Goal: Task Accomplishment & Management: Manage account settings

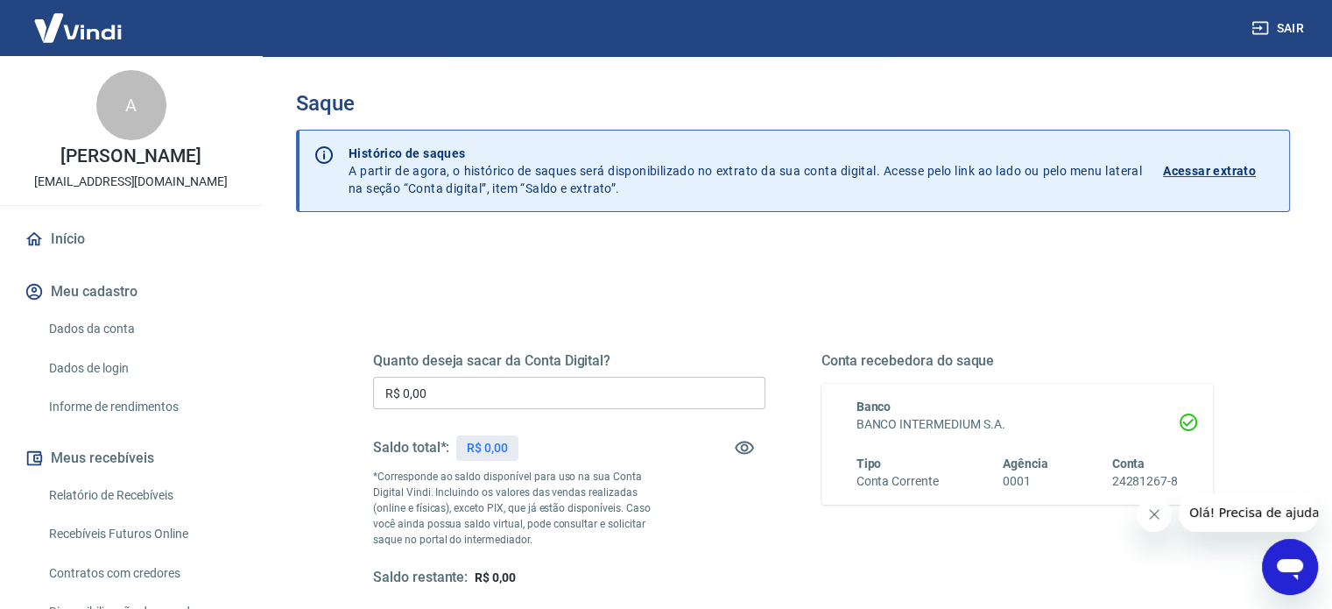
click at [478, 406] on input "R$ 0,00" at bounding box center [569, 393] width 392 height 32
click at [494, 320] on div "Quanto deseja sacar da Conta Digital? R$ 0,00 ​ Saldo total*: R$ 0,00 *Correspo…" at bounding box center [793, 485] width 840 height 351
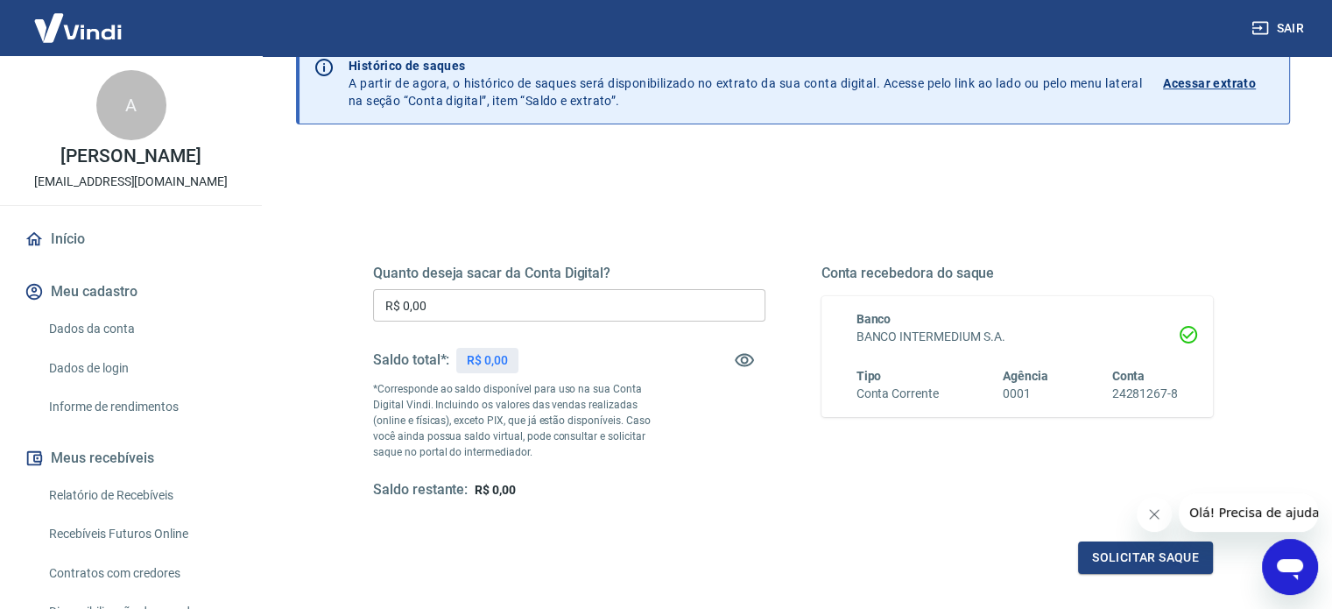
click at [1135, 388] on h6 "24281267-8" at bounding box center [1144, 393] width 67 height 18
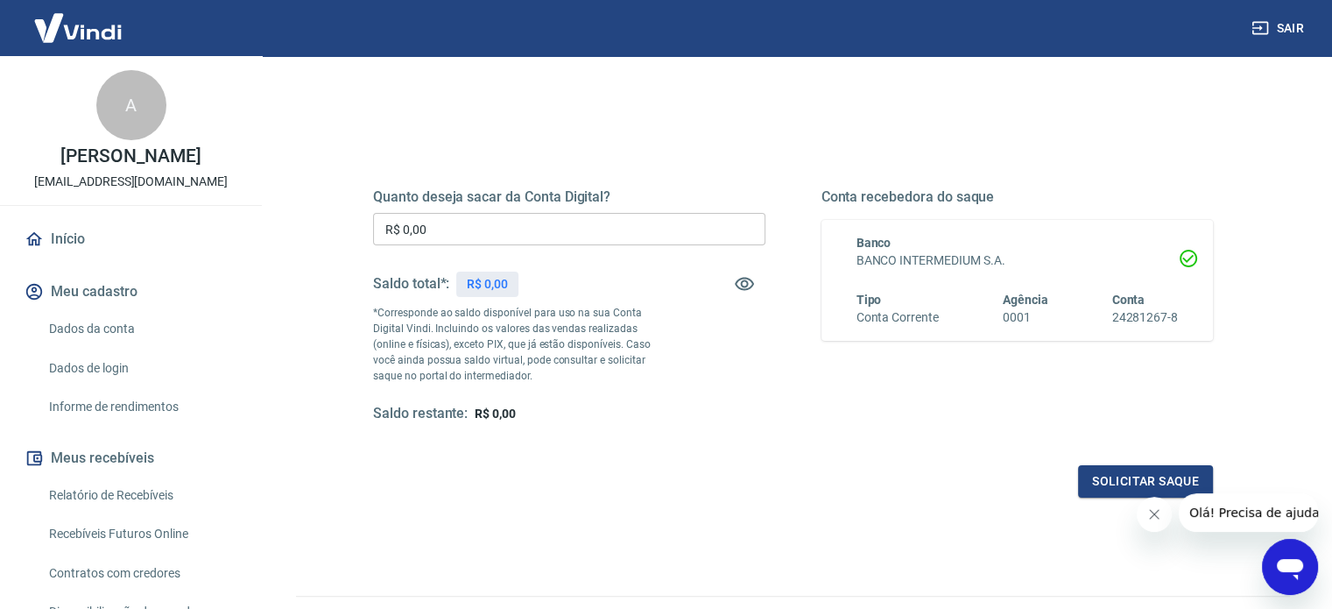
scroll to position [256, 0]
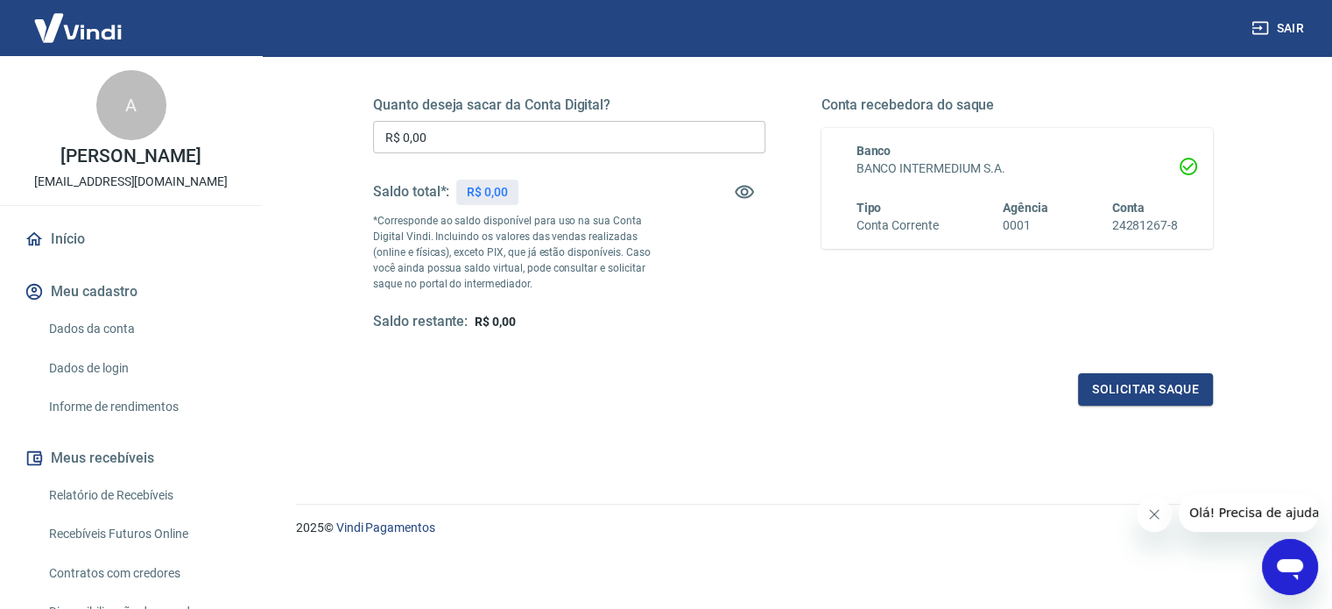
click at [1028, 191] on div "Banco BANCO INTERMEDIUM S.A. Tipo Conta Corrente Agência 0001 Conta 24281267-8" at bounding box center [1006, 188] width 343 height 93
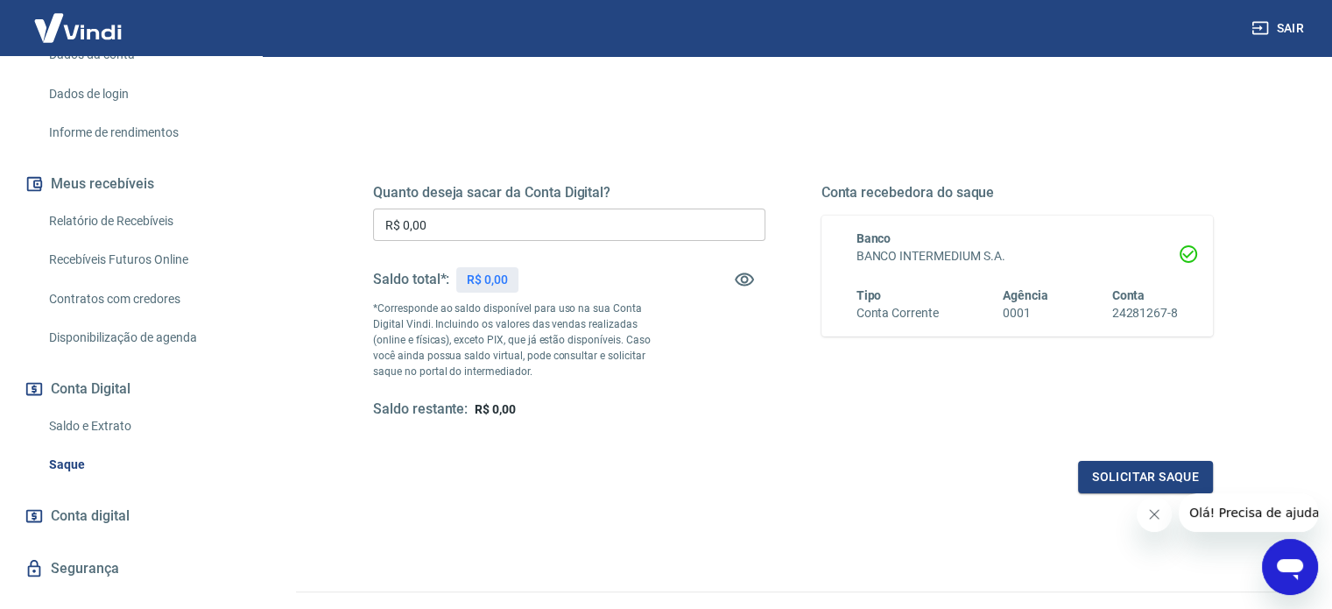
scroll to position [305, 0]
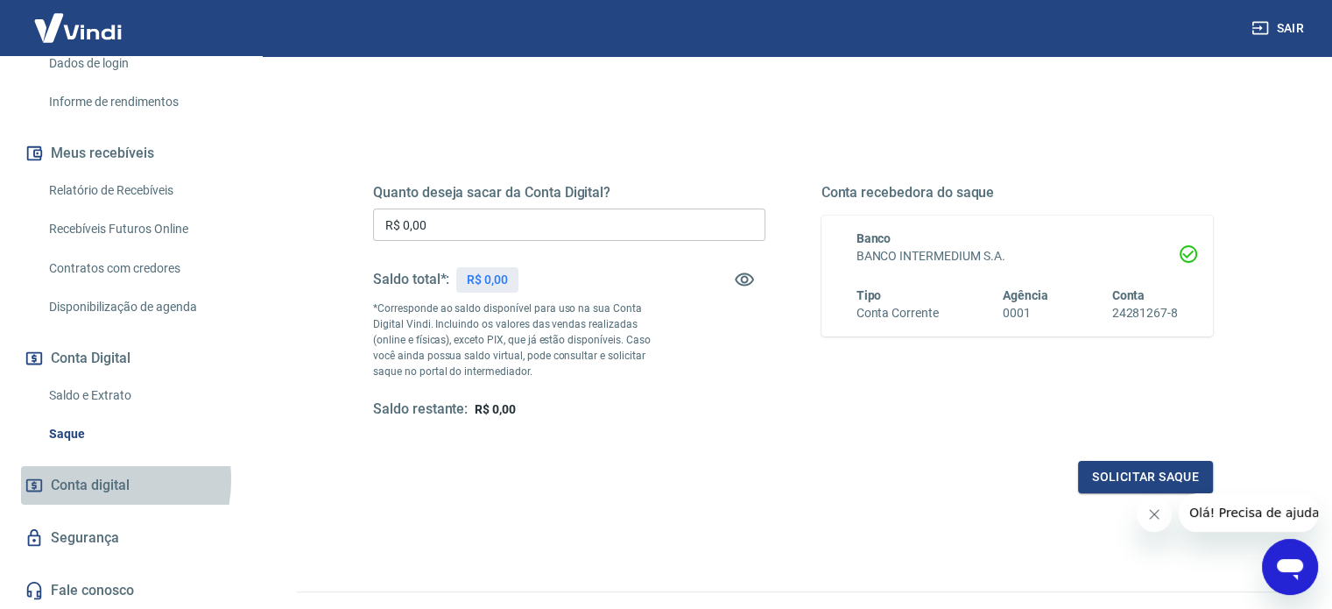
click at [84, 479] on span "Conta digital" at bounding box center [90, 485] width 79 height 25
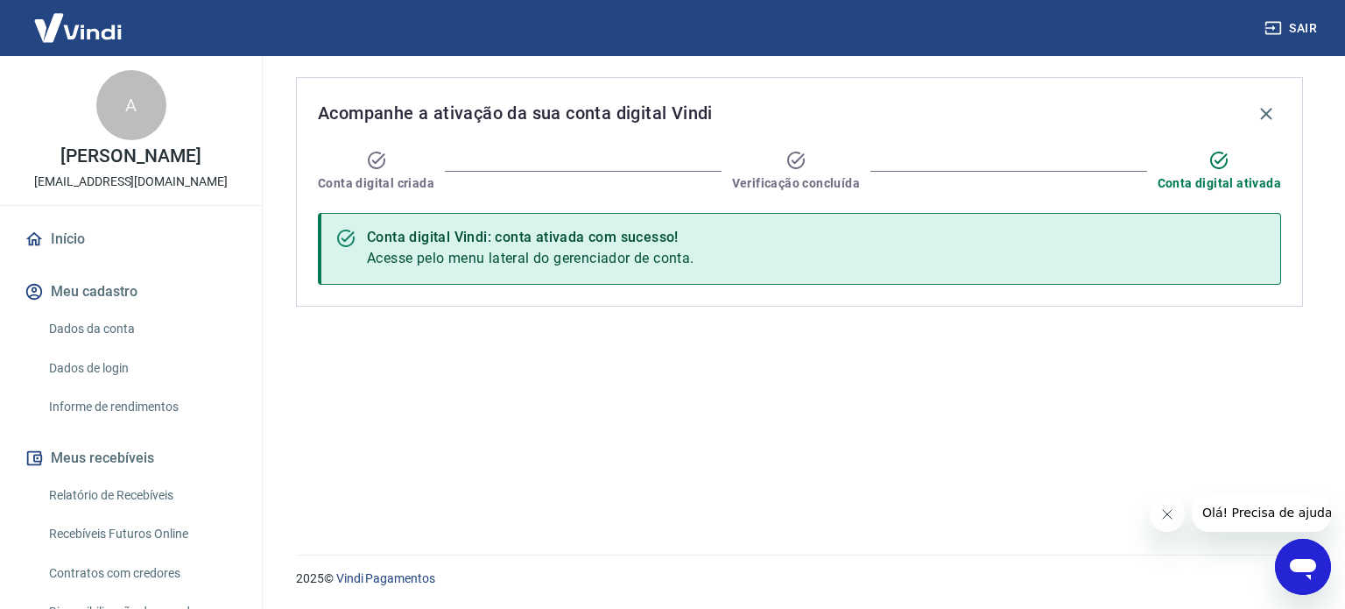
click at [1172, 517] on icon "Fechar mensagem da empresa" at bounding box center [1166, 514] width 14 height 14
click at [97, 220] on link "Início" at bounding box center [131, 239] width 220 height 39
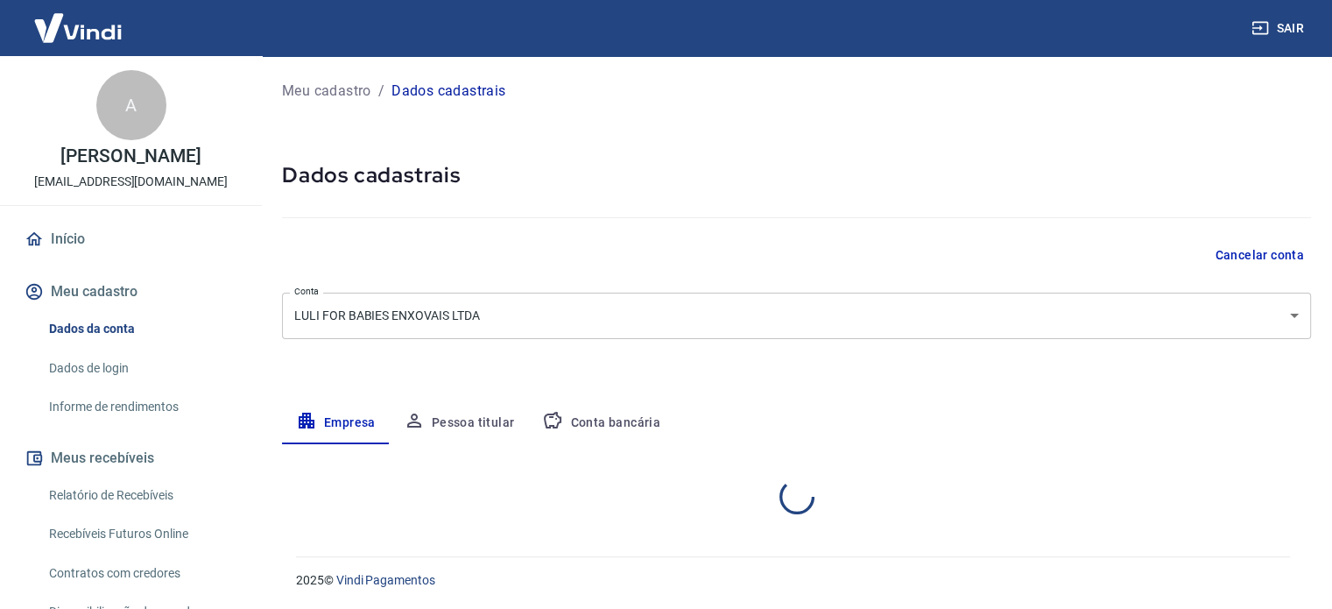
select select "PR"
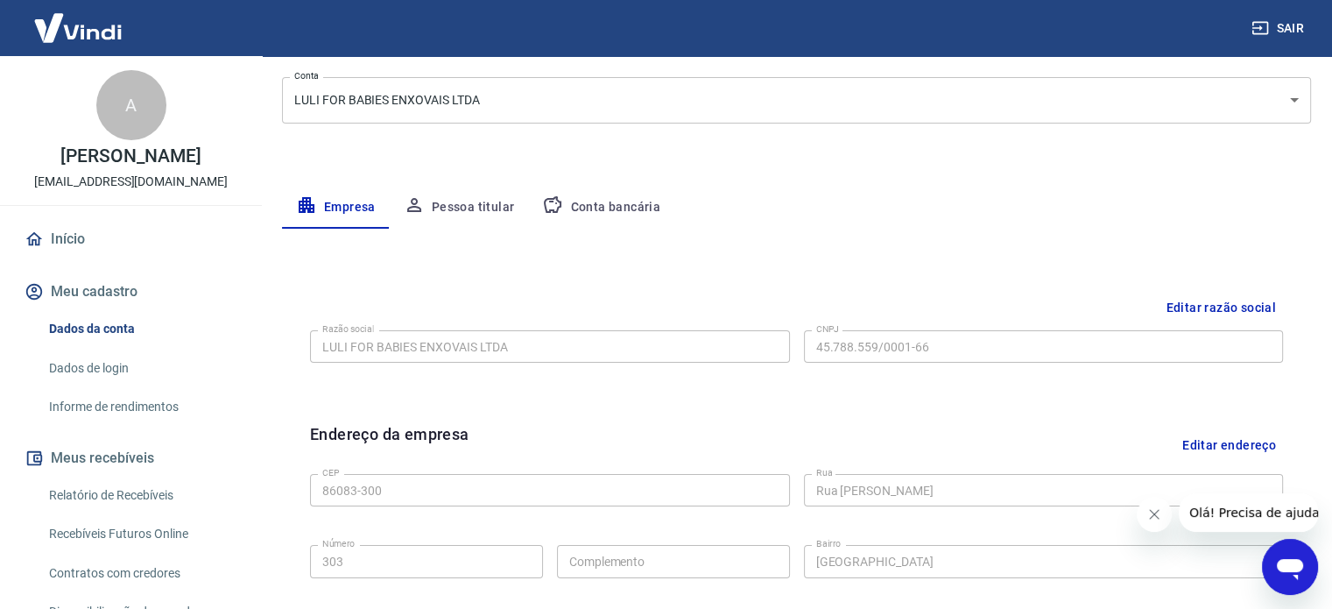
click at [471, 216] on button "Pessoa titular" at bounding box center [459, 207] width 139 height 42
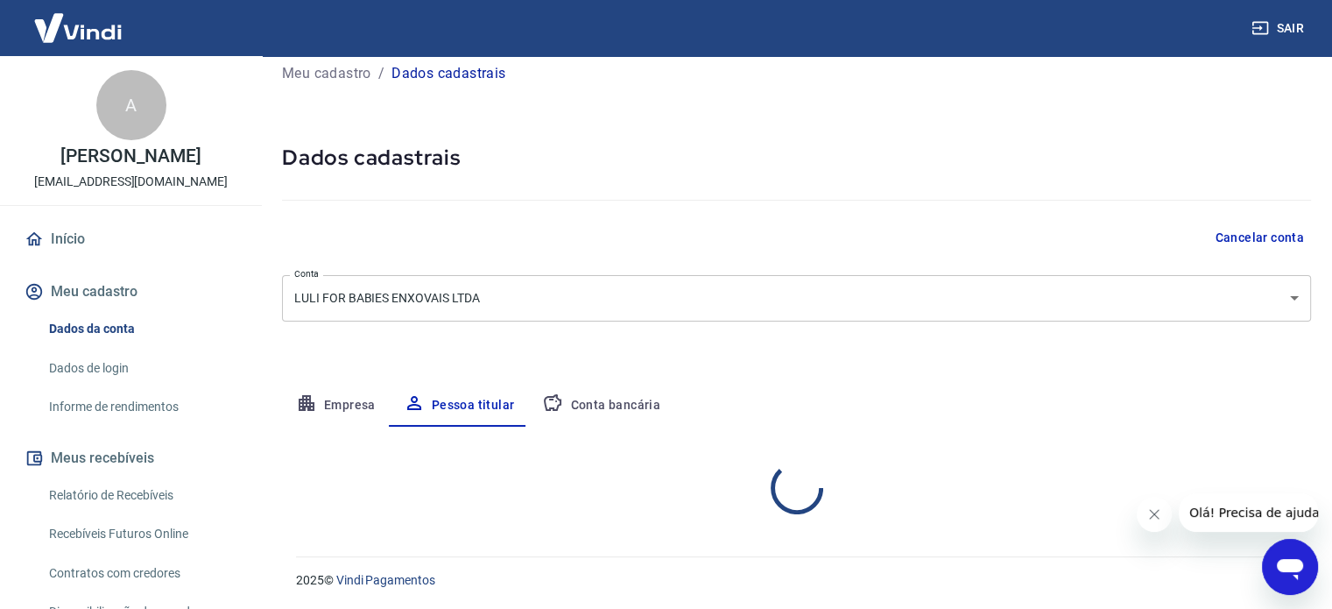
scroll to position [91, 0]
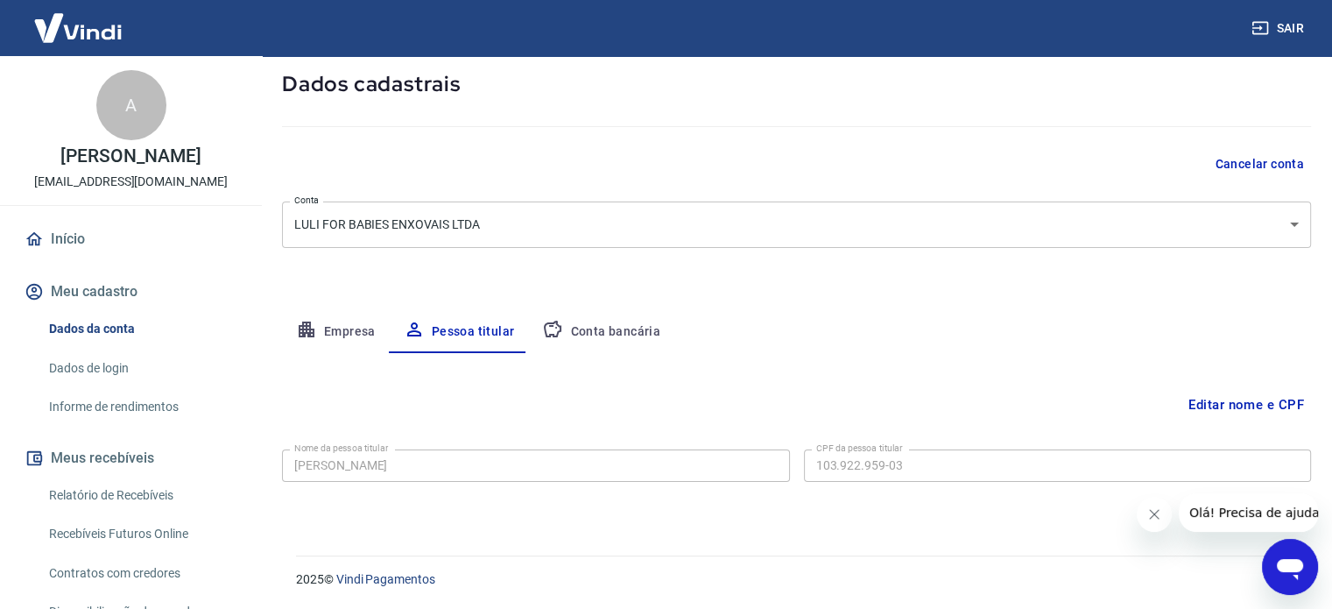
click at [621, 349] on button "Conta bancária" at bounding box center [601, 332] width 146 height 42
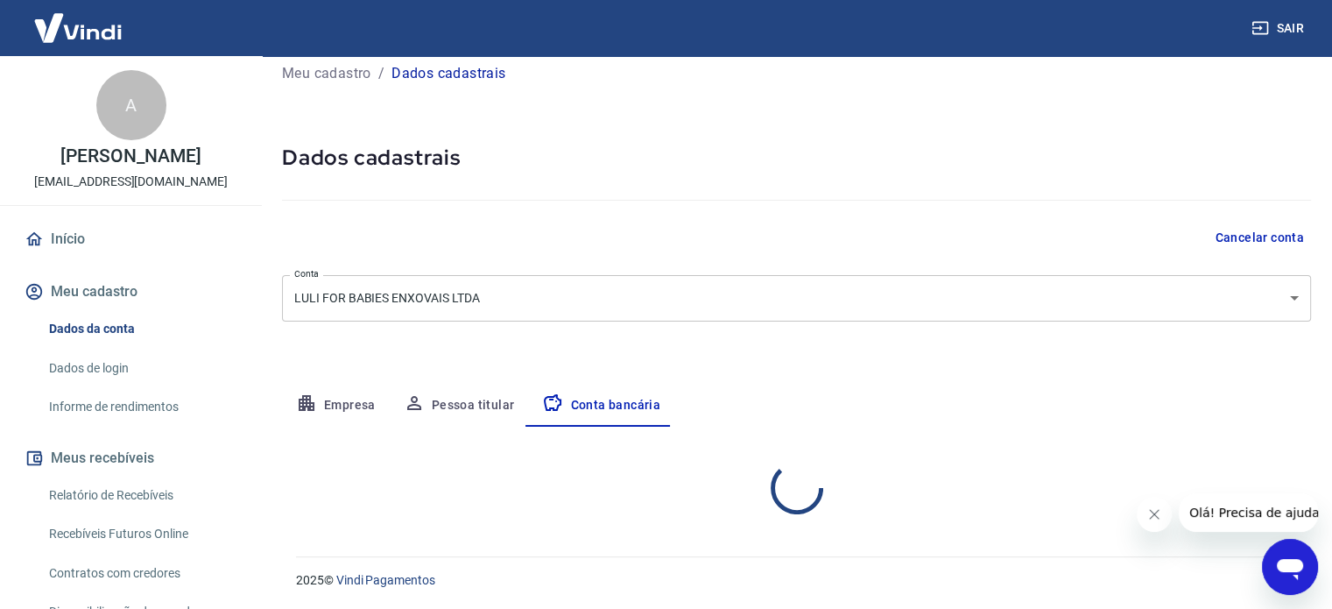
select select "1"
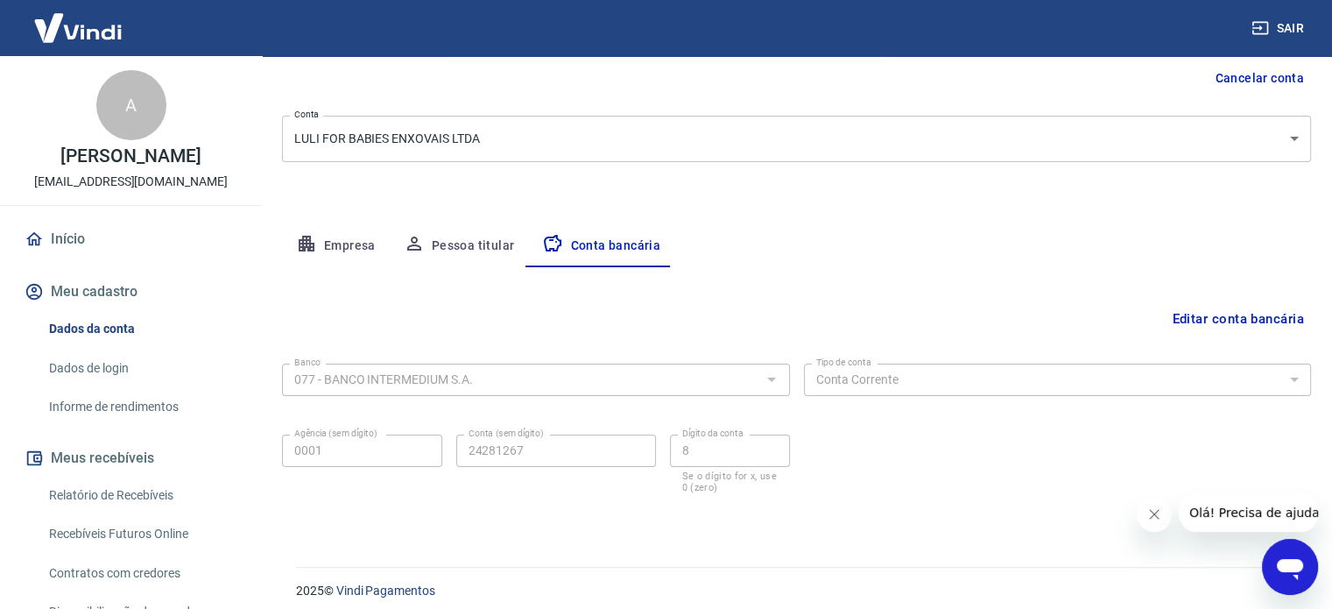
scroll to position [188, 0]
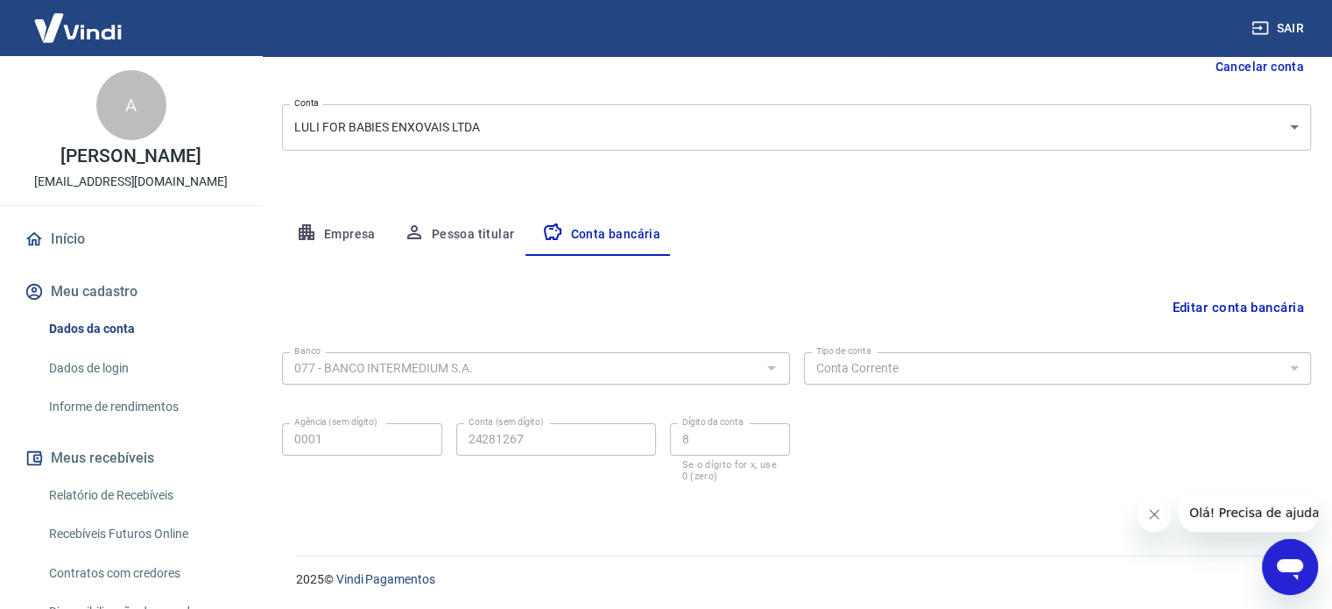
click at [1180, 308] on button "Editar conta bancária" at bounding box center [1238, 307] width 146 height 33
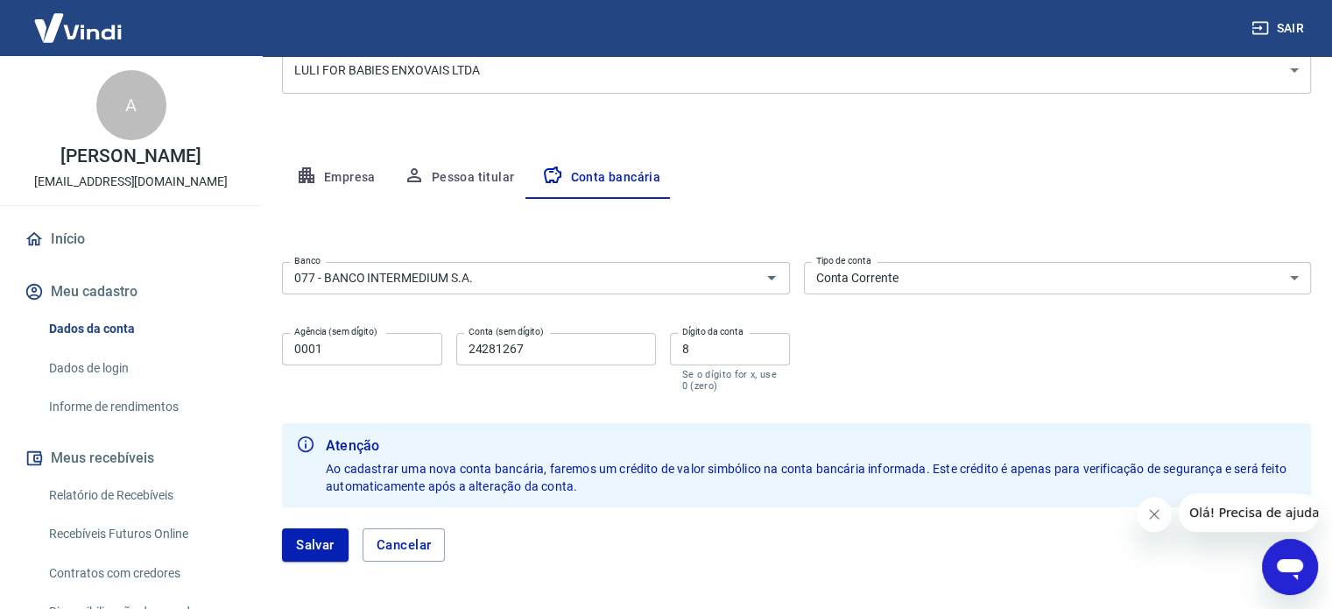
scroll to position [276, 0]
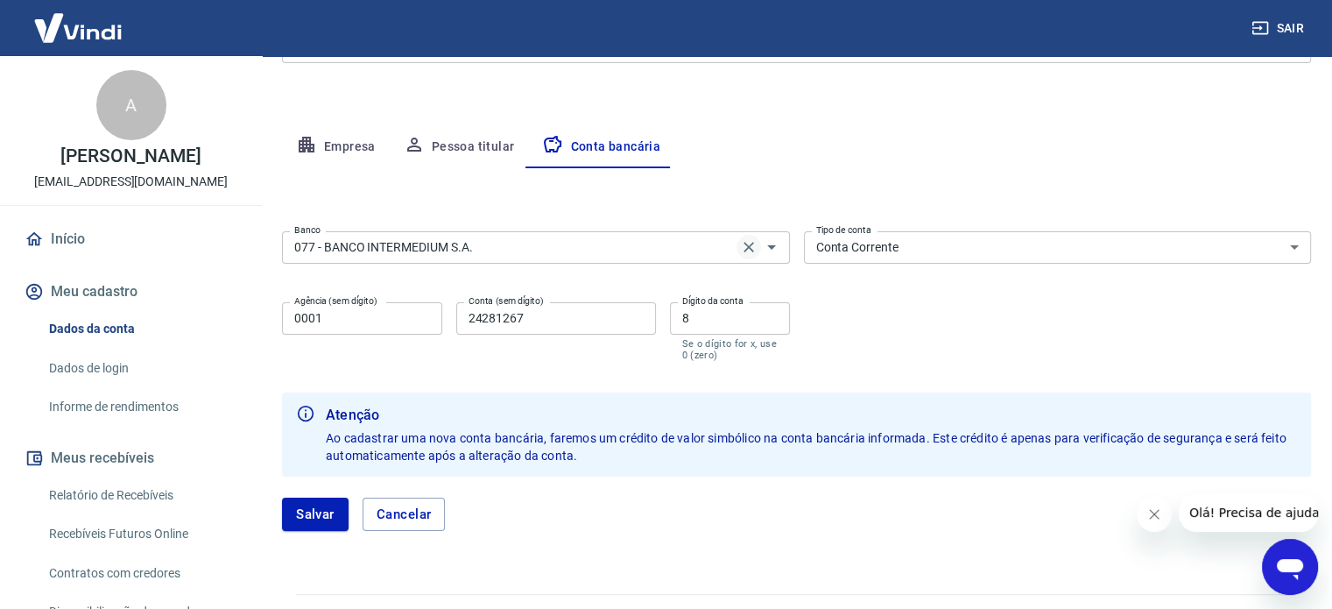
click at [746, 249] on icon "Clear" at bounding box center [748, 247] width 11 height 11
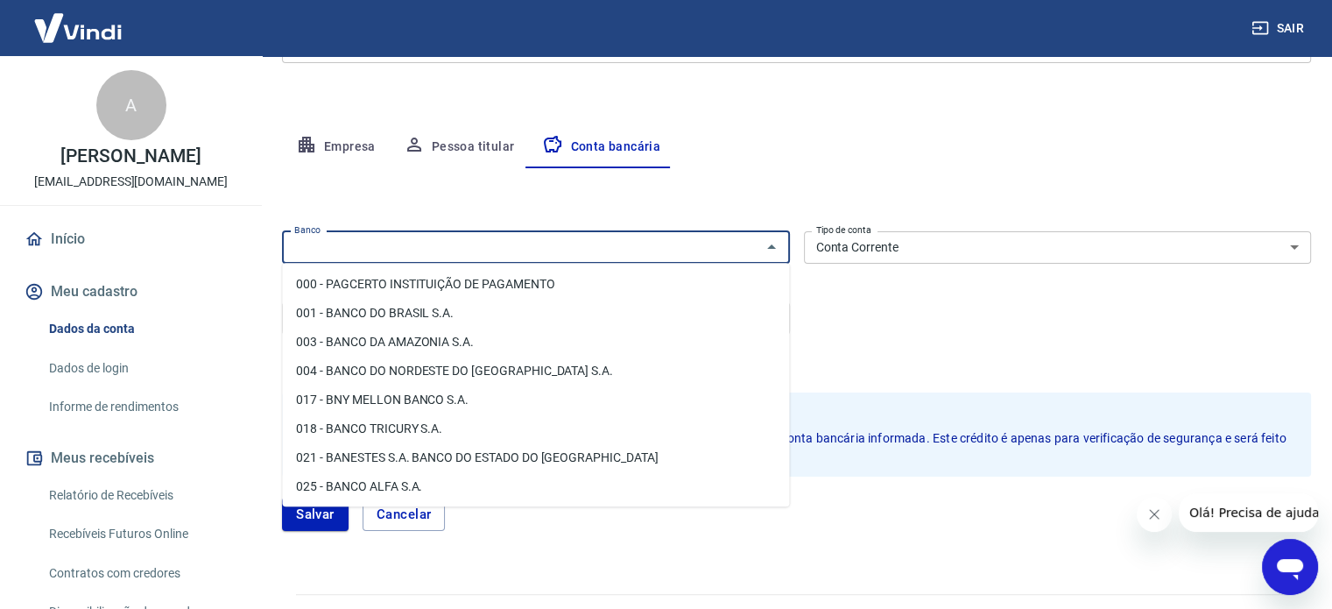
click at [639, 249] on input "Banco" at bounding box center [521, 247] width 468 height 22
type input "e"
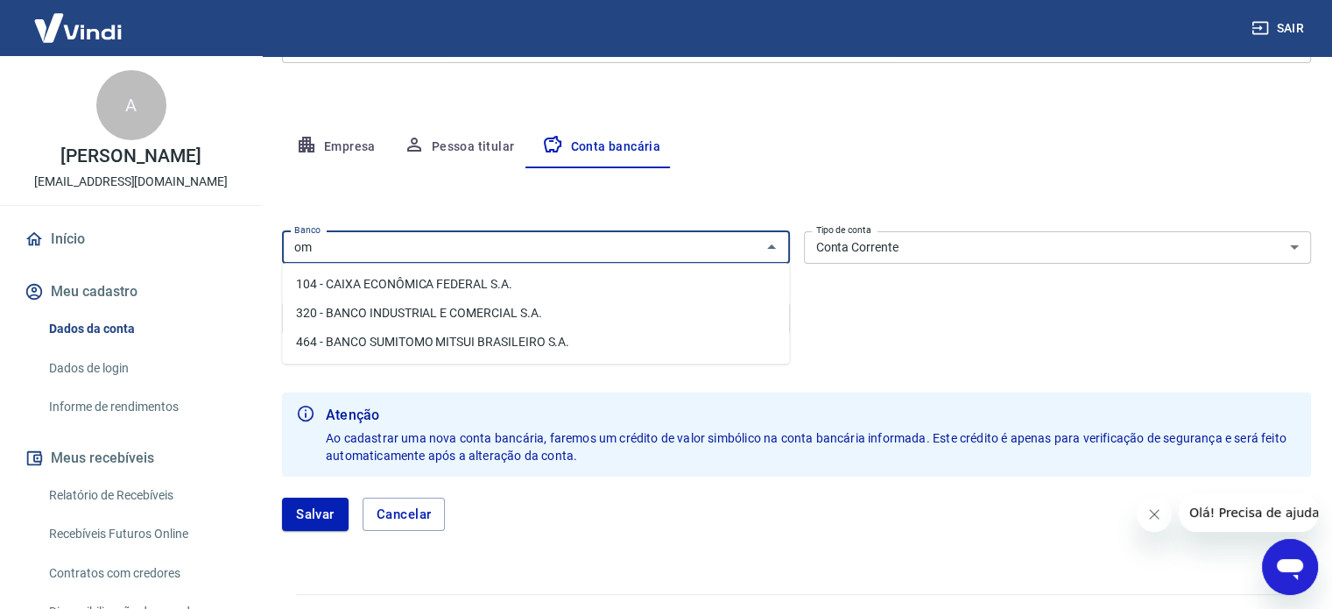
type input "o"
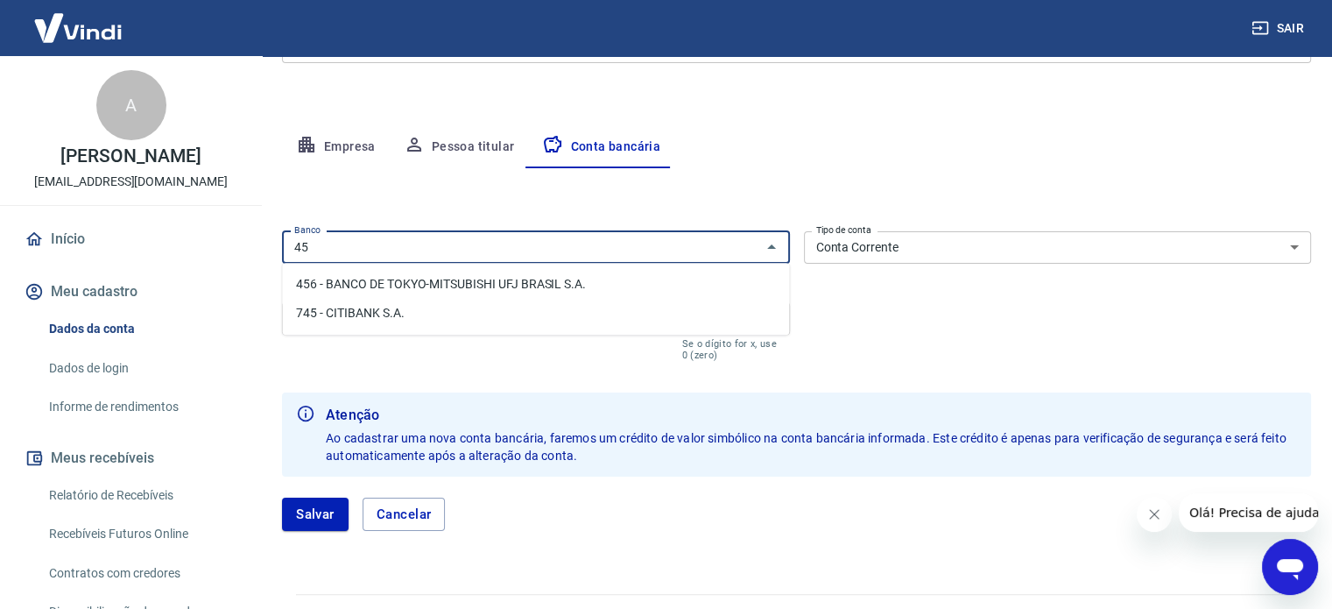
type input "450"
click at [394, 250] on input "450" at bounding box center [521, 247] width 468 height 22
type input "4"
click at [394, 250] on input "Banco" at bounding box center [521, 247] width 468 height 22
type input "450"
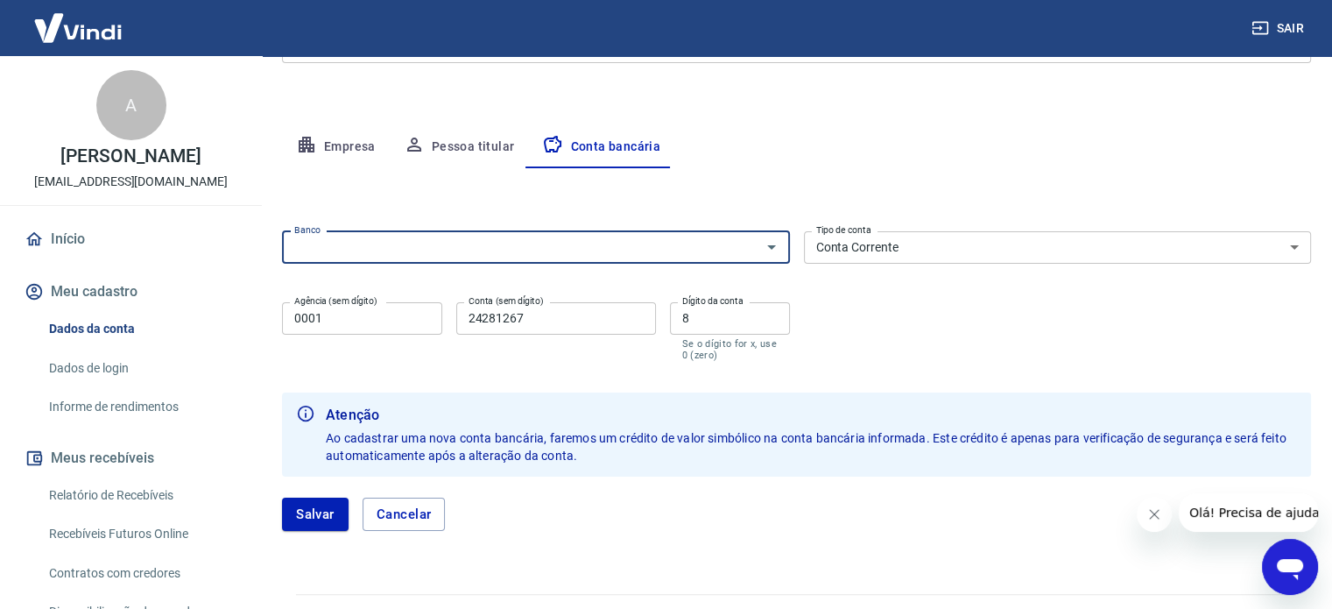
click at [530, 321] on input "24281267" at bounding box center [556, 318] width 200 height 32
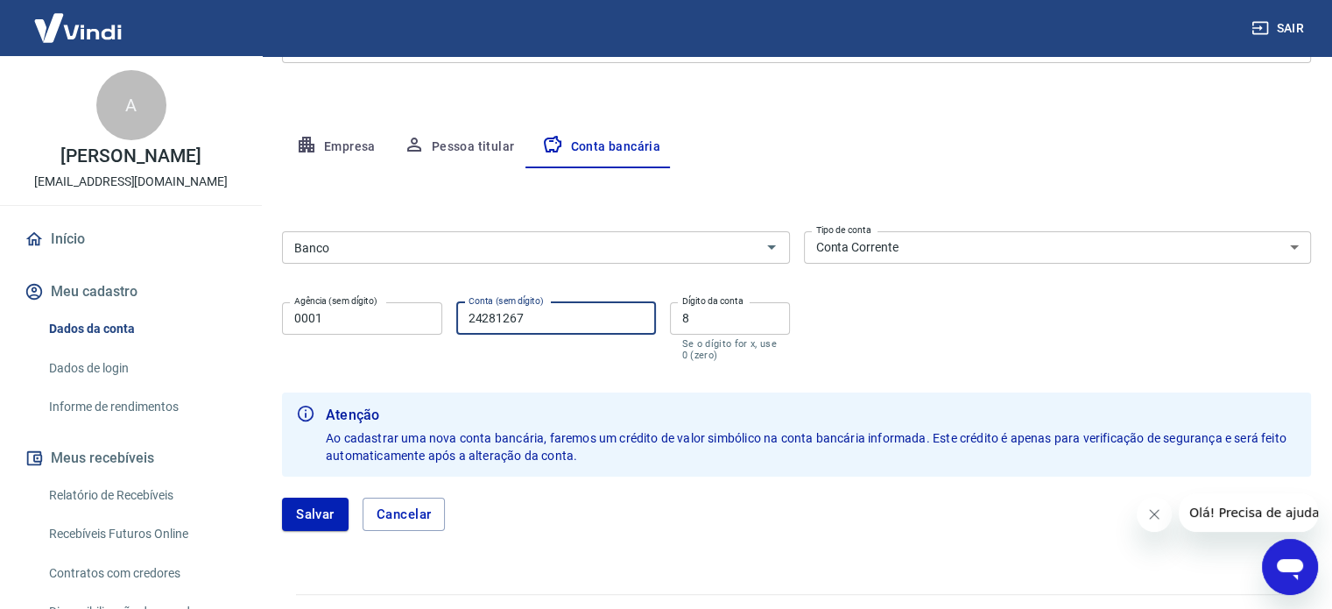
click at [530, 321] on input "24281267" at bounding box center [556, 318] width 200 height 32
paste input "902181398"
type input "9021813987"
click at [737, 319] on input "8" at bounding box center [730, 318] width 120 height 32
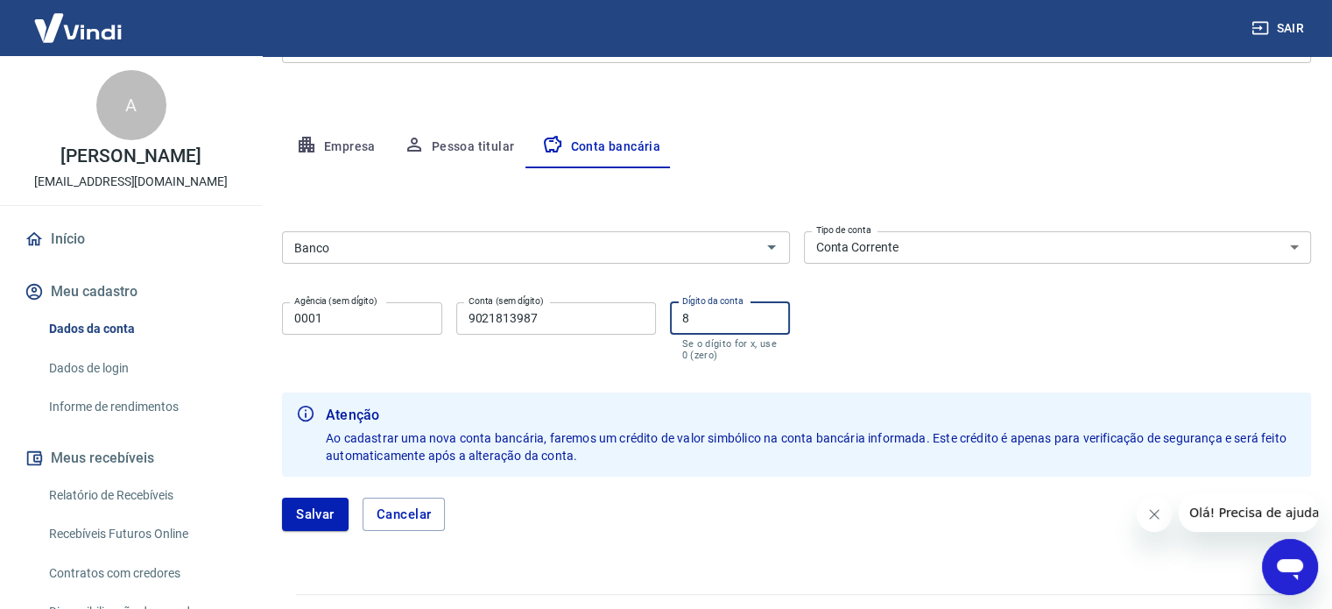
click at [737, 319] on input "8" at bounding box center [730, 318] width 120 height 32
type input "3"
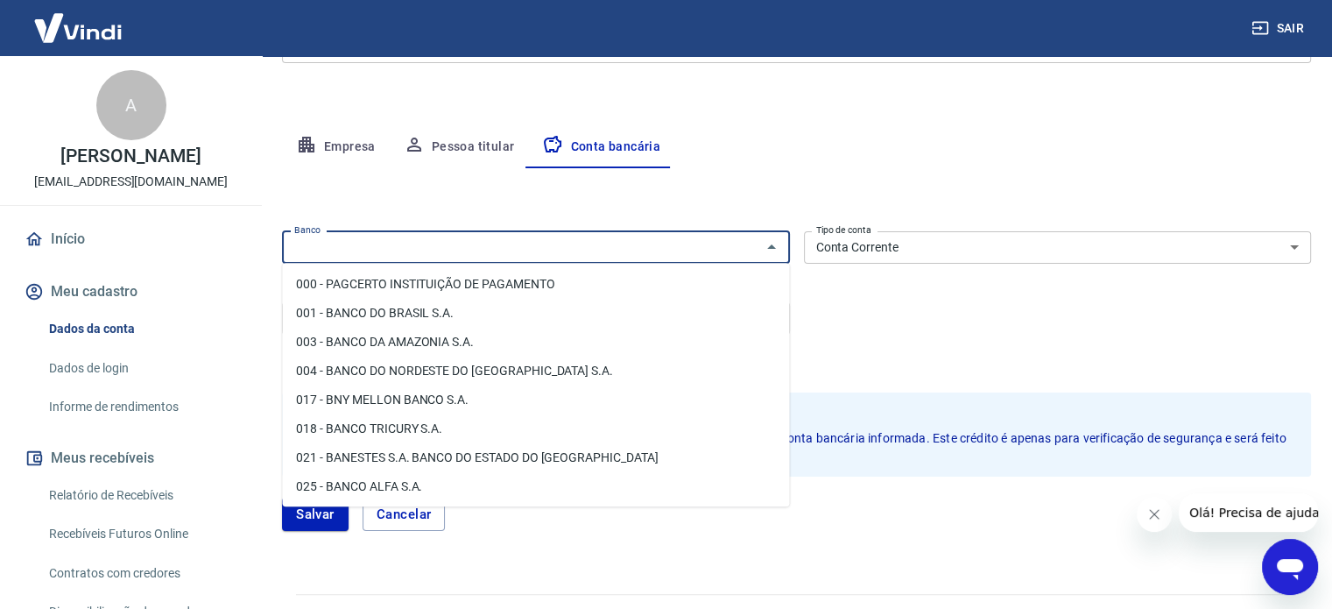
click at [420, 245] on input "Banco" at bounding box center [521, 247] width 468 height 22
click at [918, 290] on div "Banco Banco Tipo de conta Conta Corrente Conta Poupança Tipo de conta Agência (…" at bounding box center [796, 294] width 1029 height 140
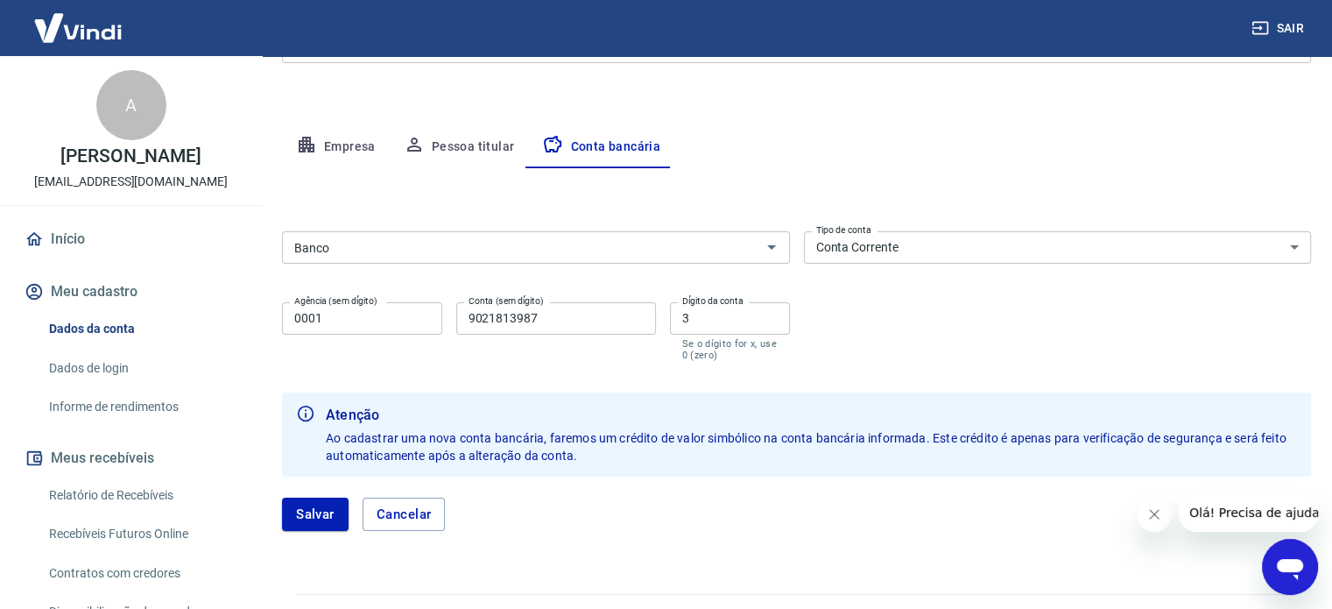
drag, startPoint x: 907, startPoint y: 272, endPoint x: 905, endPoint y: 256, distance: 16.7
click at [906, 271] on div "Banco Banco Tipo de conta Conta Corrente Conta Poupança Tipo de conta Agência (…" at bounding box center [796, 294] width 1029 height 140
click at [905, 247] on select "Conta Corrente Conta Poupança" at bounding box center [1058, 247] width 508 height 32
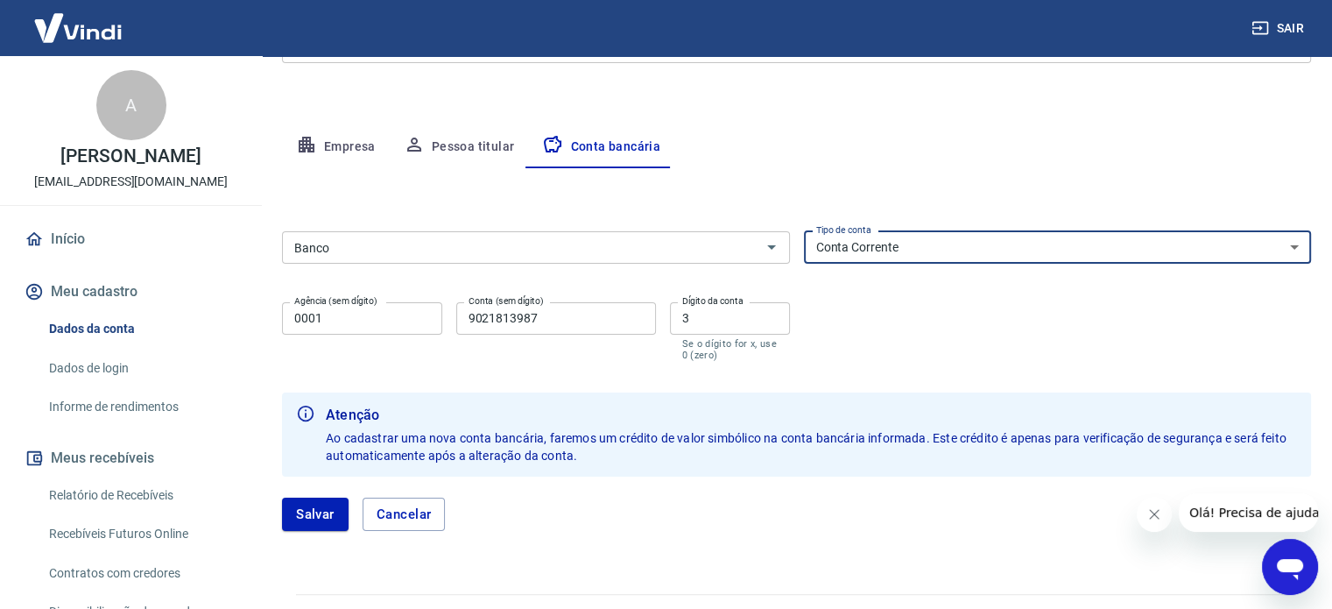
click at [905, 247] on select "Conta Corrente Conta Poupança" at bounding box center [1058, 247] width 508 height 32
click at [700, 222] on div "Editar conta bancária Banco Banco Tipo de conta Conta Corrente Conta Poupança T…" at bounding box center [796, 360] width 1029 height 384
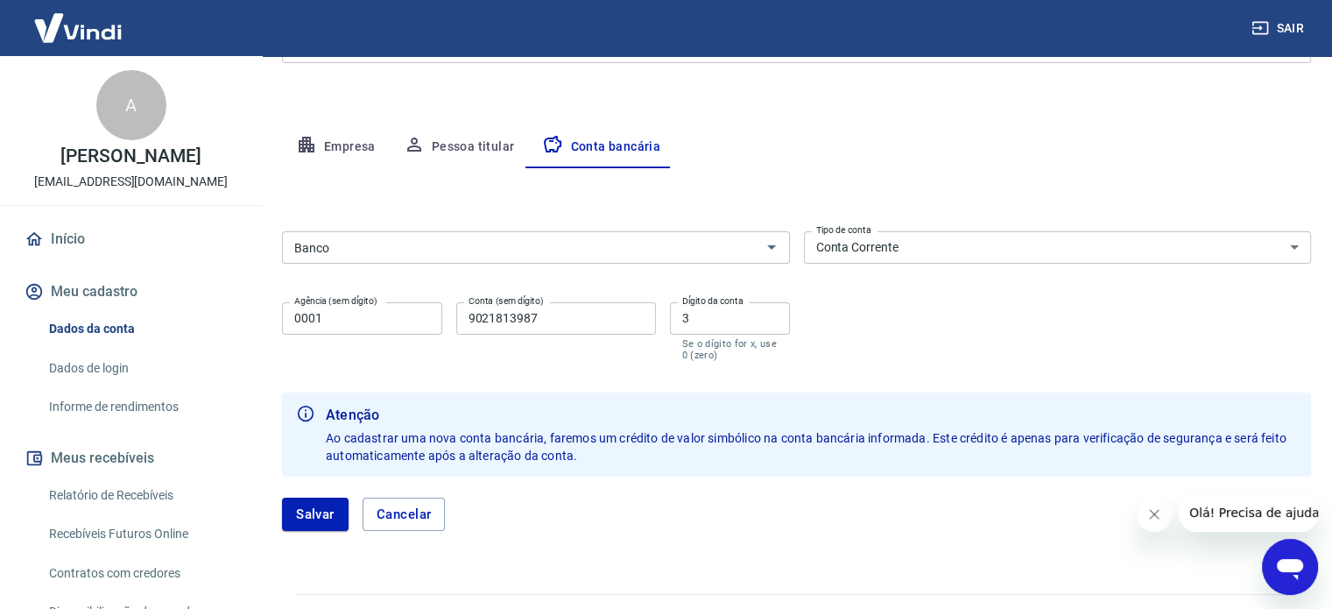
click at [696, 241] on input "Banco" at bounding box center [521, 247] width 468 height 22
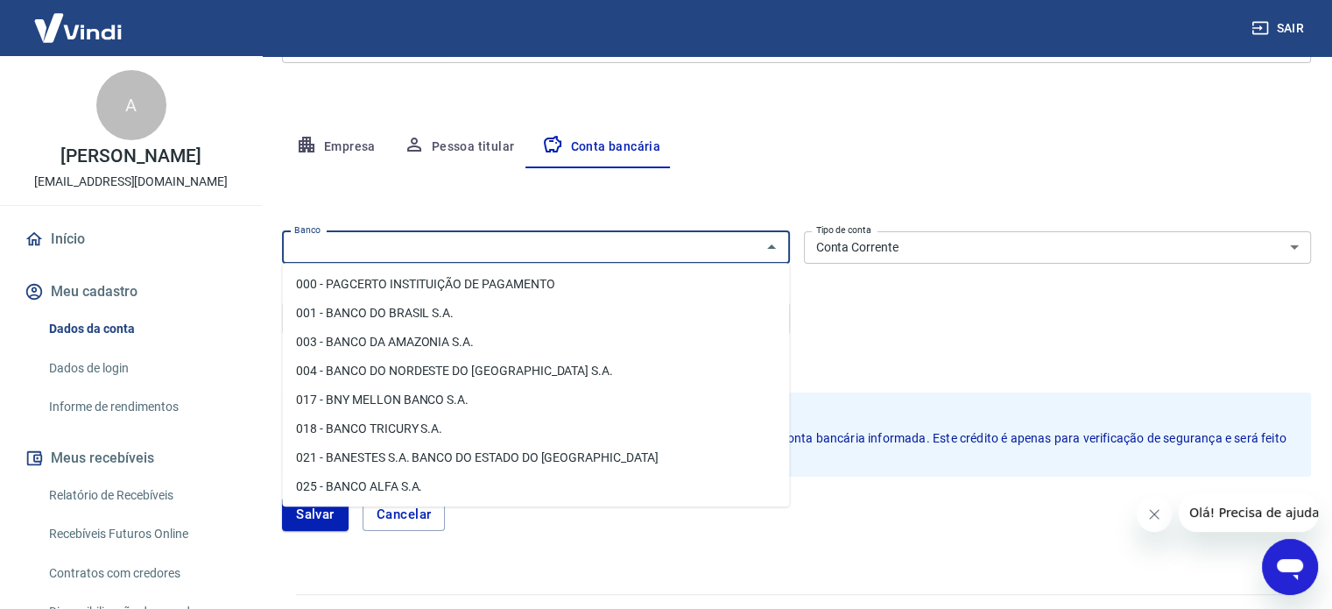
click at [747, 173] on div "Editar conta bancária Banco Banco Tipo de conta Conta Corrente Conta Poupança T…" at bounding box center [796, 360] width 1029 height 384
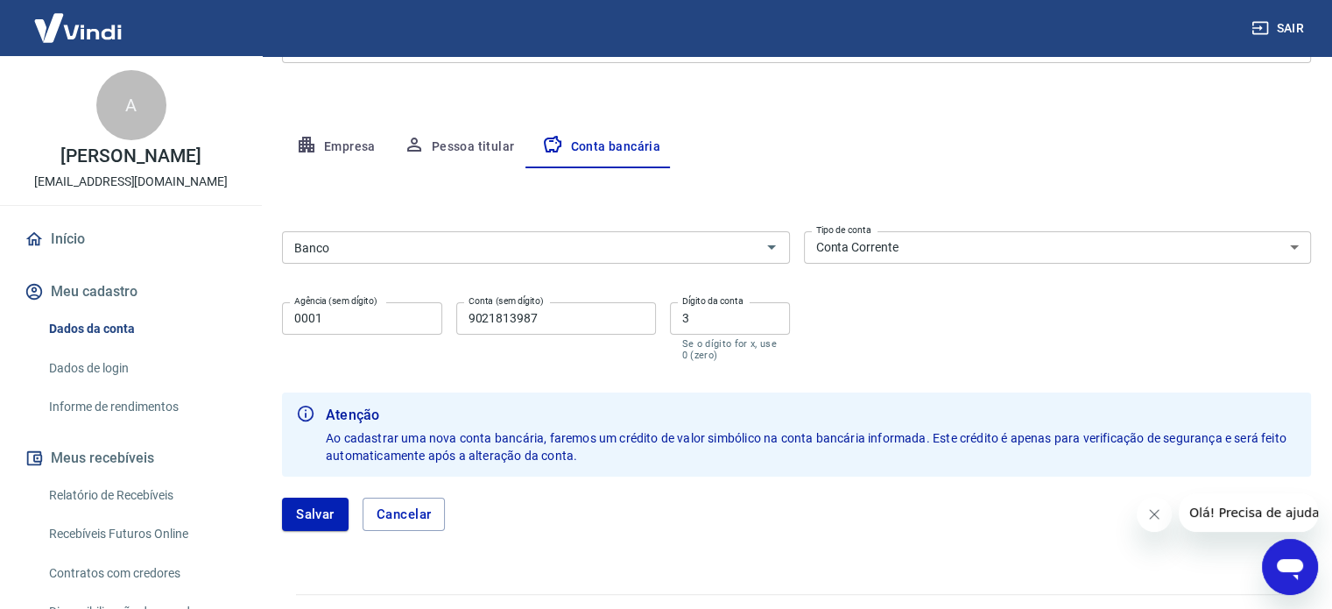
click at [394, 257] on input "Banco" at bounding box center [521, 247] width 468 height 22
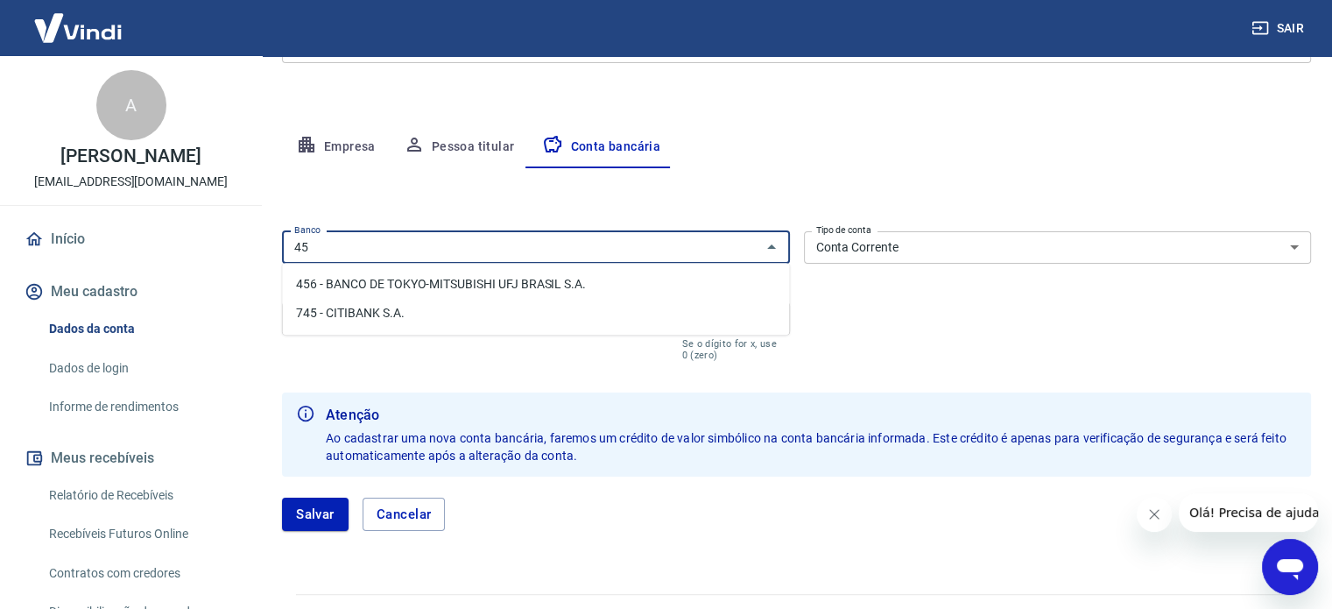
type input "4"
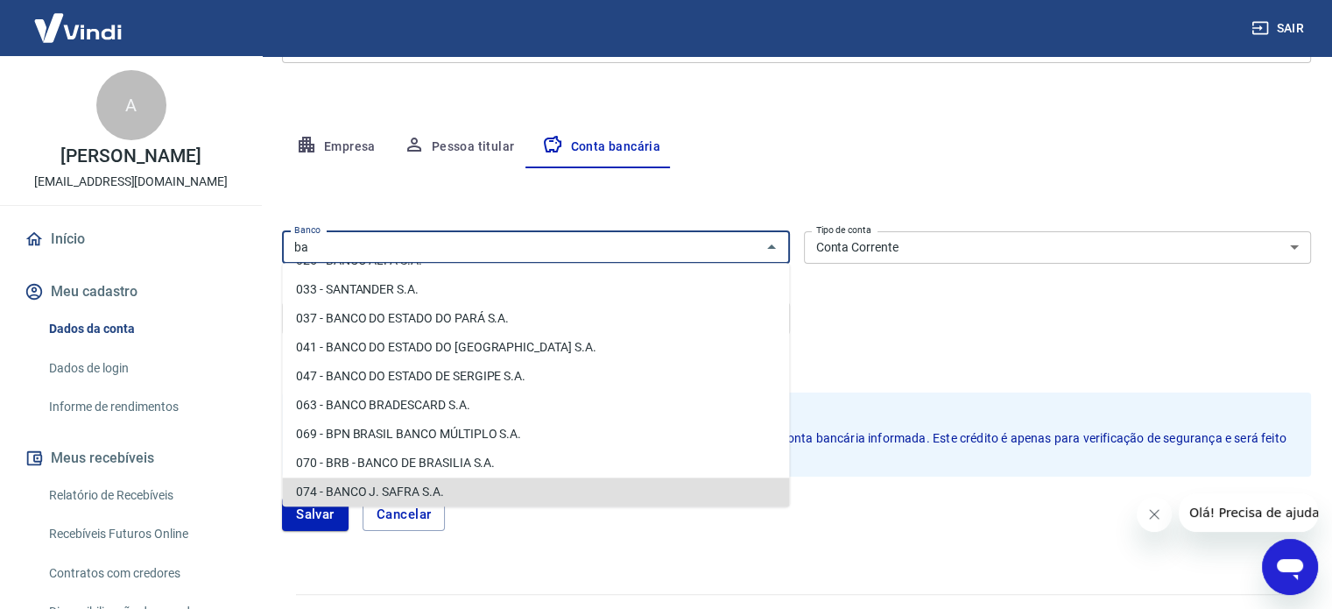
scroll to position [0, 0]
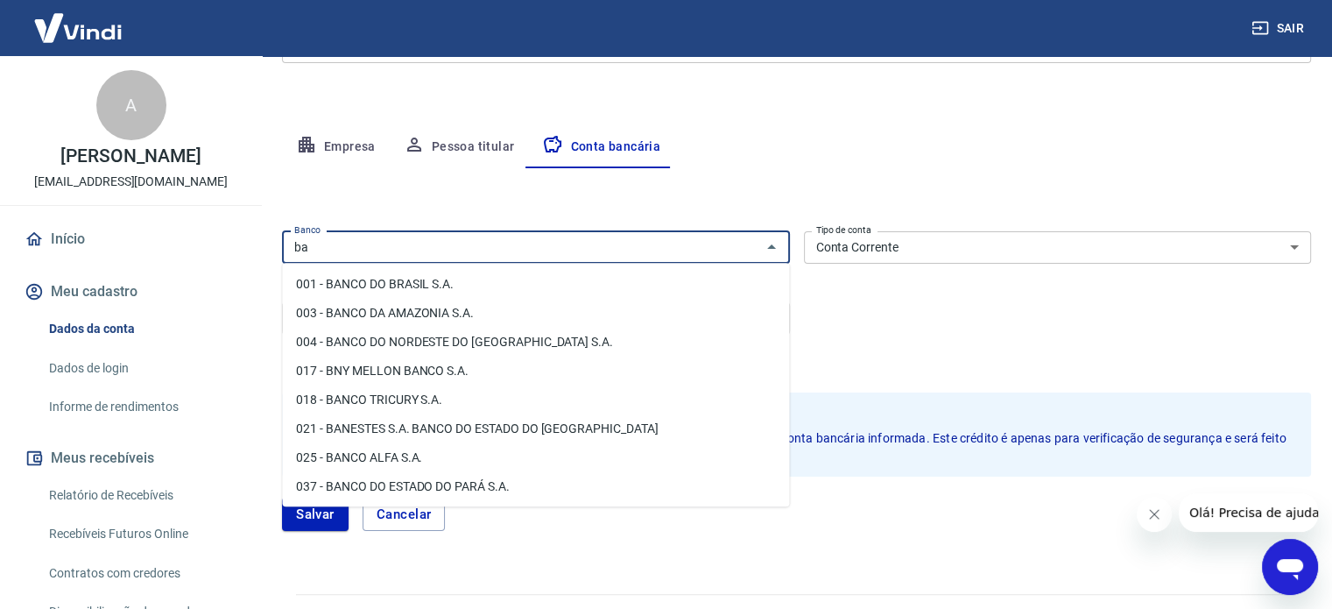
type input "b"
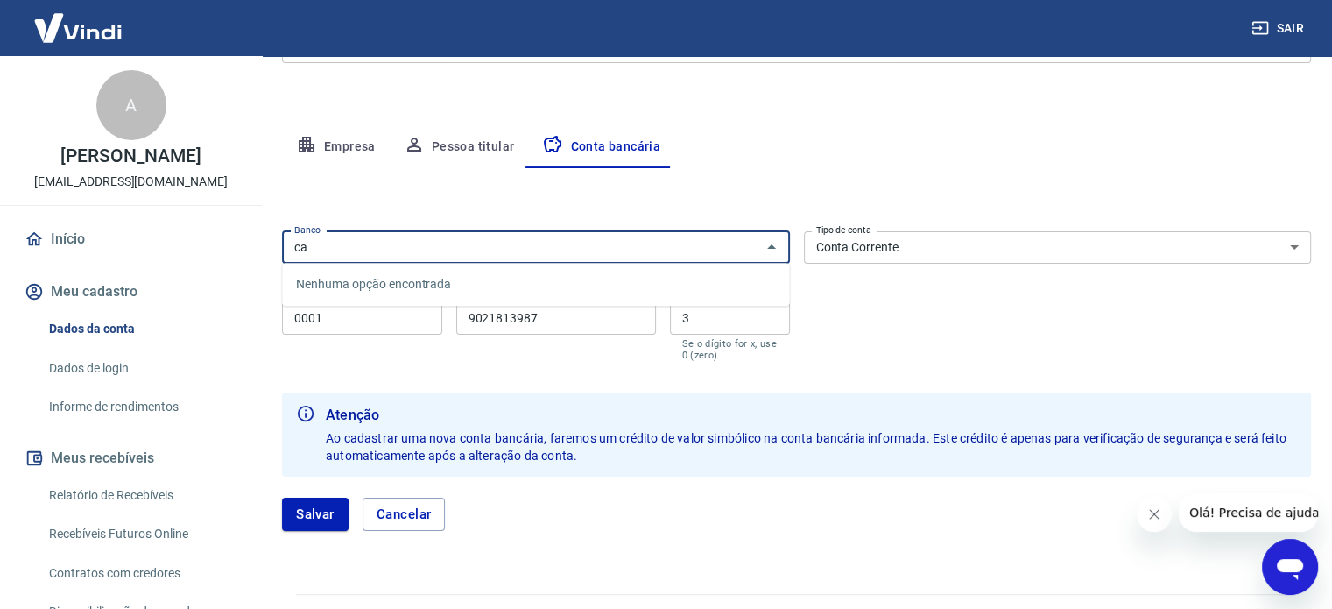
type input "c"
click at [588, 241] on input "Banco" at bounding box center [521, 247] width 468 height 22
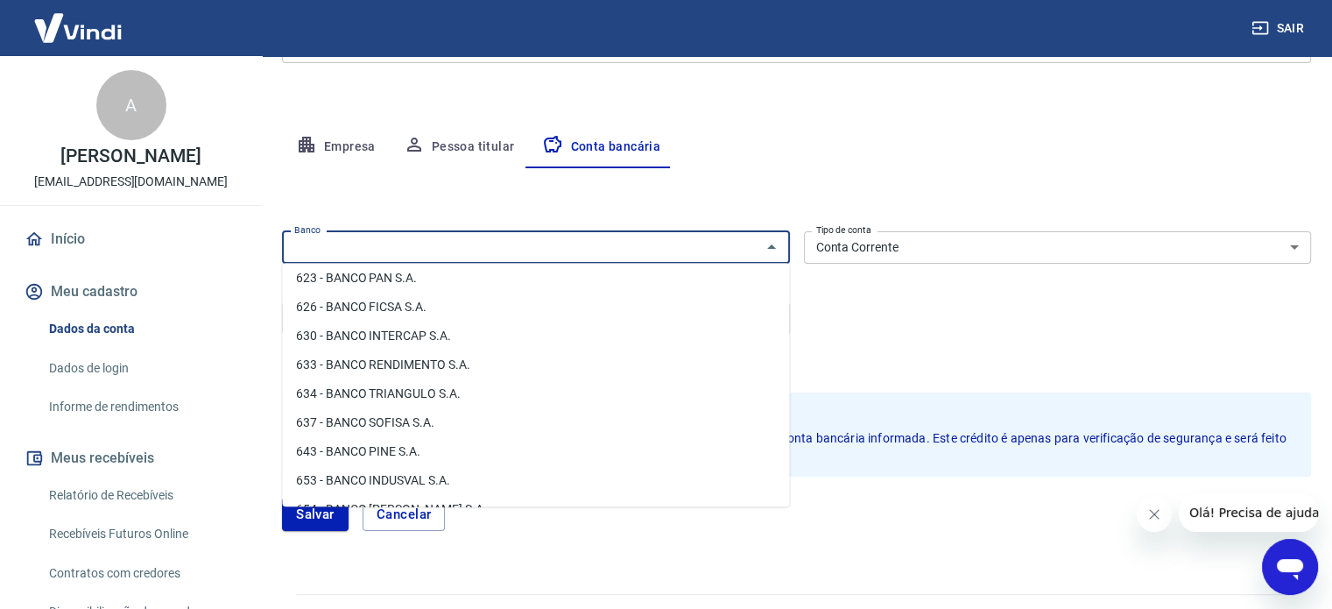
scroll to position [2308, 0]
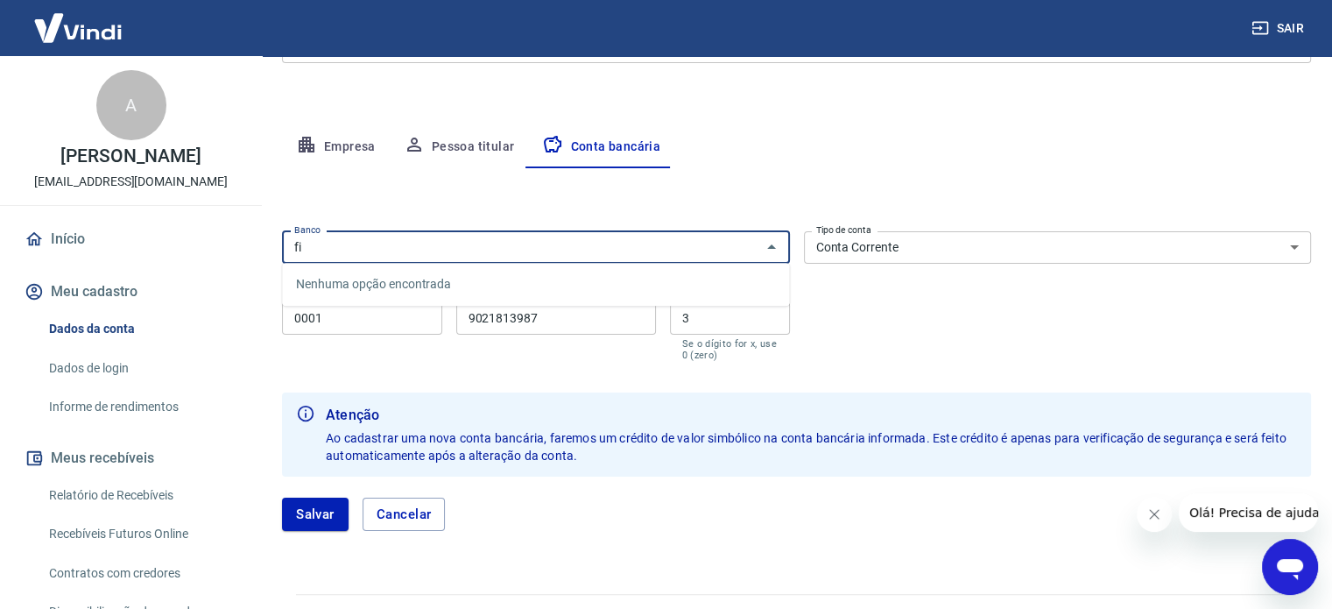
type input "f"
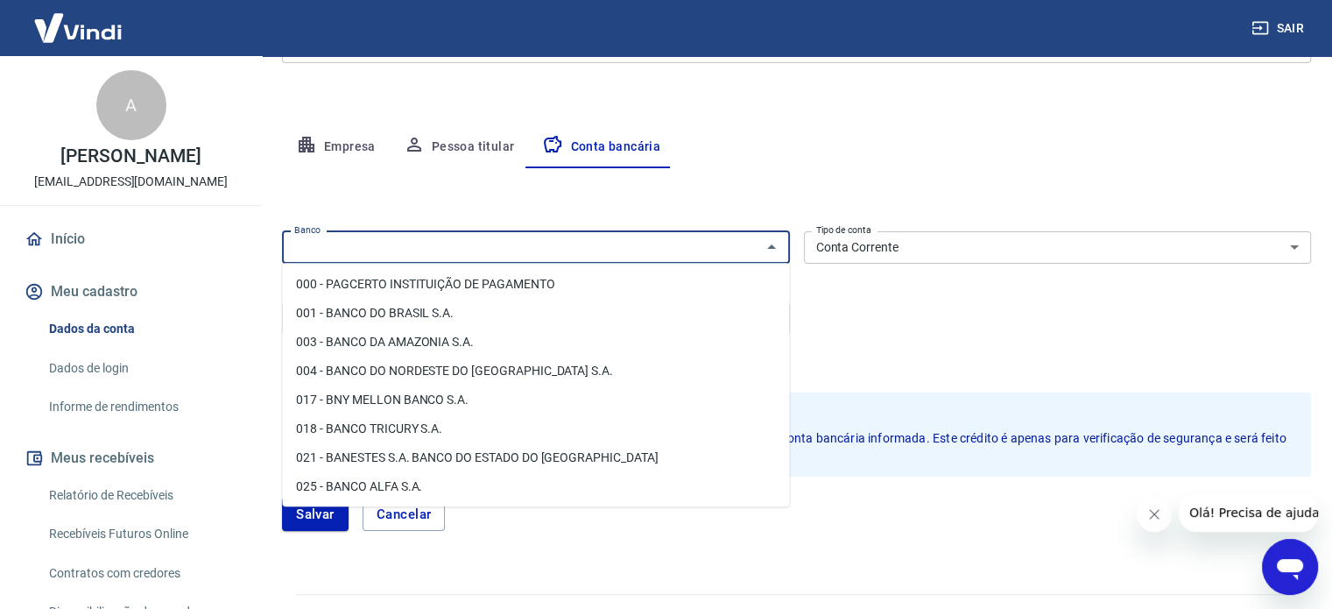
click at [1089, 238] on select "Conta Corrente Conta Poupança" at bounding box center [1058, 247] width 508 height 32
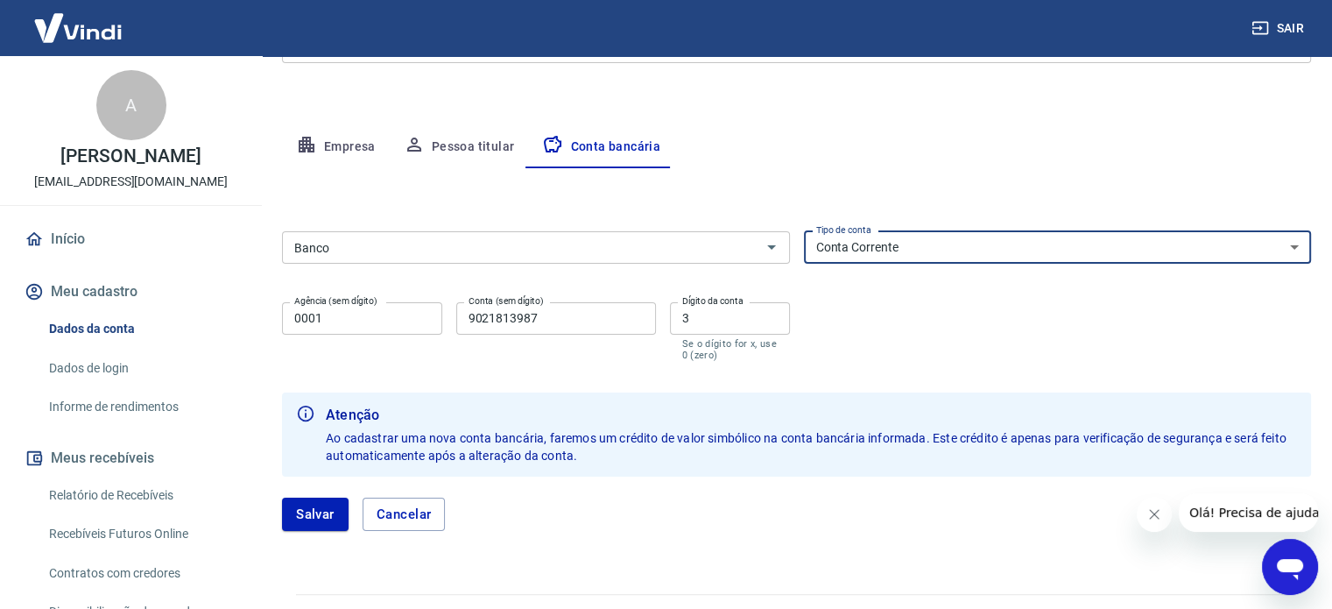
click at [1089, 237] on select "Conta Corrente Conta Poupança" at bounding box center [1058, 247] width 508 height 32
click at [897, 340] on div "Banco Banco Tipo de conta Conta Corrente Conta Poupança Tipo de conta Agência (…" at bounding box center [796, 294] width 1029 height 140
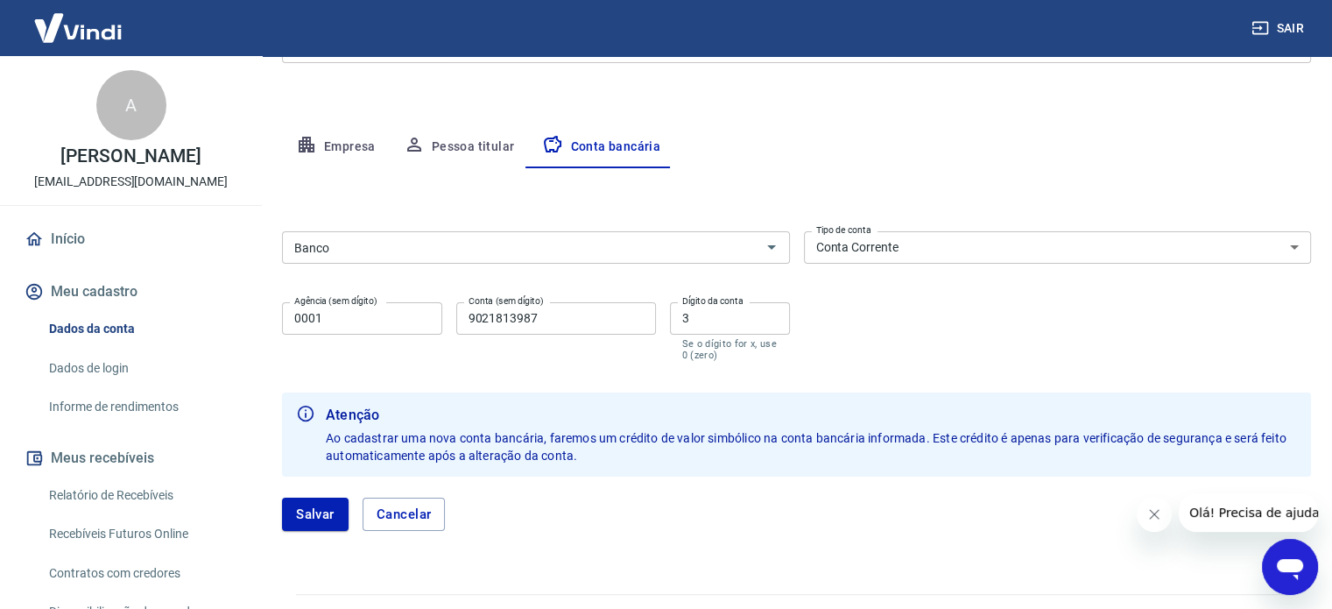
click at [396, 244] on input "Banco" at bounding box center [521, 247] width 468 height 22
click at [427, 218] on div "Editar conta bancária Banco Banco Tipo de conta Conta Corrente Conta Poupança T…" at bounding box center [796, 360] width 1029 height 384
click at [890, 339] on div "Banco Banco Tipo de conta Conta Corrente Conta Poupança Tipo de conta Agência (…" at bounding box center [796, 294] width 1029 height 140
click at [1223, 510] on span "Olá! Precisa de ajuda?" at bounding box center [1257, 512] width 137 height 14
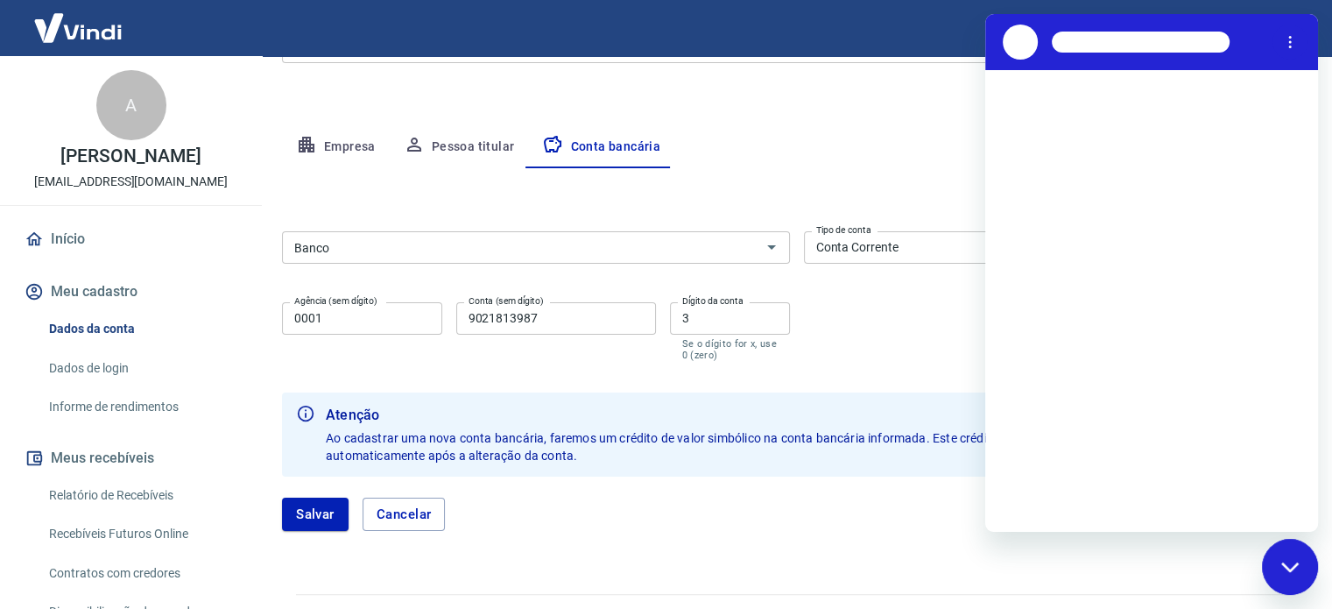
scroll to position [0, 0]
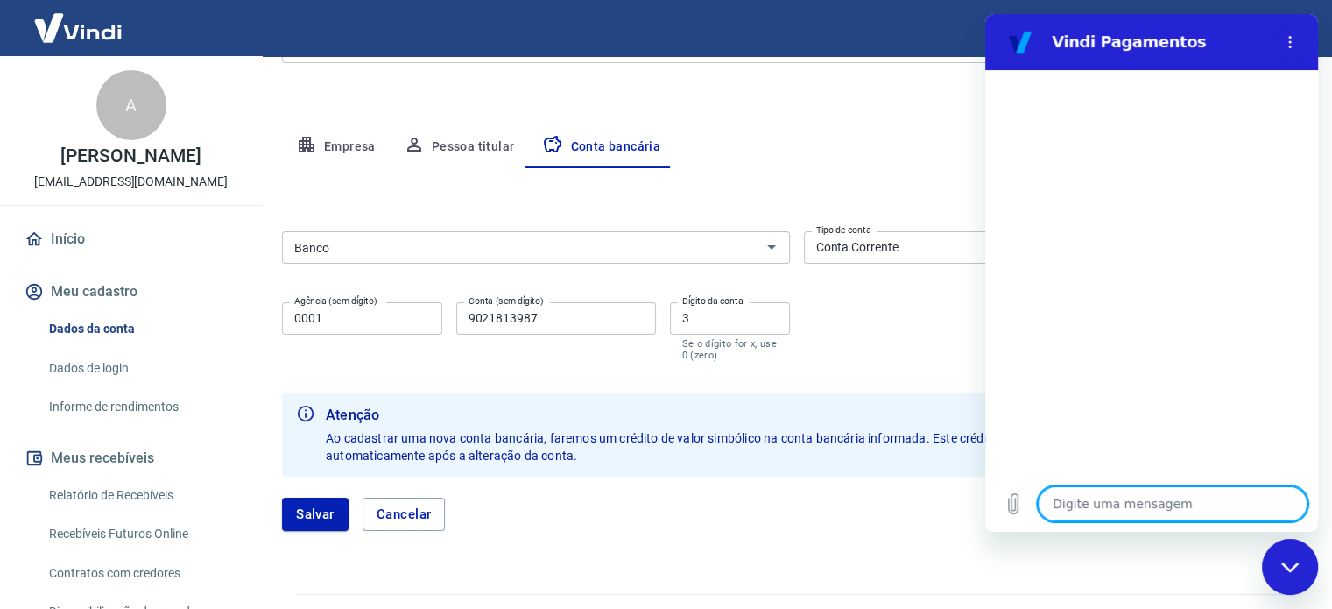
click at [1146, 500] on textarea at bounding box center [1173, 503] width 270 height 35
type textarea "n"
type textarea "x"
type textarea "nã"
type textarea "x"
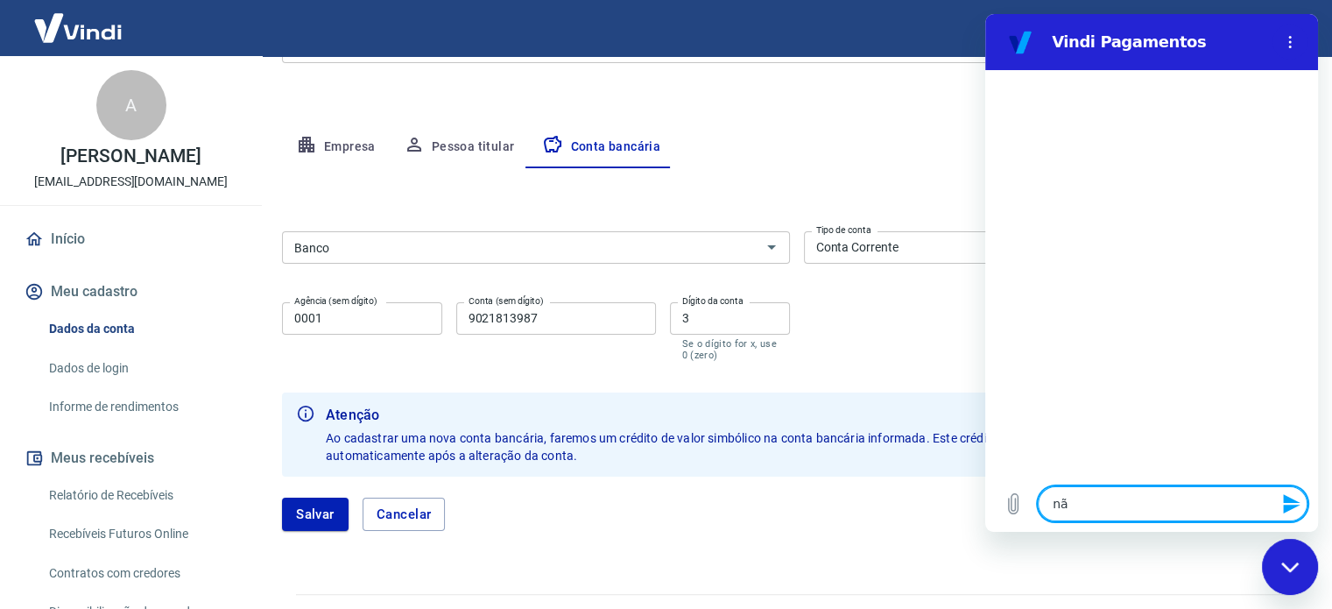
type textarea "não"
type textarea "x"
type textarea "não"
type textarea "x"
type textarea "não a"
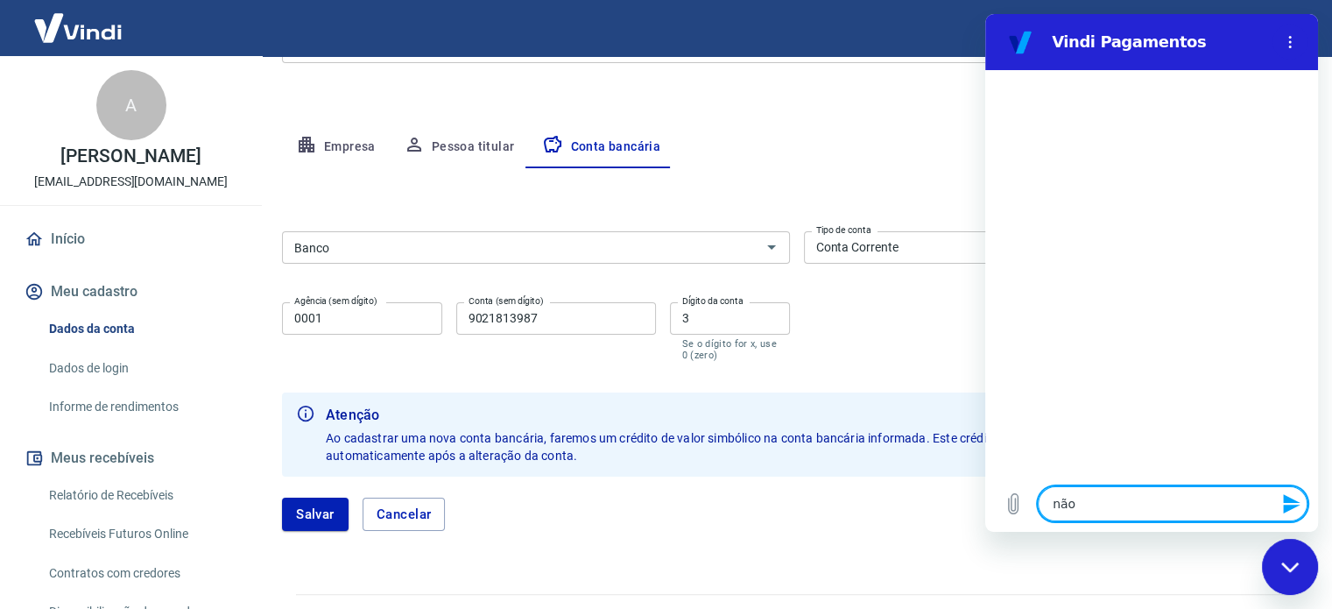
type textarea "x"
type textarea "não ac"
type textarea "x"
type textarea "não ach"
type textarea "x"
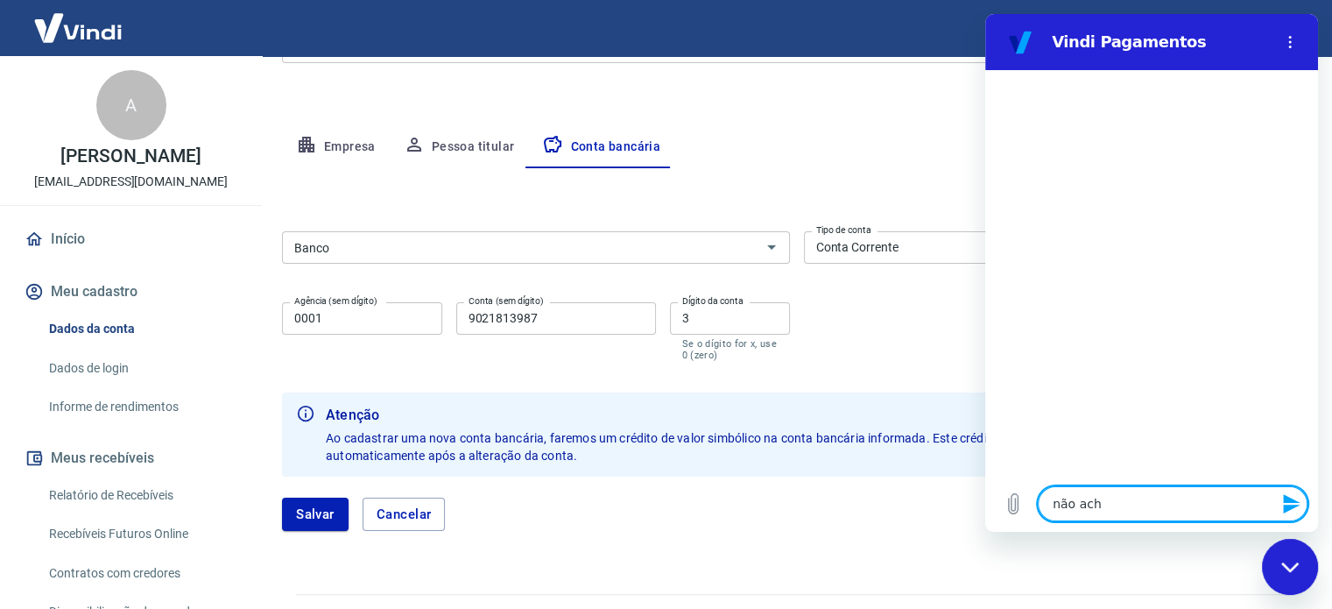
type textarea "não acho"
type textarea "x"
type textarea "não acho"
type textarea "x"
type textarea "não acho o"
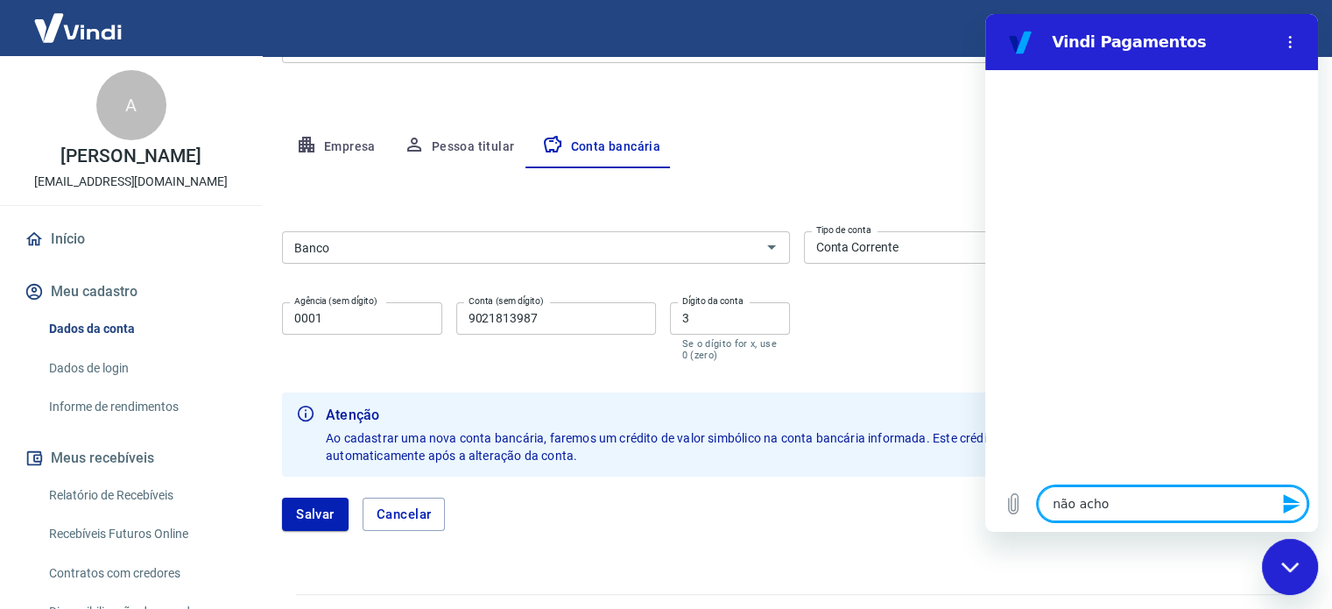
type textarea "x"
type textarea "não acho o"
type textarea "x"
type textarea "não acho o m"
type textarea "x"
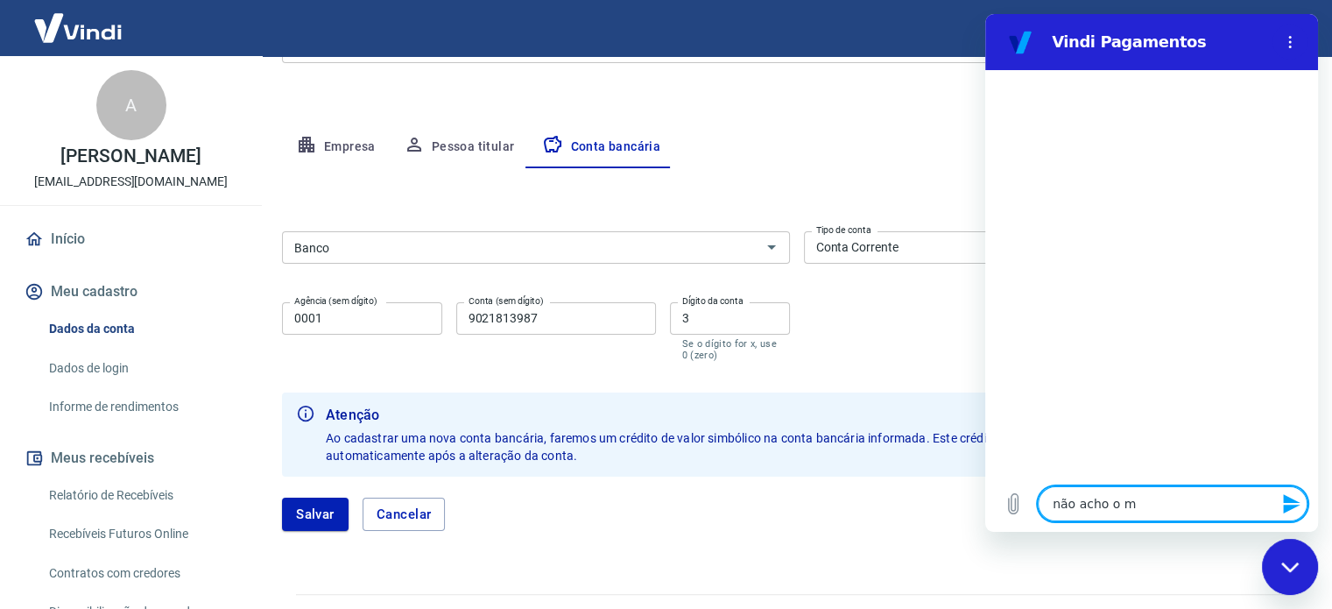
type textarea "não acho o me"
type textarea "x"
type textarea "não acho o meu"
type textarea "x"
type textarea "não acho o meu"
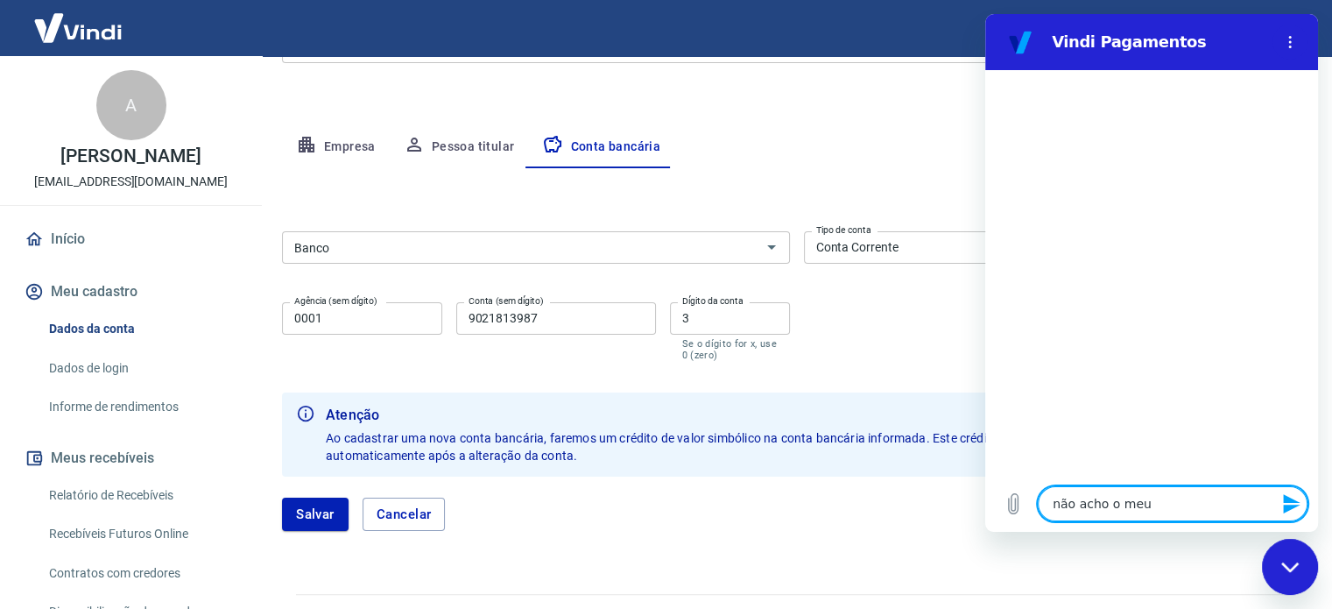
type textarea "x"
type textarea "não acho o meu b"
type textarea "x"
type textarea "não acho o meu ba"
type textarea "x"
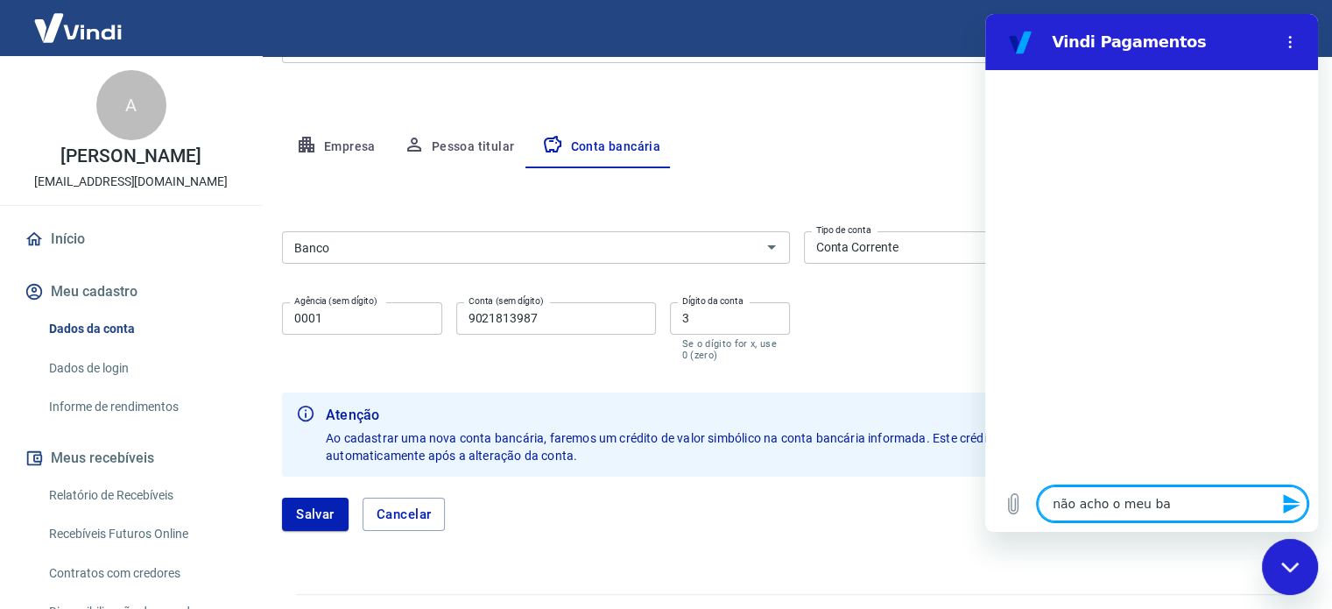
type textarea "não acho o meu ban"
type textarea "x"
type textarea "não acho o meu banc"
type textarea "x"
type textarea "não acho o meu banco"
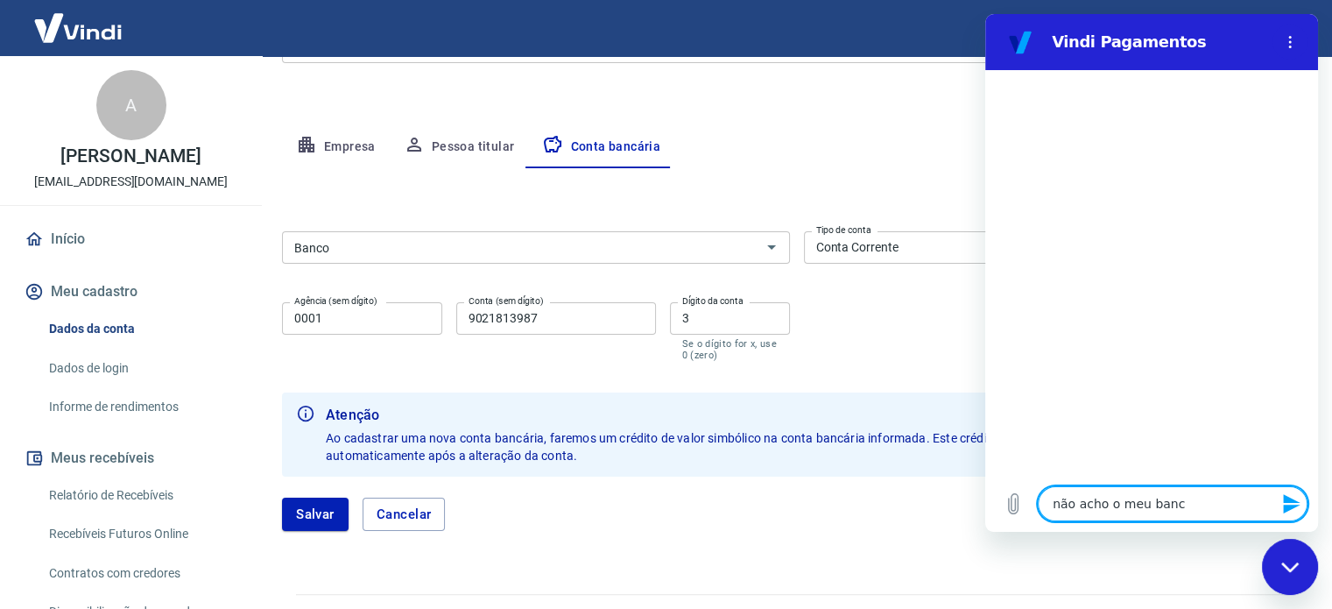
type textarea "x"
type textarea "não acho o meu banco"
type textarea "x"
type textarea "não acho o meu banco p"
type textarea "x"
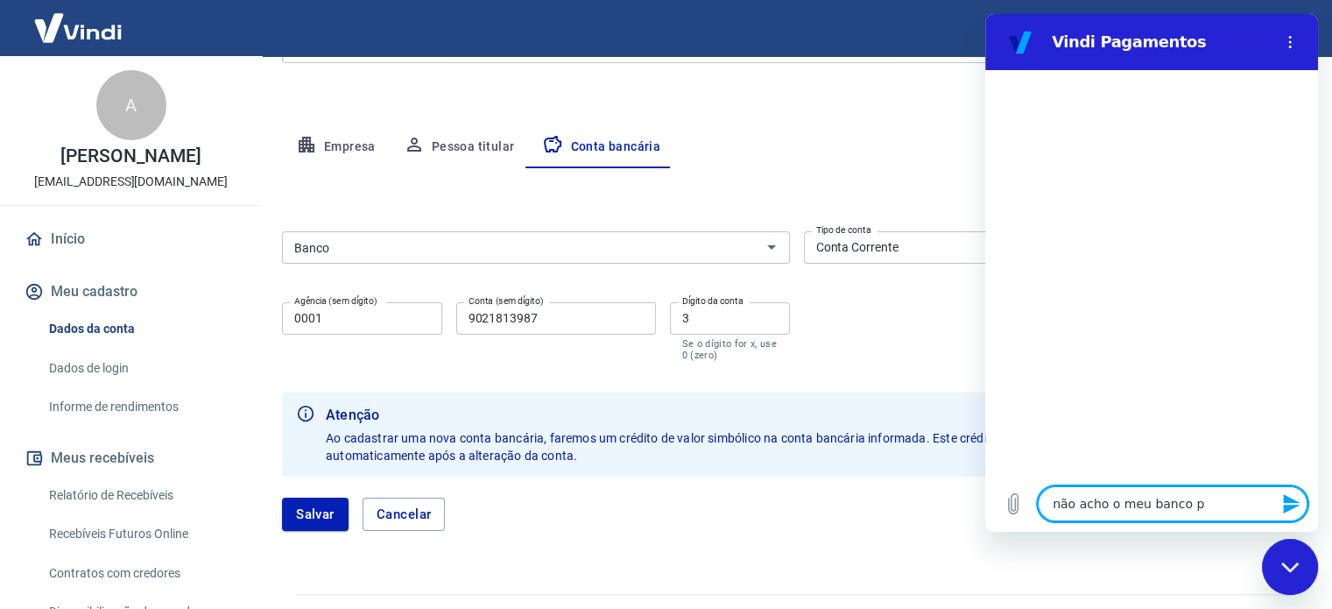
type textarea "não acho o meu banco pr"
type textarea "x"
type textarea "não acho o meu banco pra"
type textarea "x"
type textarea "não acho o meu banco pra"
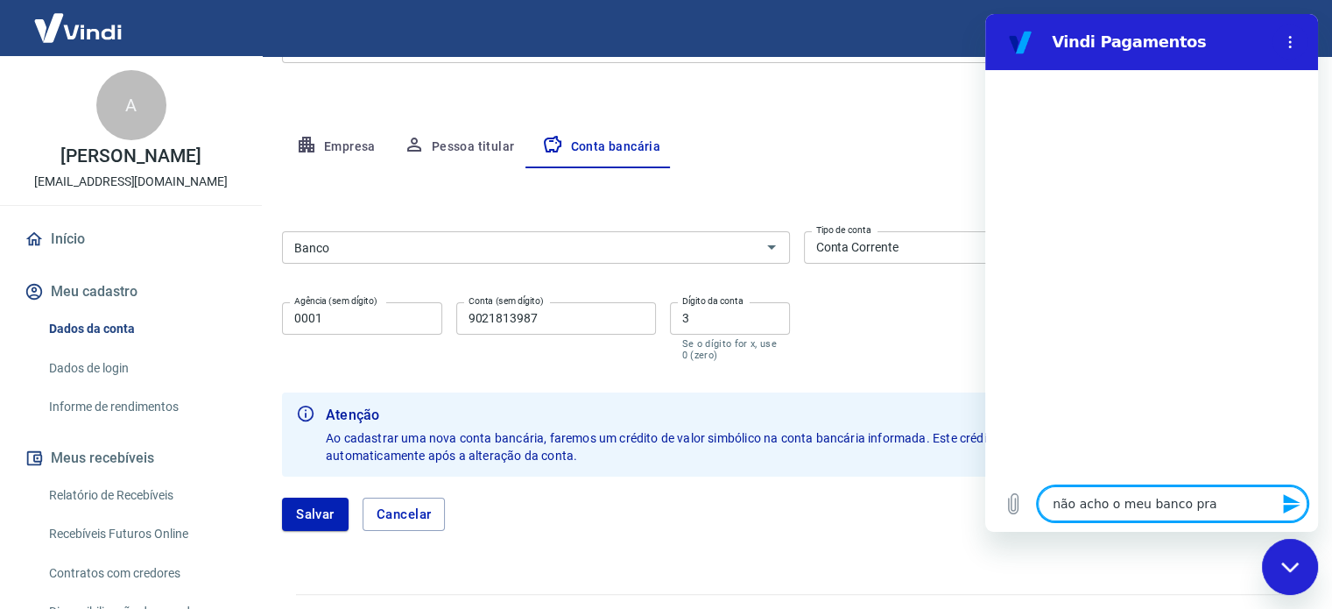
type textarea "x"
type textarea "não acho o meu banco pra"
type textarea "x"
type textarea "não acho o meu banco pr"
type textarea "x"
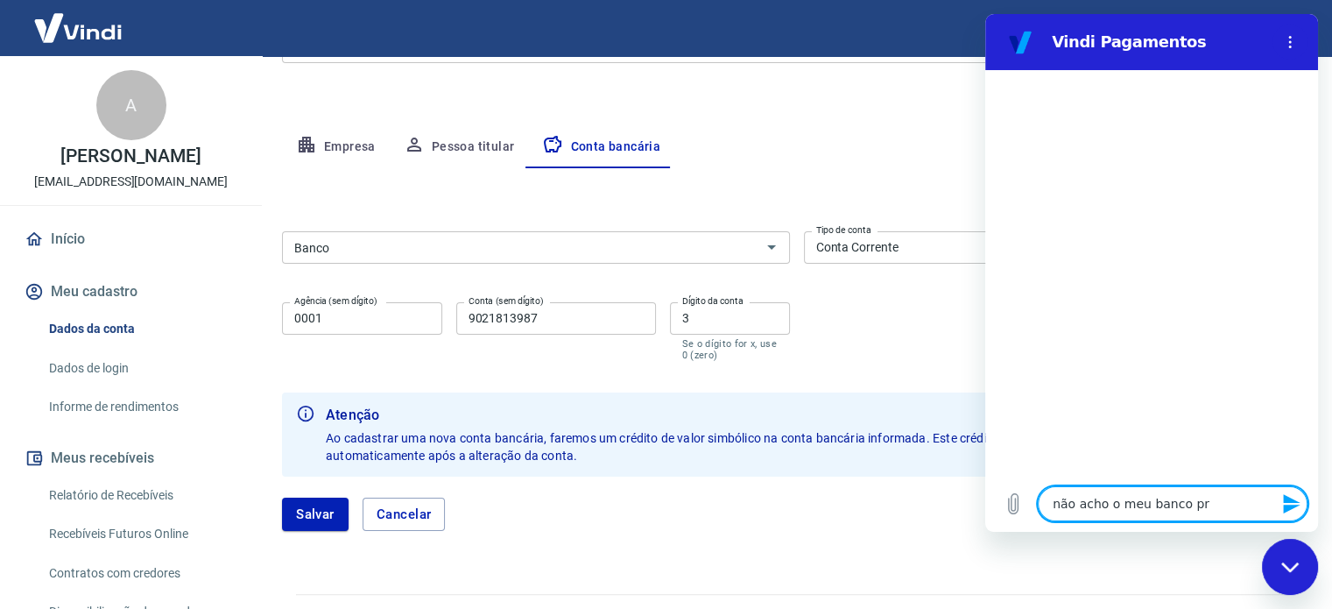
type textarea "não acho o meu banco p"
type textarea "x"
type textarea "não acho o meu banco pa"
type textarea "x"
type textarea "não acho o meu banco par"
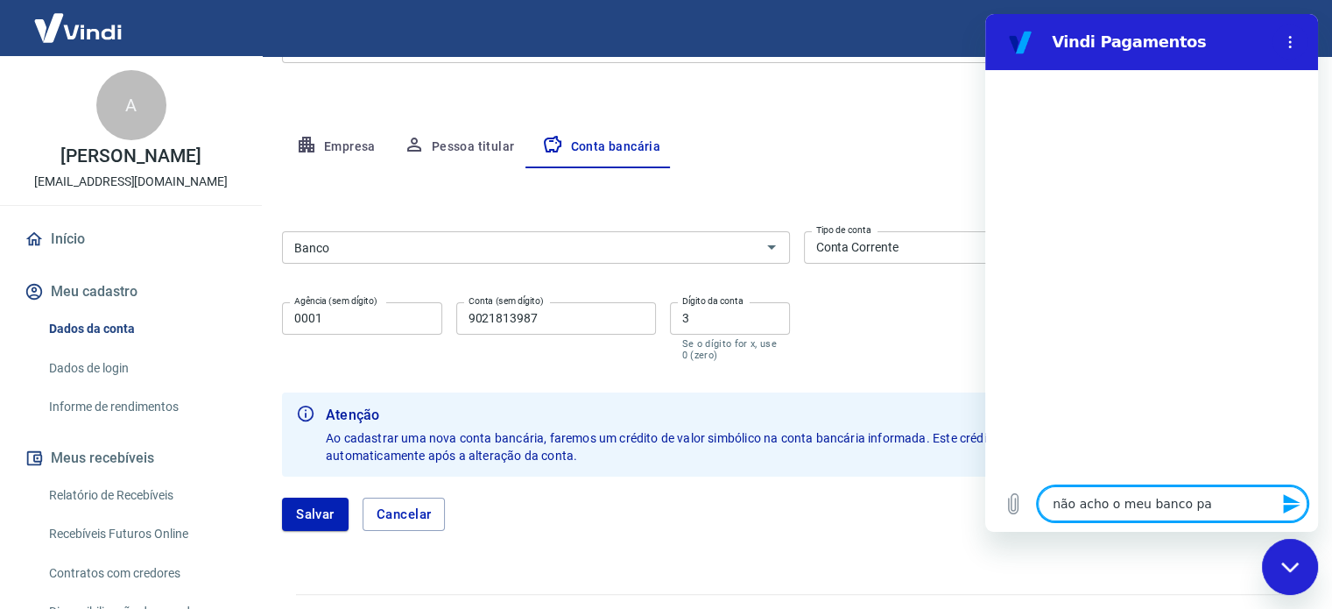
type textarea "x"
type textarea "não acho o meu banco para"
type textarea "x"
type textarea "não acho o meu banco para"
type textarea "x"
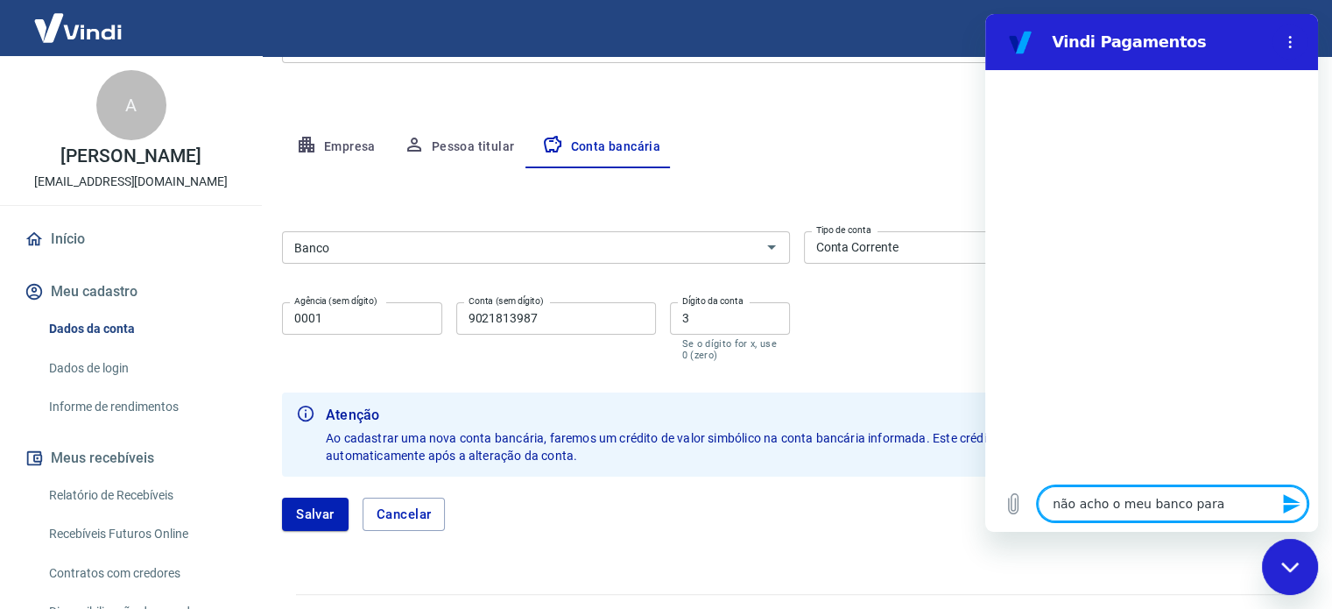
type textarea "não acho o meu banco para f"
type textarea "x"
type textarea "não acho o meu banco para fa"
type textarea "x"
type textarea "não acho o meu banco para faz"
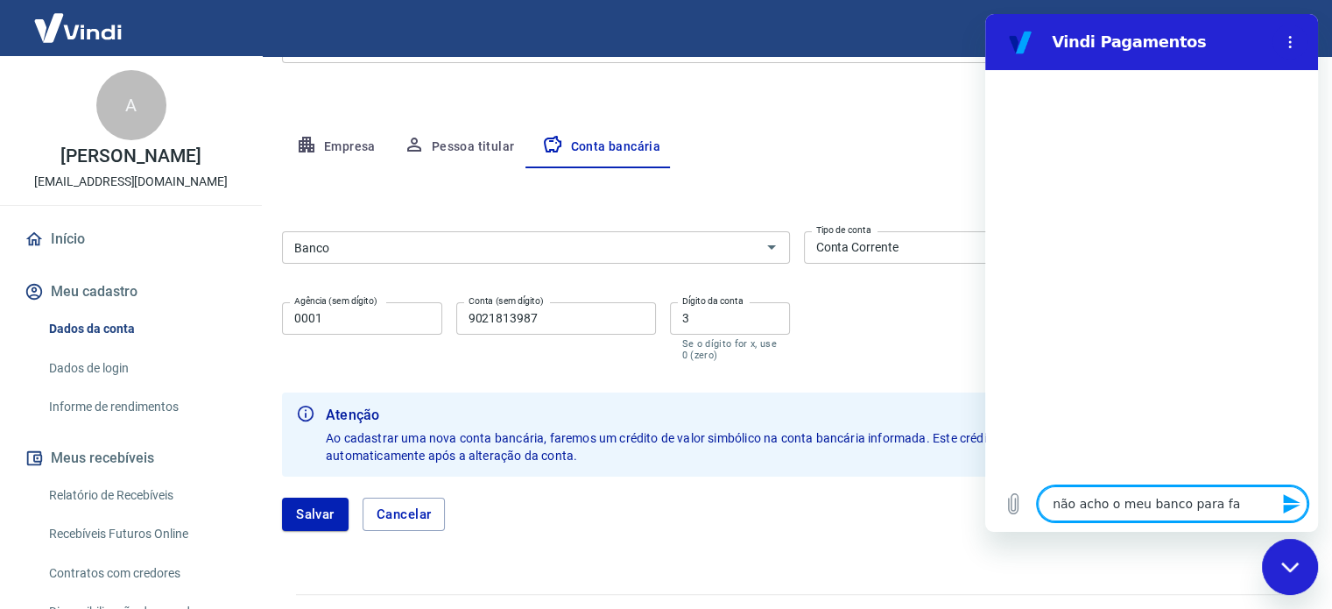
type textarea "x"
type textarea "não acho o meu banco para faze"
type textarea "x"
type textarea "não acho o meu banco para fazer"
type textarea "x"
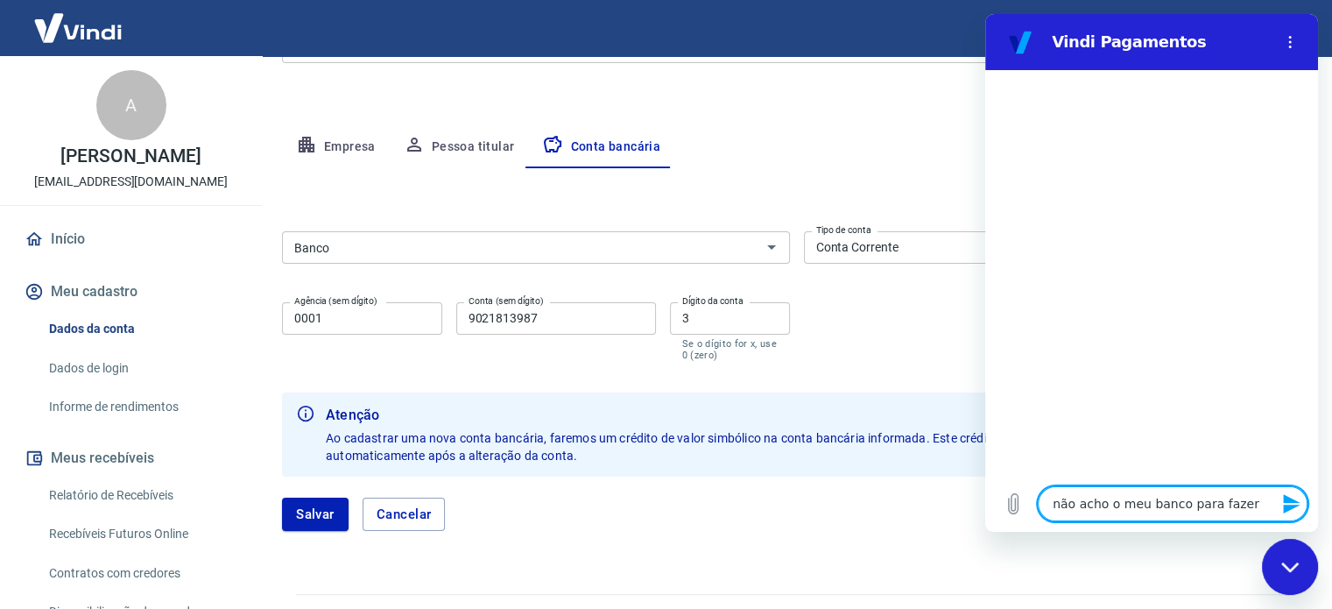
type textarea "não acho o meu banco para fazer"
type textarea "x"
type textarea "não acho o meu banco para fazer o"
type textarea "x"
type textarea "não acho o meu banco para fazer o"
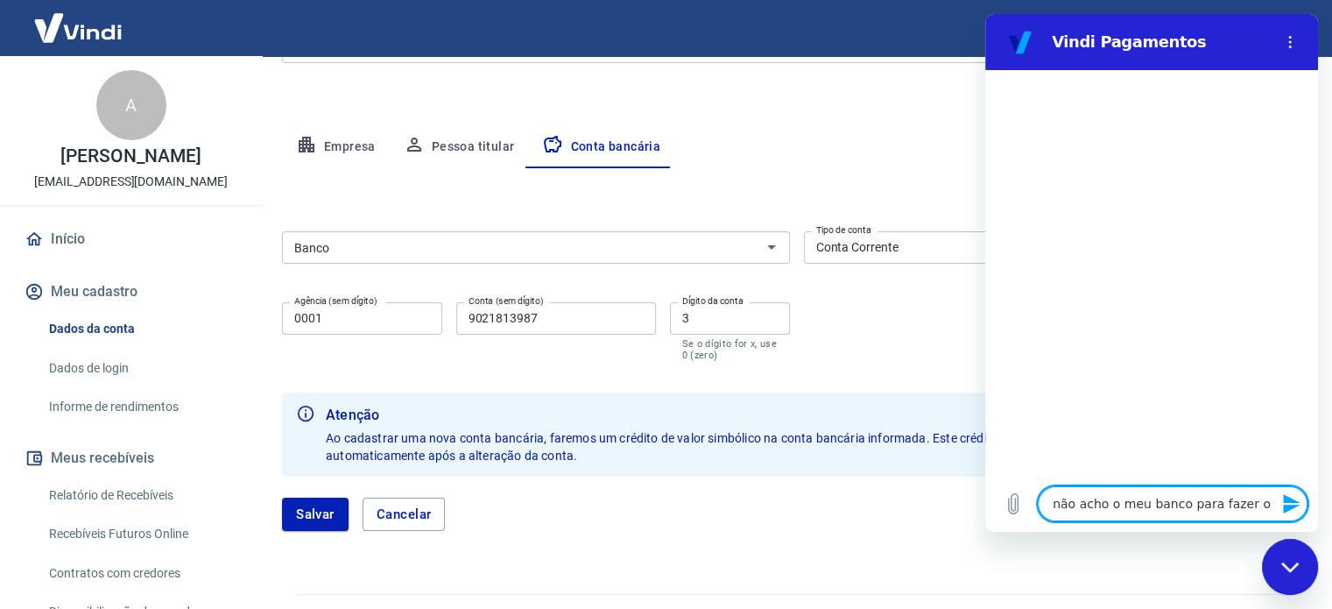
type textarea "x"
type textarea "não acho o meu banco para fazer o c"
type textarea "x"
type textarea "não acho o meu banco para fazer o ca"
type textarea "x"
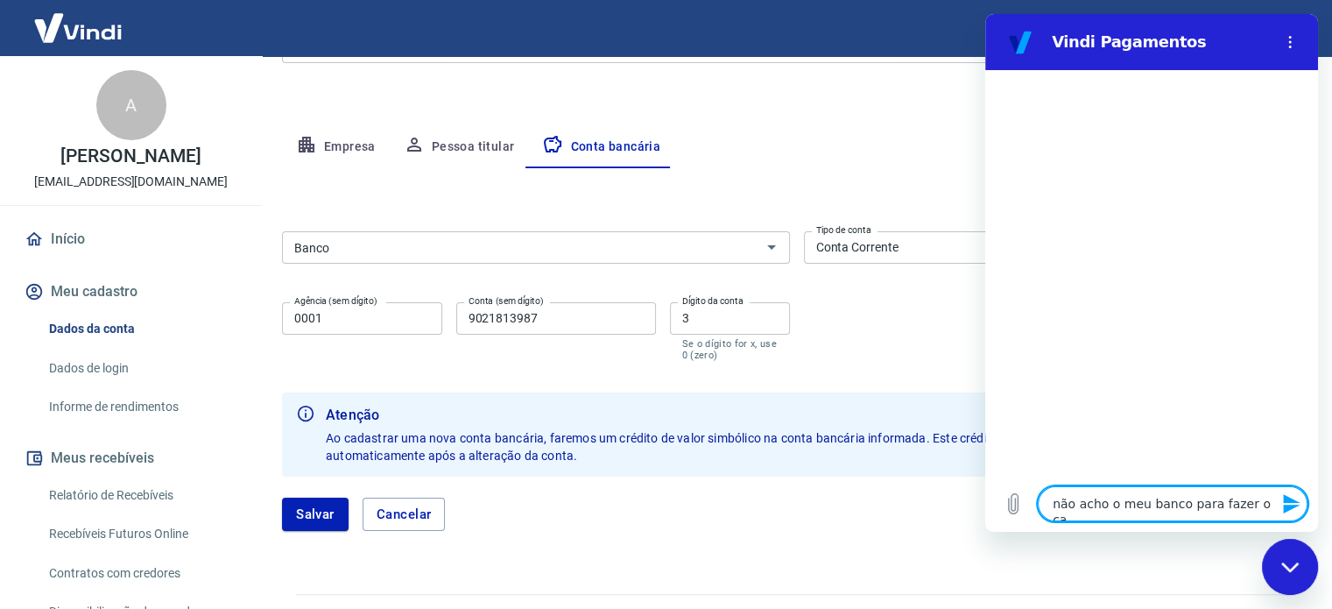
type textarea "não acho o meu banco para fazer o cad"
type textarea "x"
type textarea "não acho o meu banco para fazer o cada"
type textarea "x"
type textarea "não acho o meu banco para fazer o cadas"
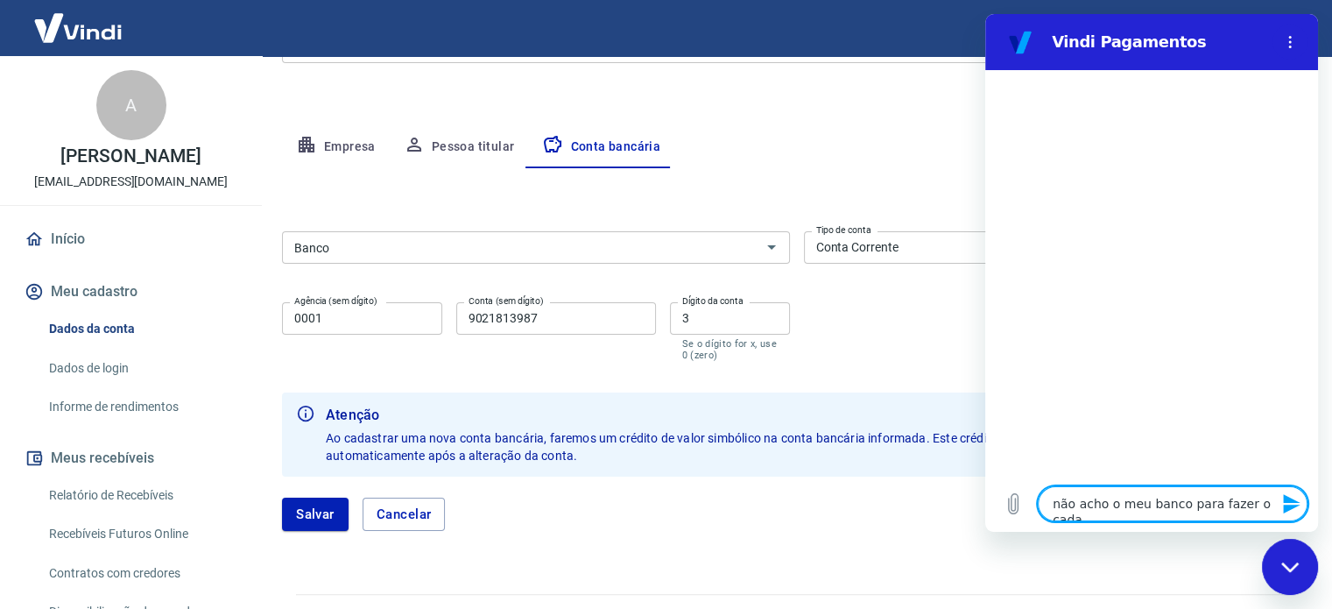
type textarea "x"
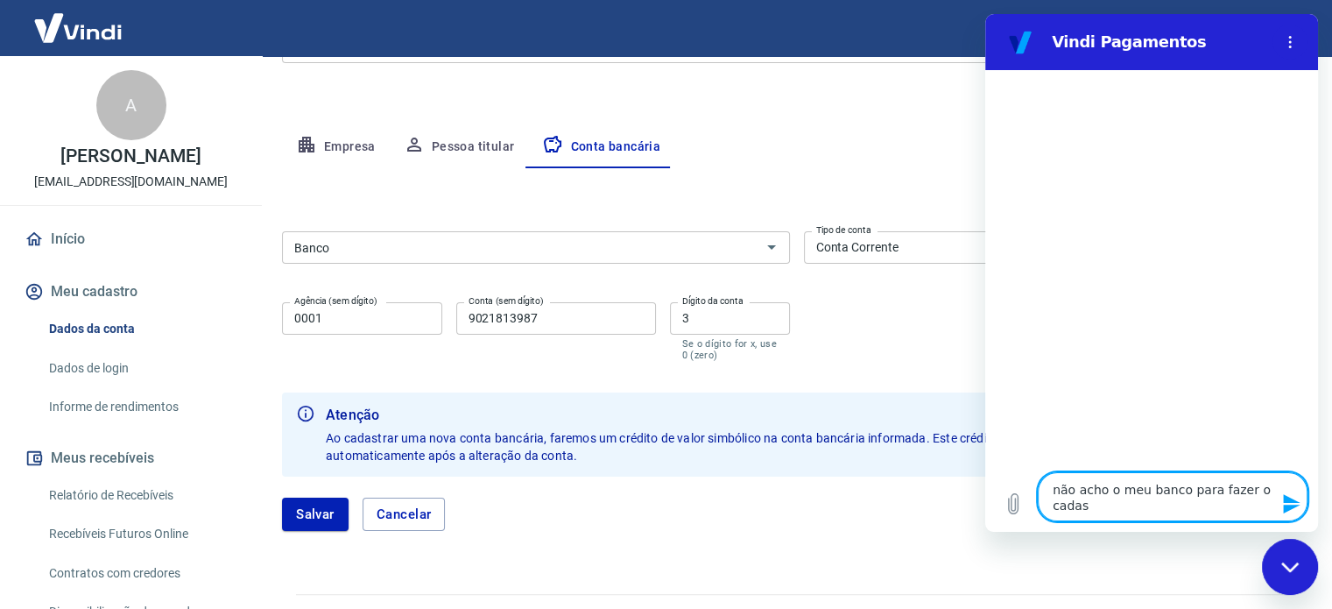
type textarea "não acho o meu banco para fazer o cadast"
type textarea "x"
type textarea "não acho o meu banco para fazer o cadastr"
type textarea "x"
type textarea "não acho o meu banco para fazer o cadastro"
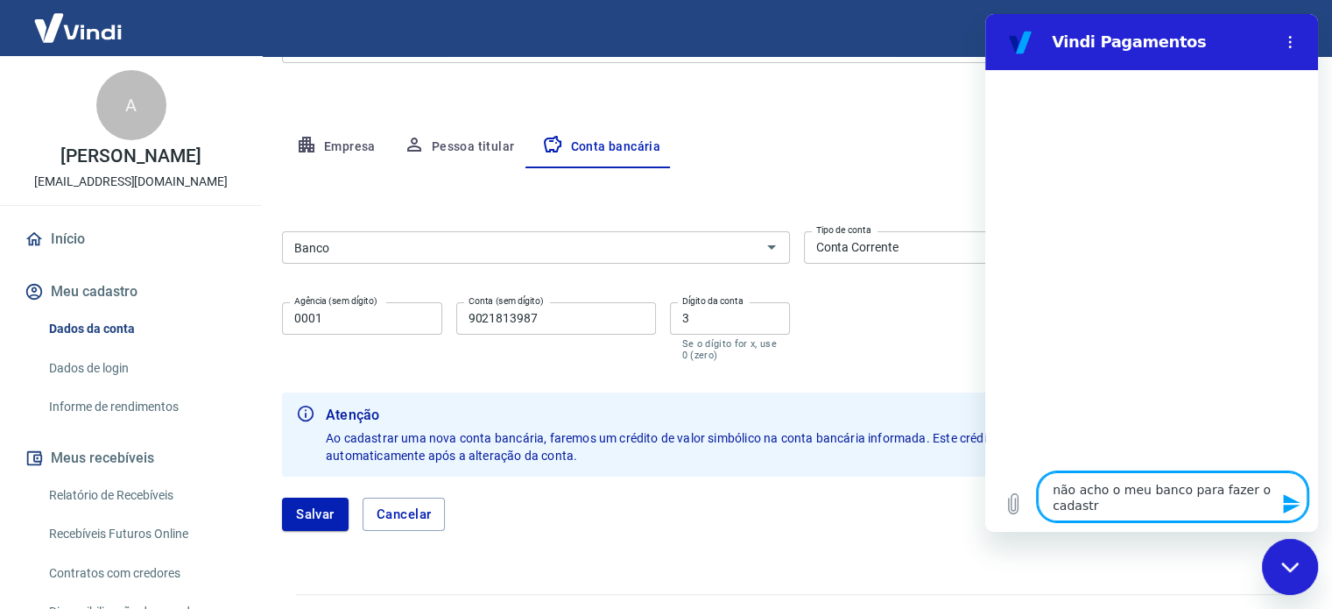
type textarea "x"
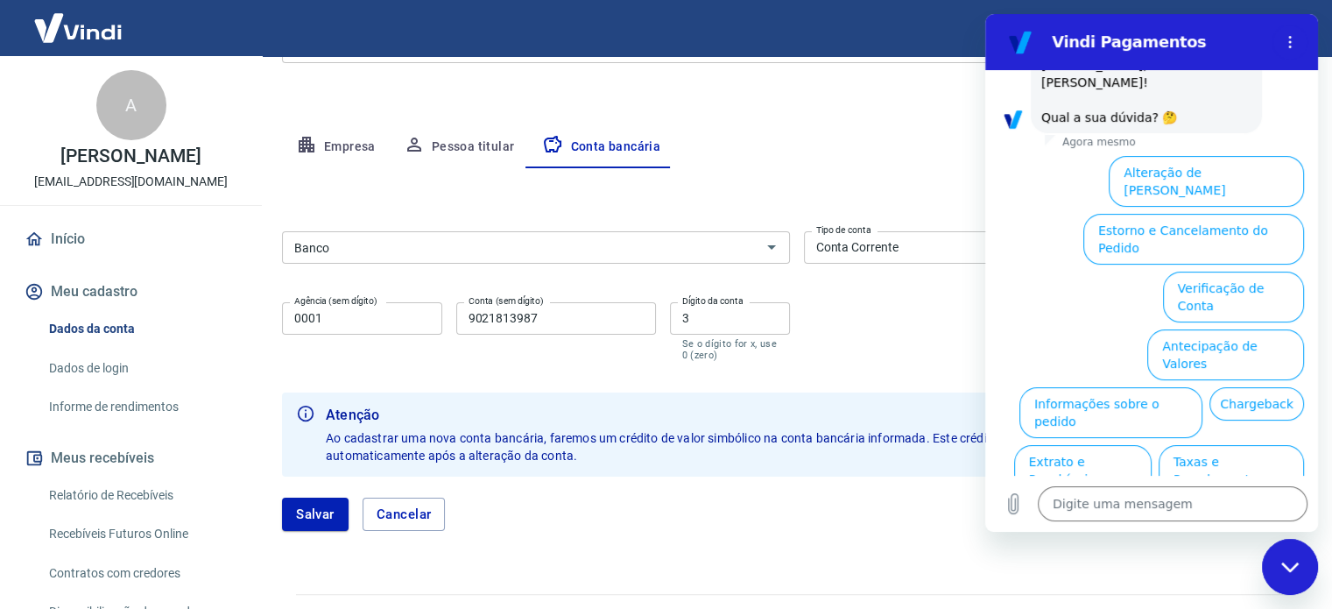
scroll to position [137, 0]
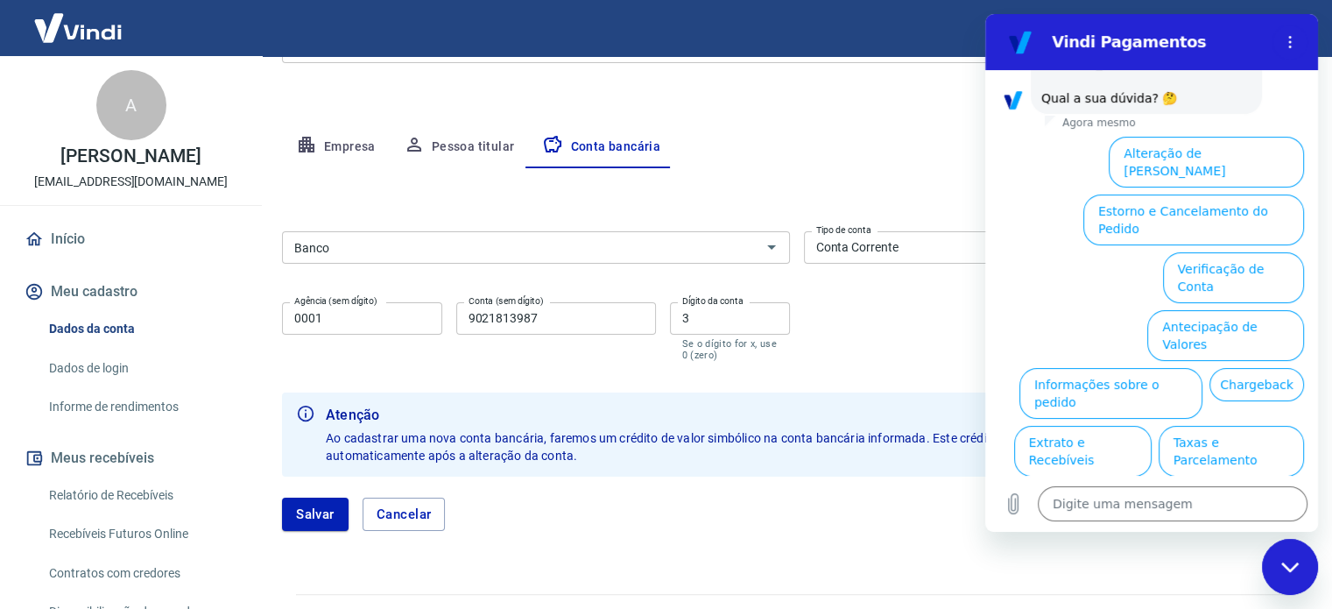
click at [1208, 137] on button "Alteração de Dados Cadastrais" at bounding box center [1205, 162] width 195 height 51
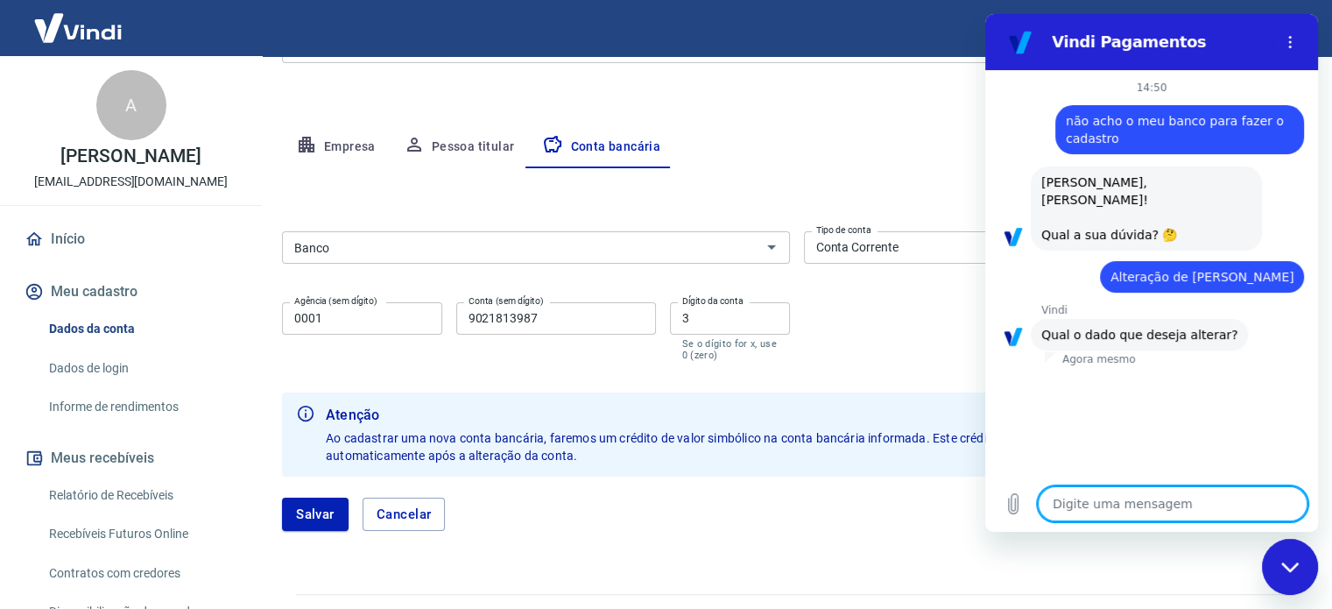
scroll to position [37, 0]
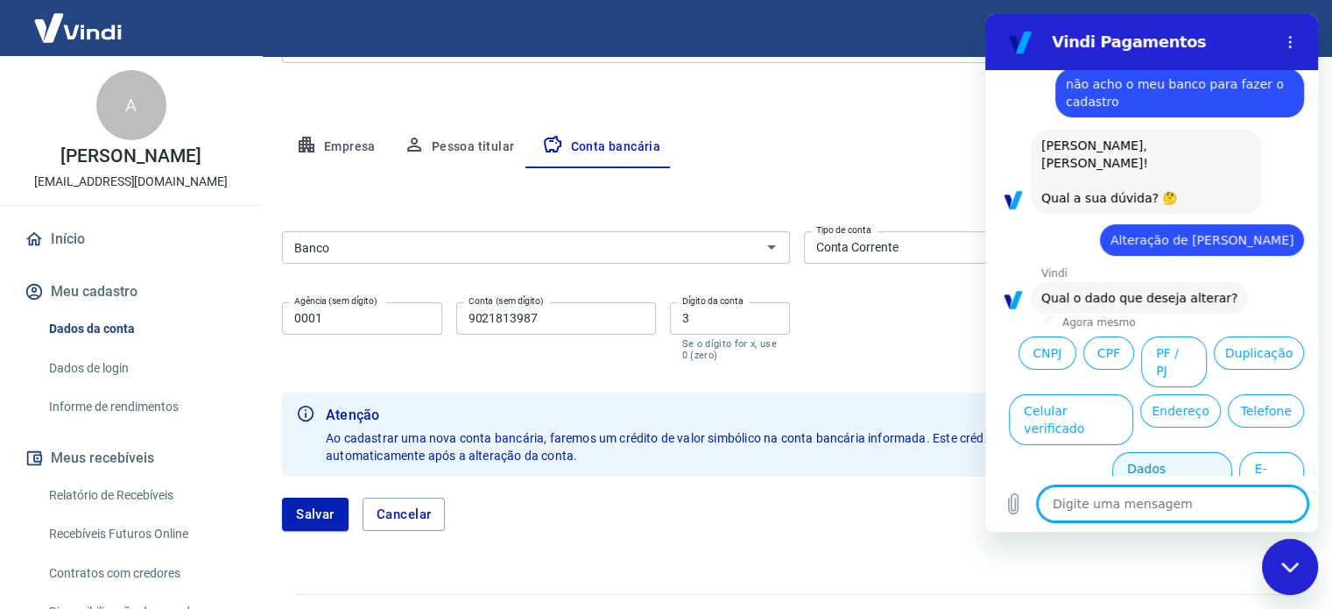
click at [1172, 452] on button "Dados bancários" at bounding box center [1172, 477] width 120 height 51
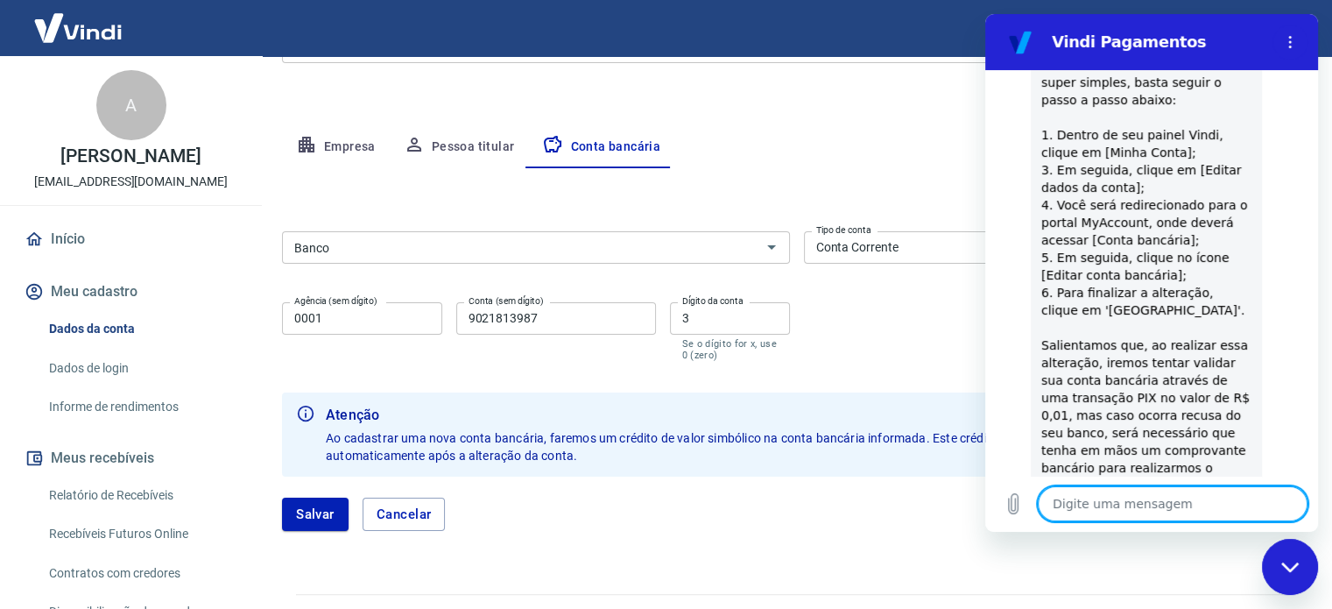
scroll to position [523, 0]
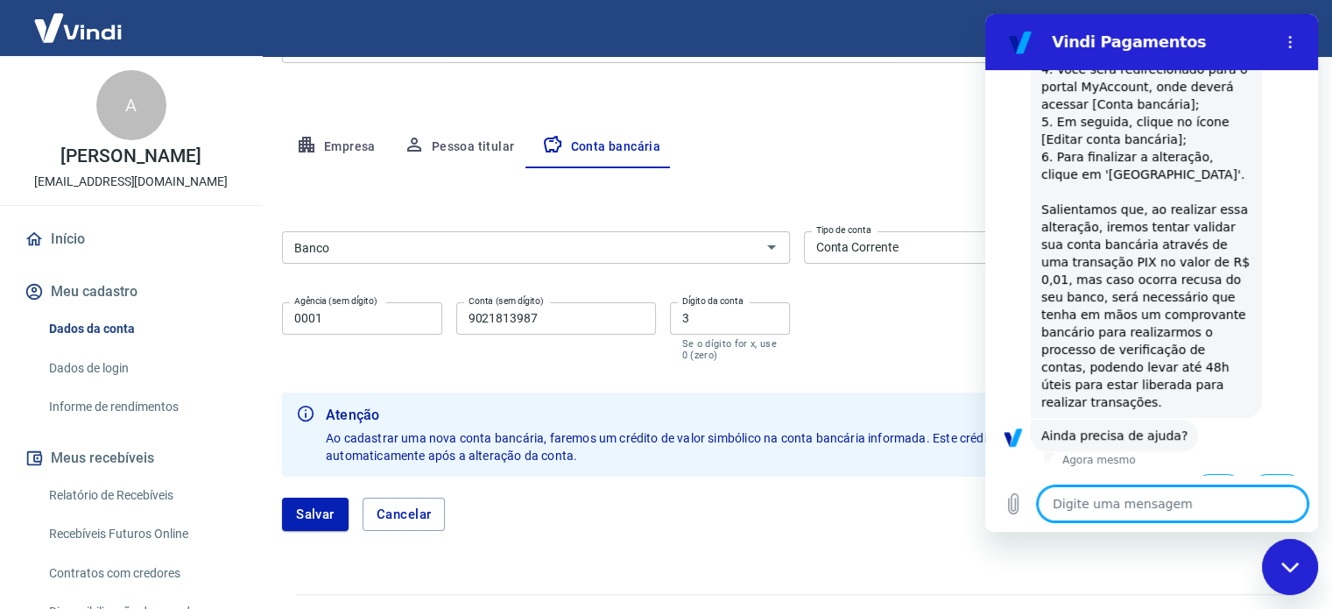
click at [1256, 474] on button "Não" at bounding box center [1276, 490] width 53 height 33
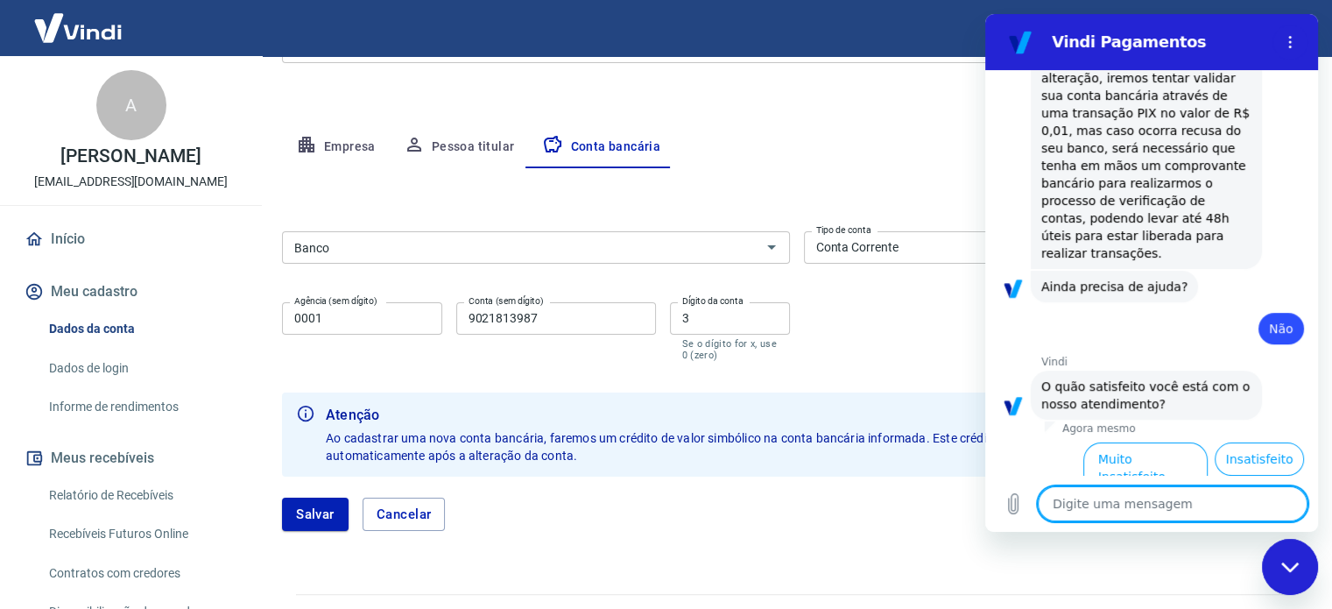
scroll to position [679, 0]
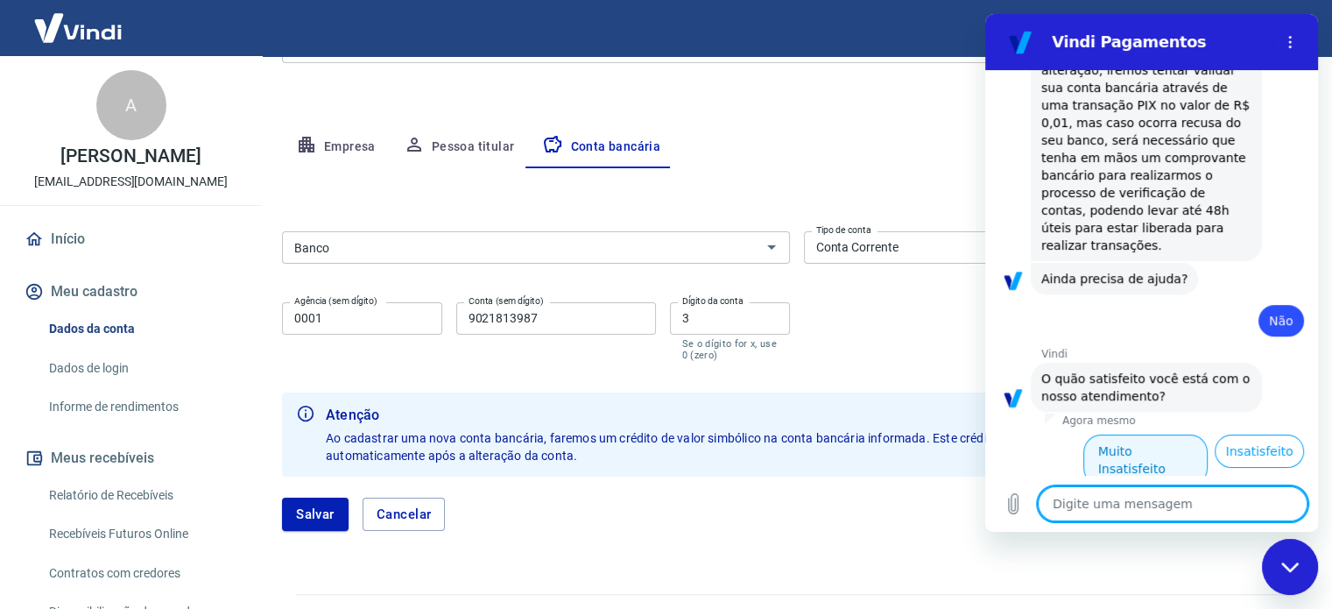
click at [1119, 434] on button "Muito Insatisfeito" at bounding box center [1145, 459] width 125 height 51
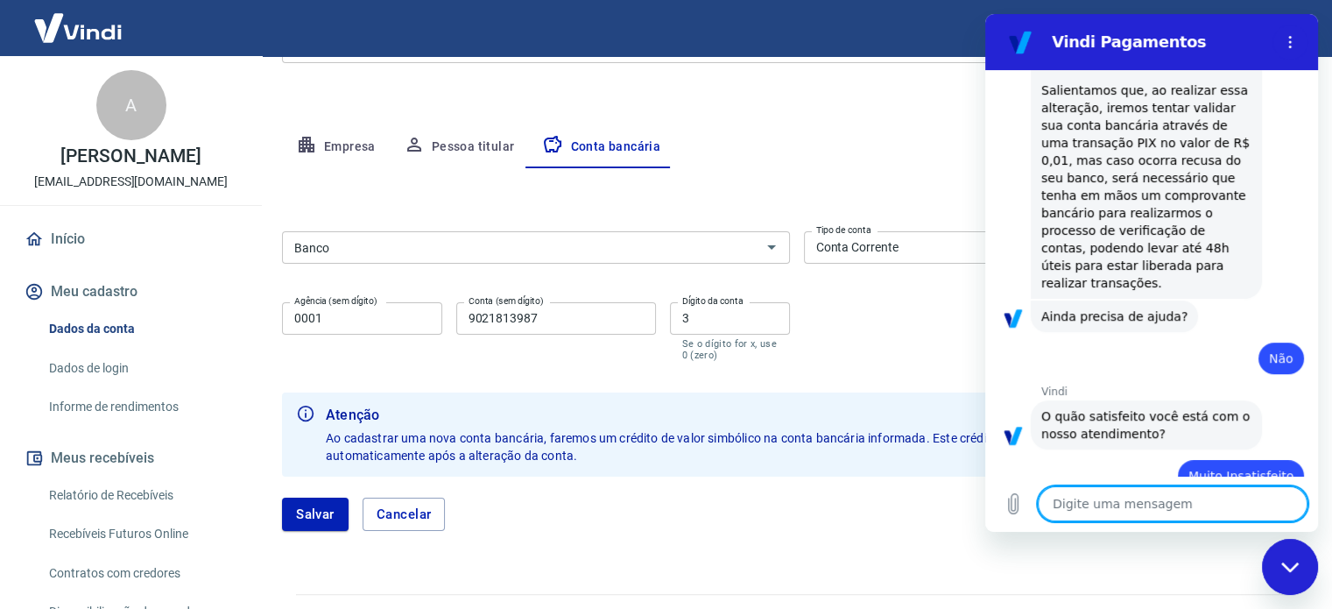
type textarea "x"
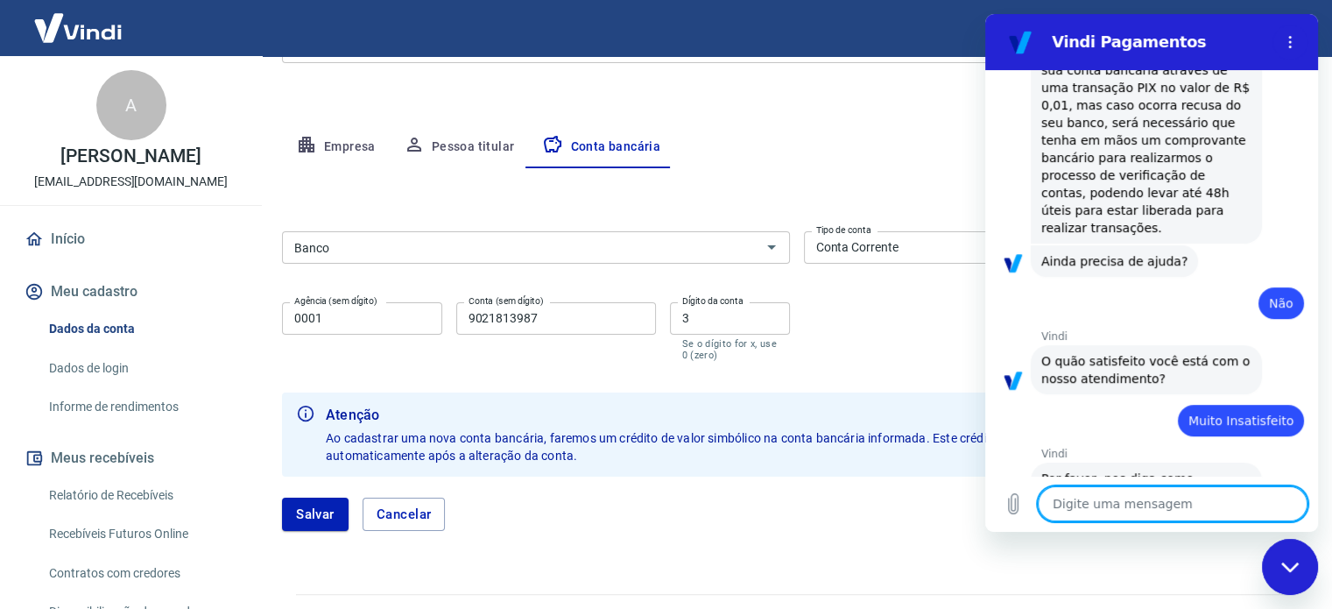
scroll to position [700, 0]
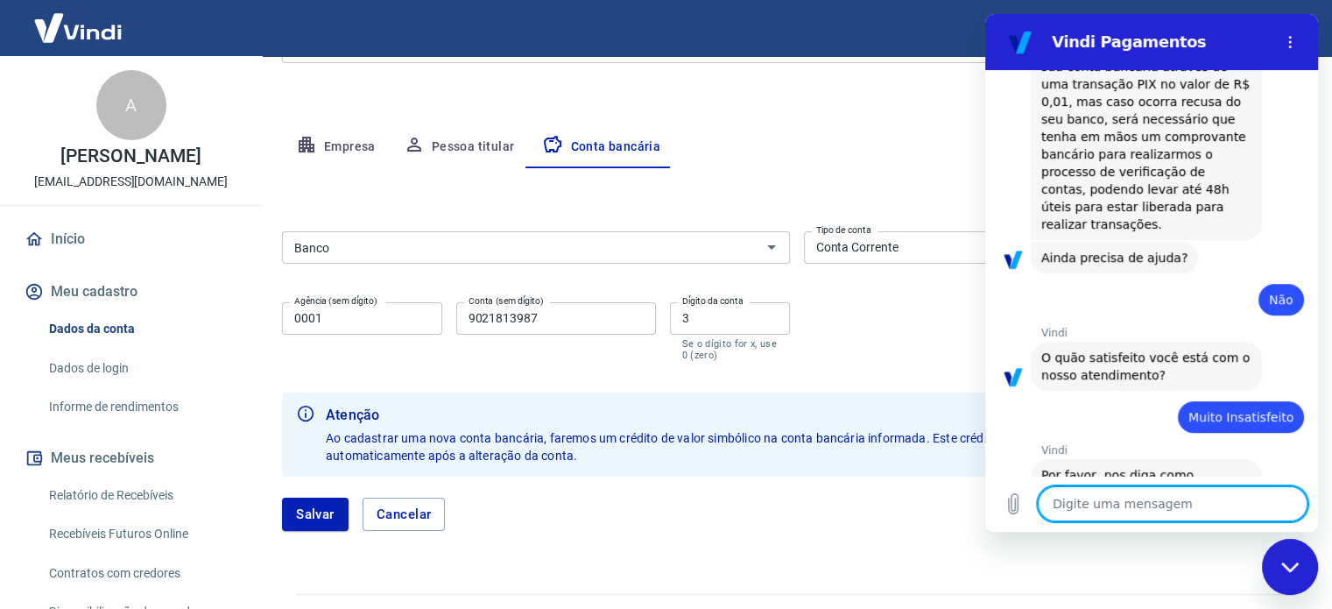
click at [1140, 496] on textarea at bounding box center [1173, 503] width 270 height 35
type textarea "f"
type textarea "x"
type textarea "fa"
type textarea "x"
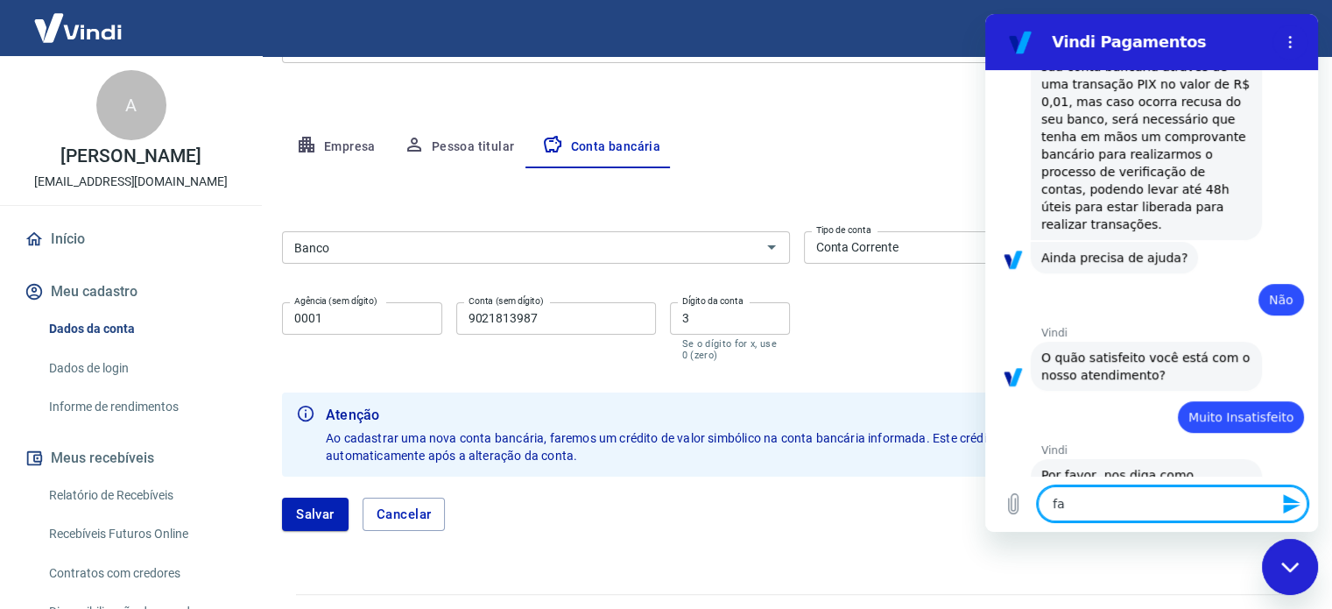
type textarea "faa"
type textarea "x"
type textarea "faal"
type textarea "x"
type textarea "faalr"
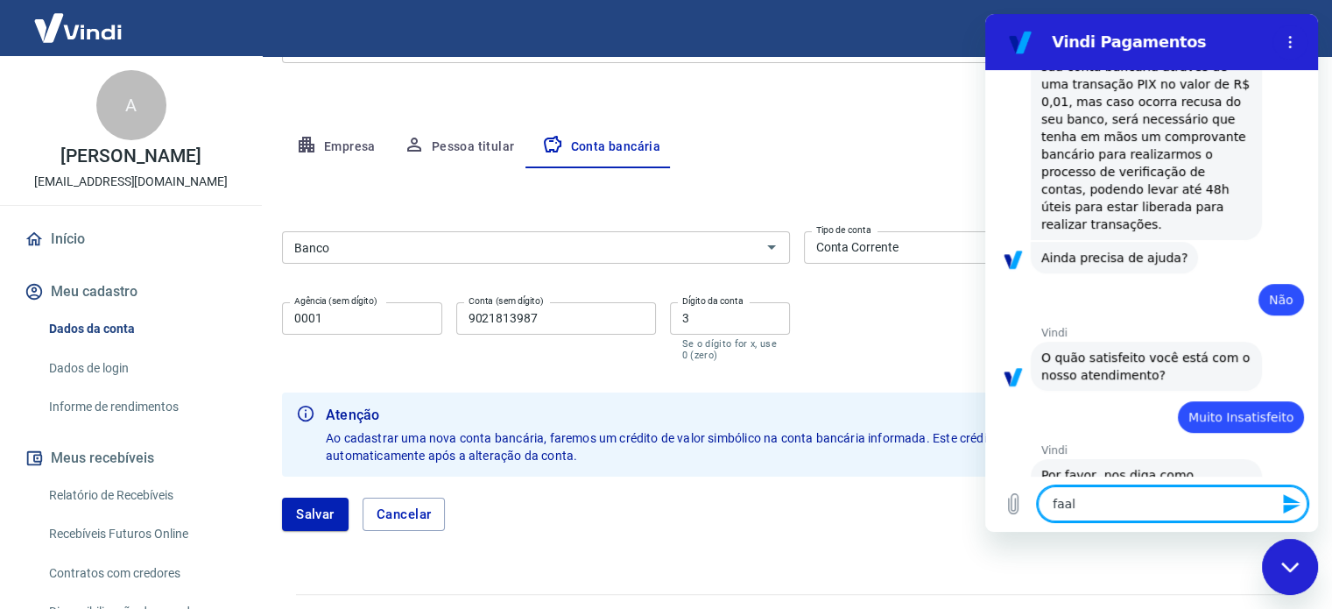
type textarea "x"
type textarea "faal"
type textarea "x"
type textarea "faa"
type textarea "x"
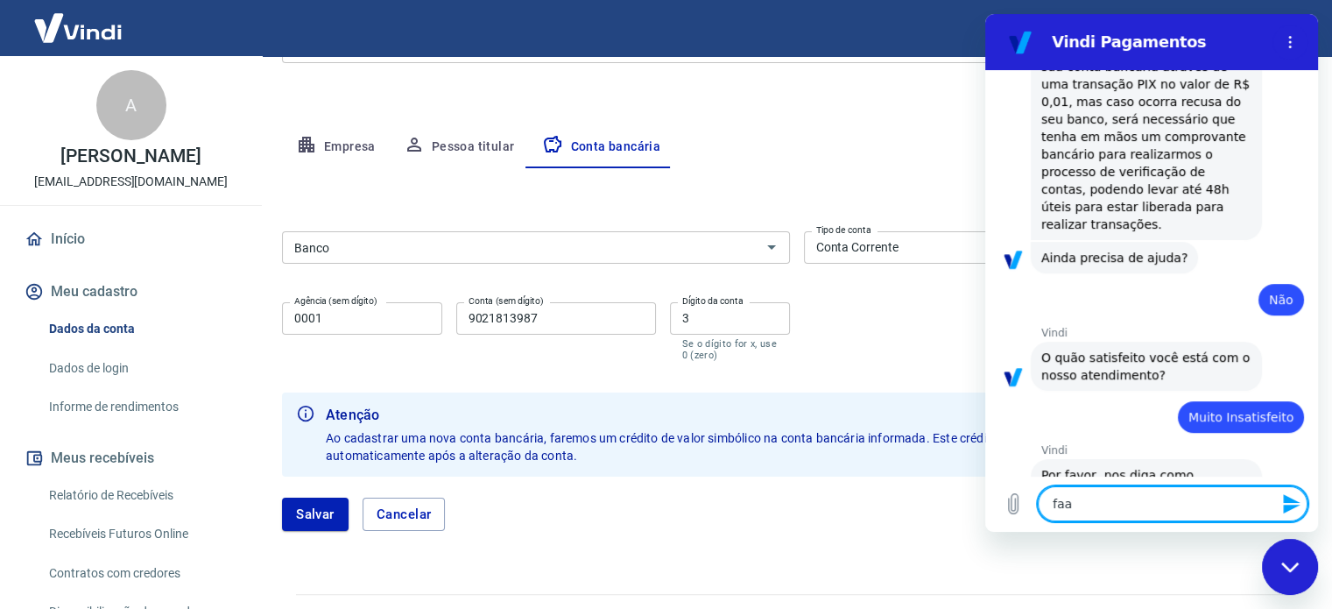
type textarea "fa"
type textarea "x"
type textarea "faa"
type textarea "x"
type textarea "fa"
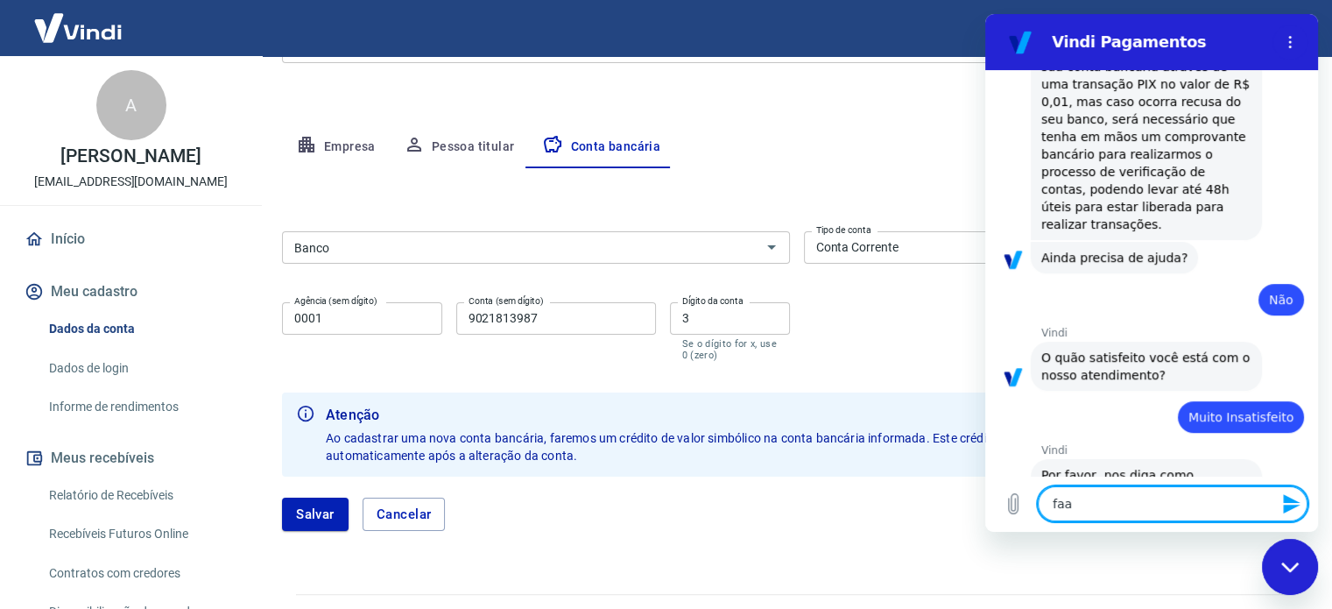
type textarea "x"
type textarea "fal"
type textarea "x"
type textarea "fala"
type textarea "x"
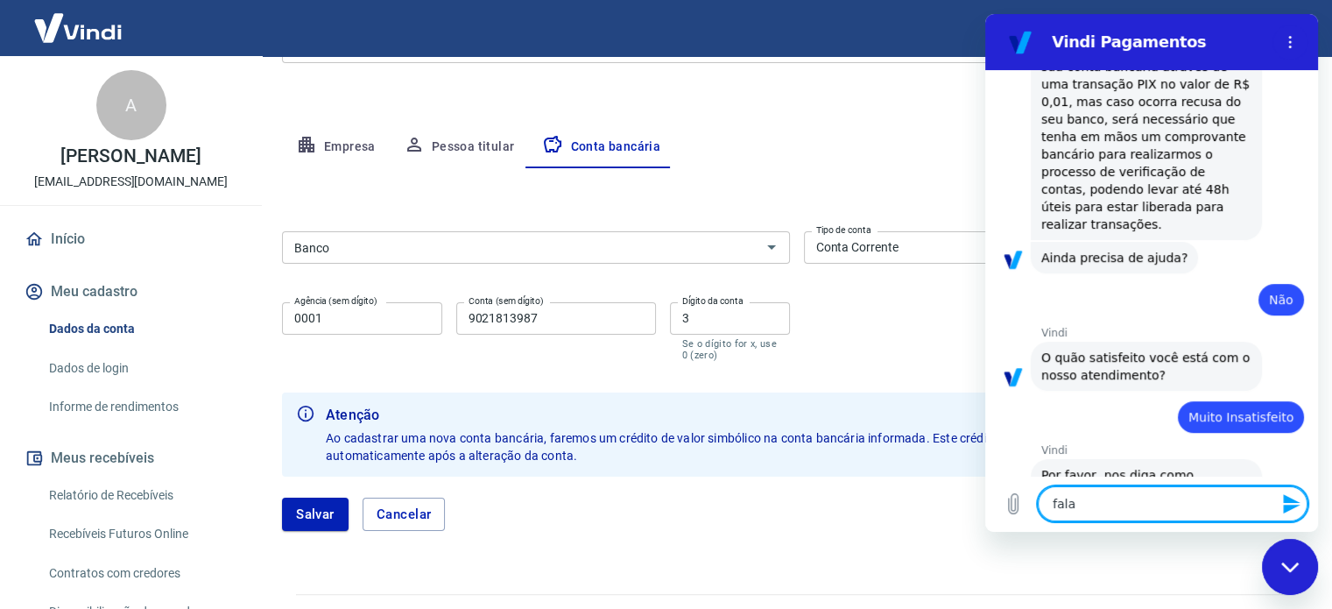
type textarea "falar"
type textarea "x"
type textarea "falar"
type textarea "x"
type textarea "falar c"
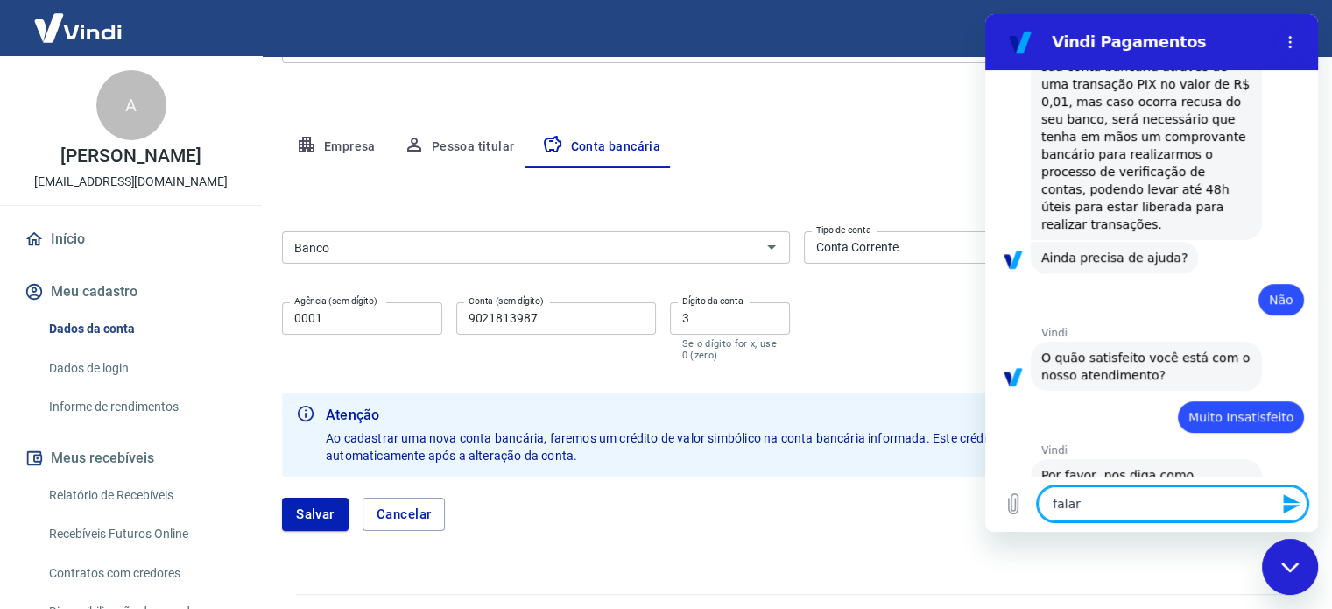
type textarea "x"
type textarea "falar co"
type textarea "x"
type textarea "falar com"
type textarea "x"
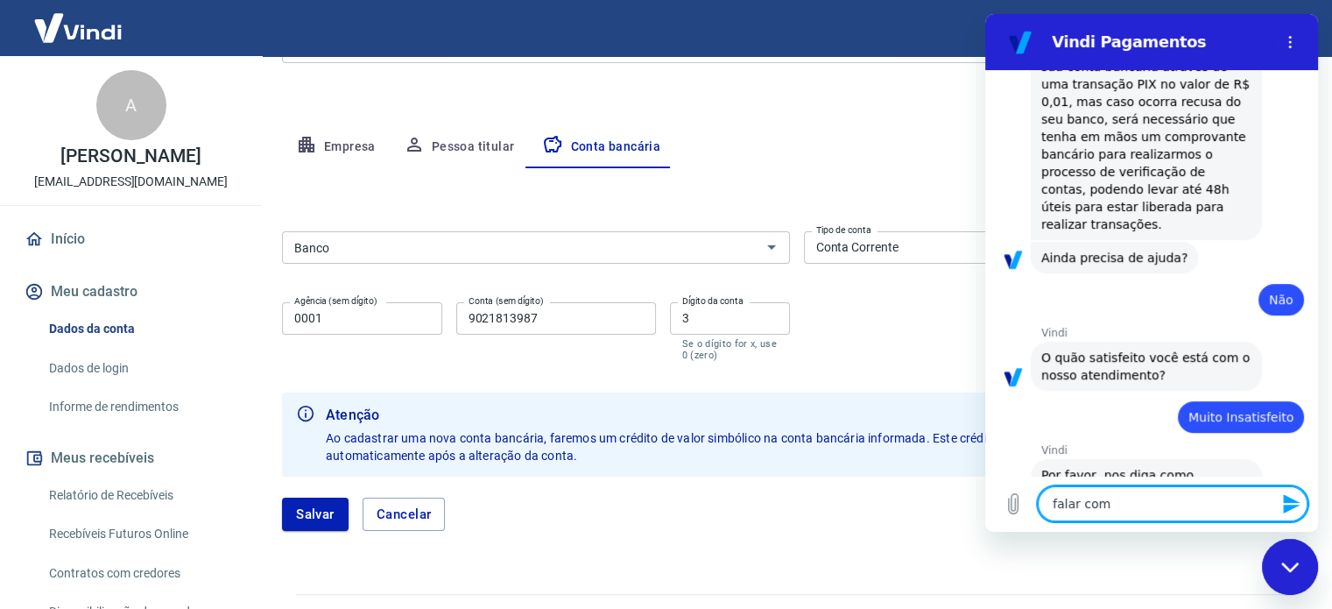
type textarea "falar com"
type textarea "x"
type textarea "falar com a"
type textarea "x"
type textarea "falar com at"
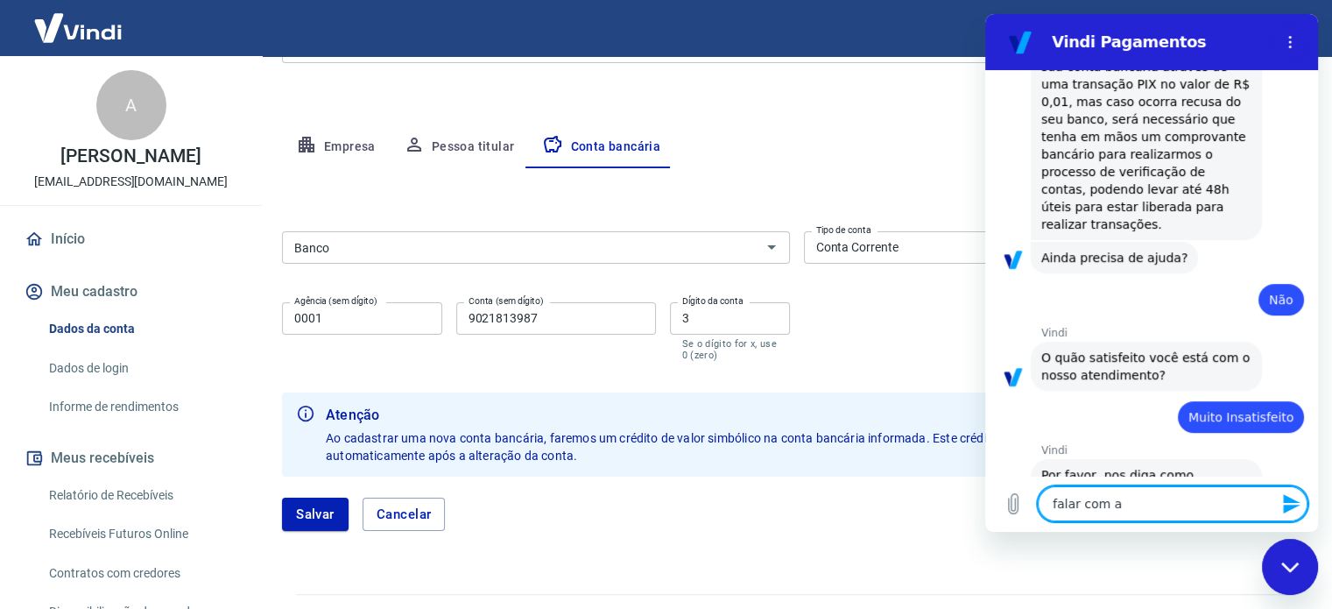
type textarea "x"
type textarea "falar com ate"
type textarea "x"
type textarea "falar com aten"
type textarea "x"
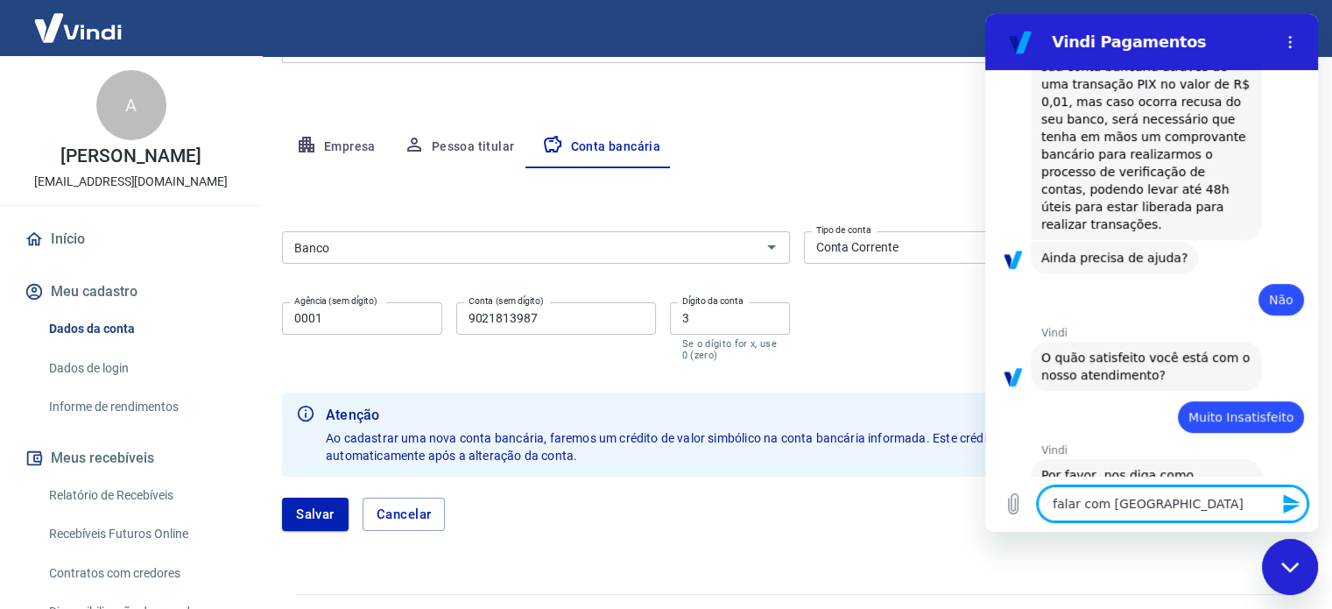
type textarea "falar com atend"
type textarea "x"
type textarea "falar com atende"
type textarea "x"
type textarea "falar com atenden"
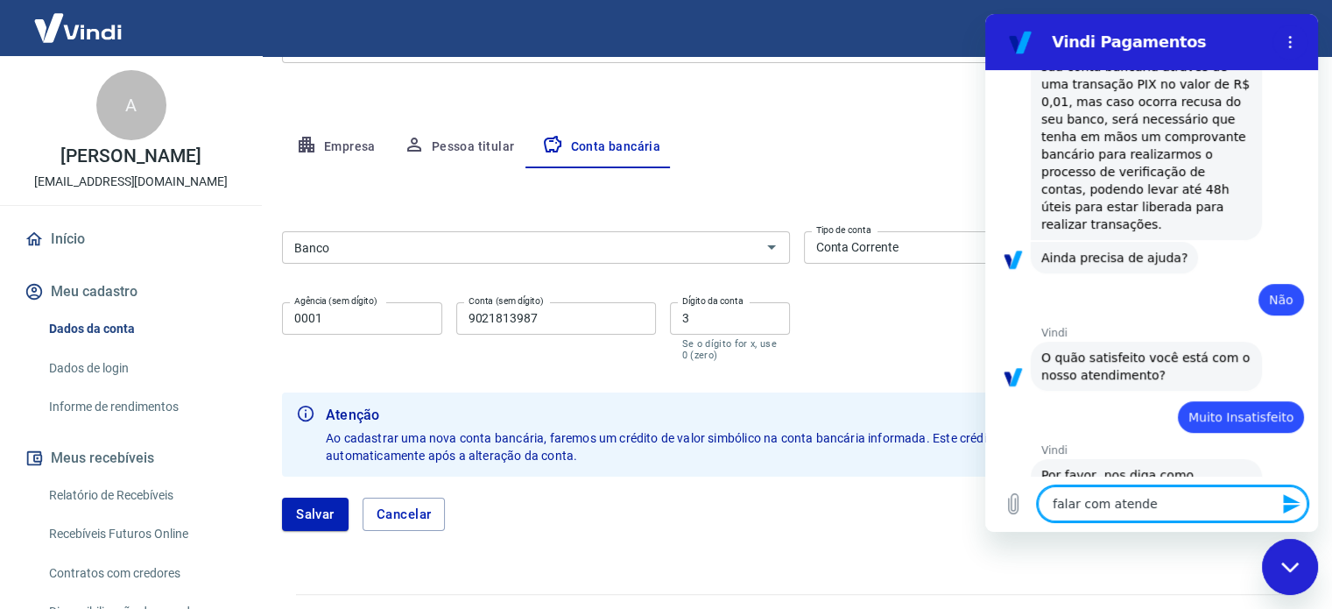
type textarea "x"
type textarea "falar com atendenr"
type textarea "x"
type textarea "falar com atenden"
type textarea "x"
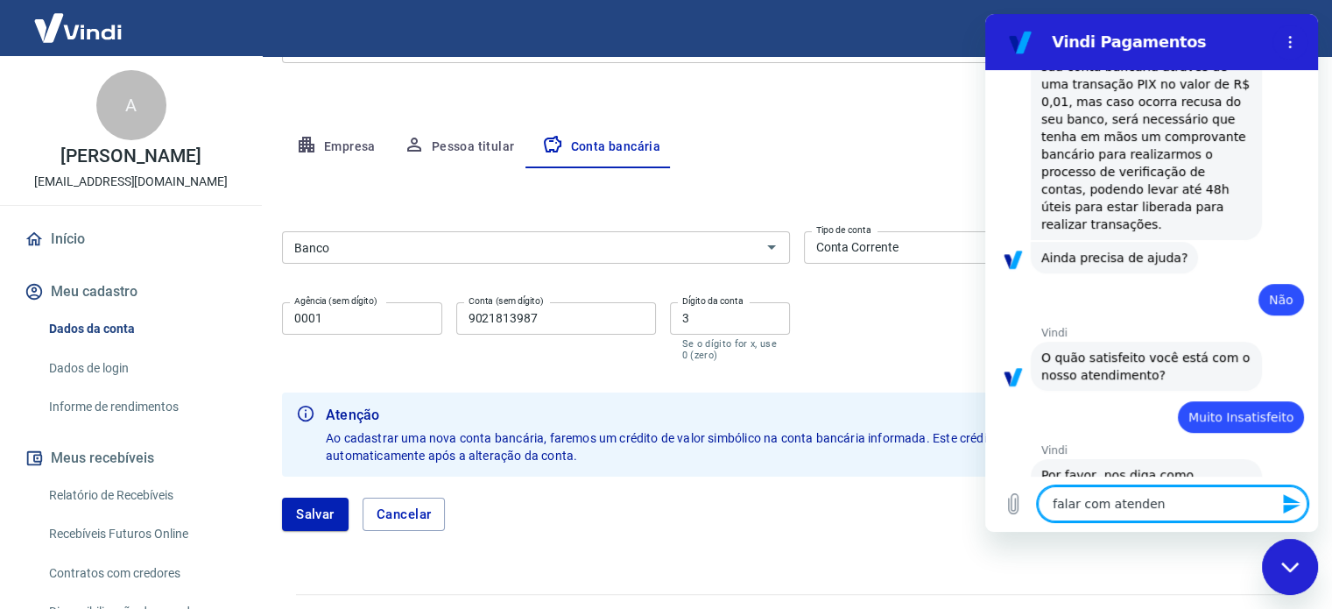
type textarea "falar com atendent"
type textarea "x"
type textarea "falar com atendente"
type textarea "x"
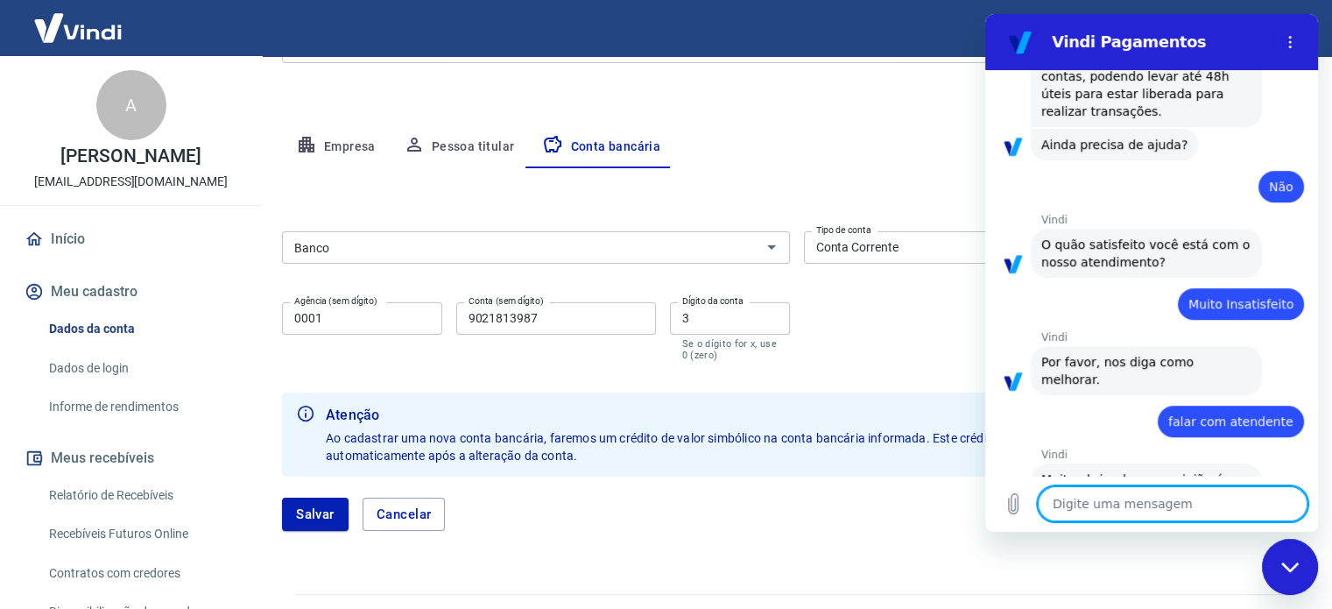
scroll to position [817, 0]
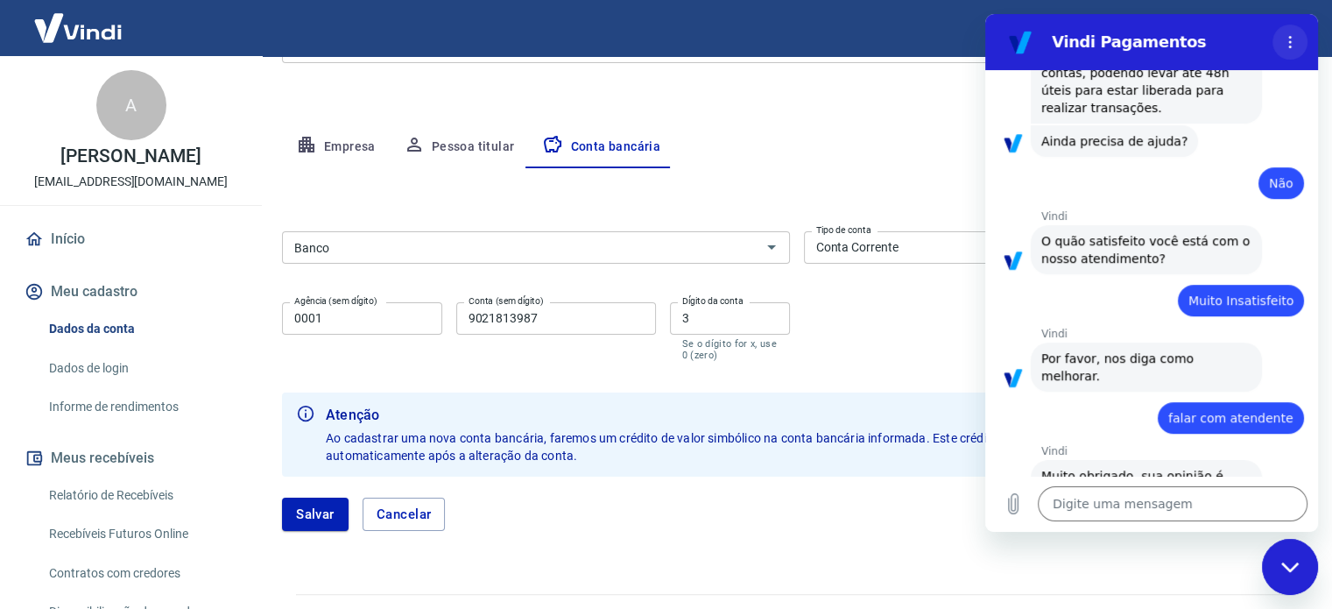
click at [1288, 43] on icon "Menu de opções" at bounding box center [1290, 42] width 14 height 14
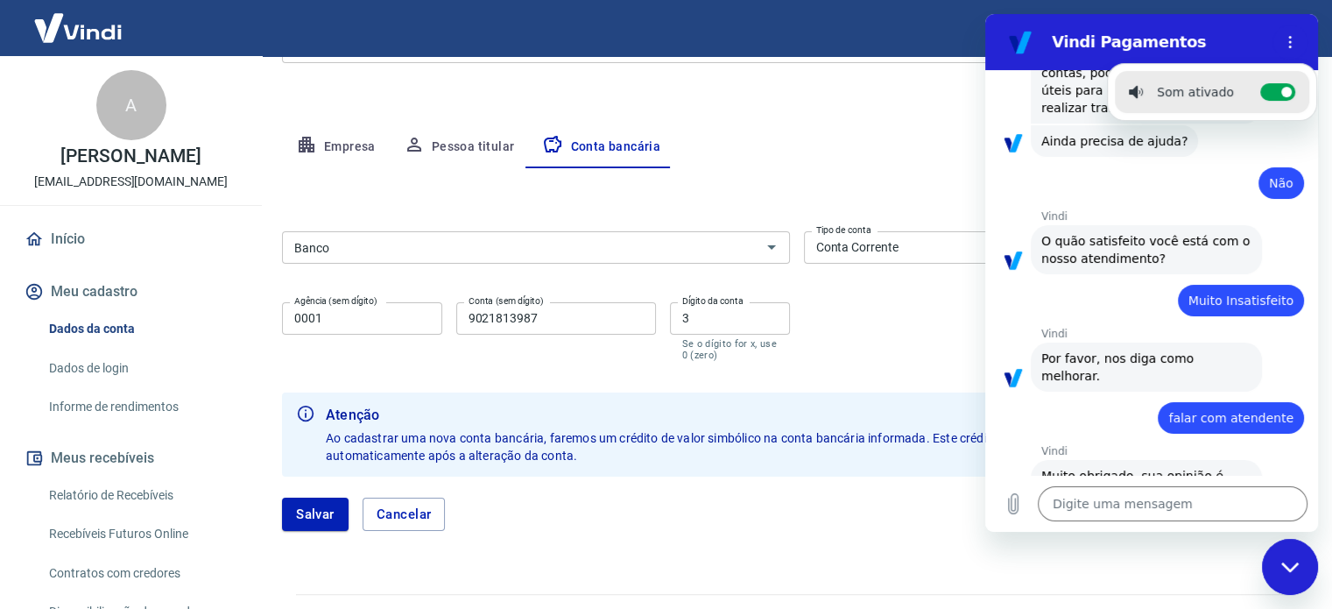
click at [1125, 40] on h2 "Vindi Pagamentos" at bounding box center [1159, 42] width 214 height 21
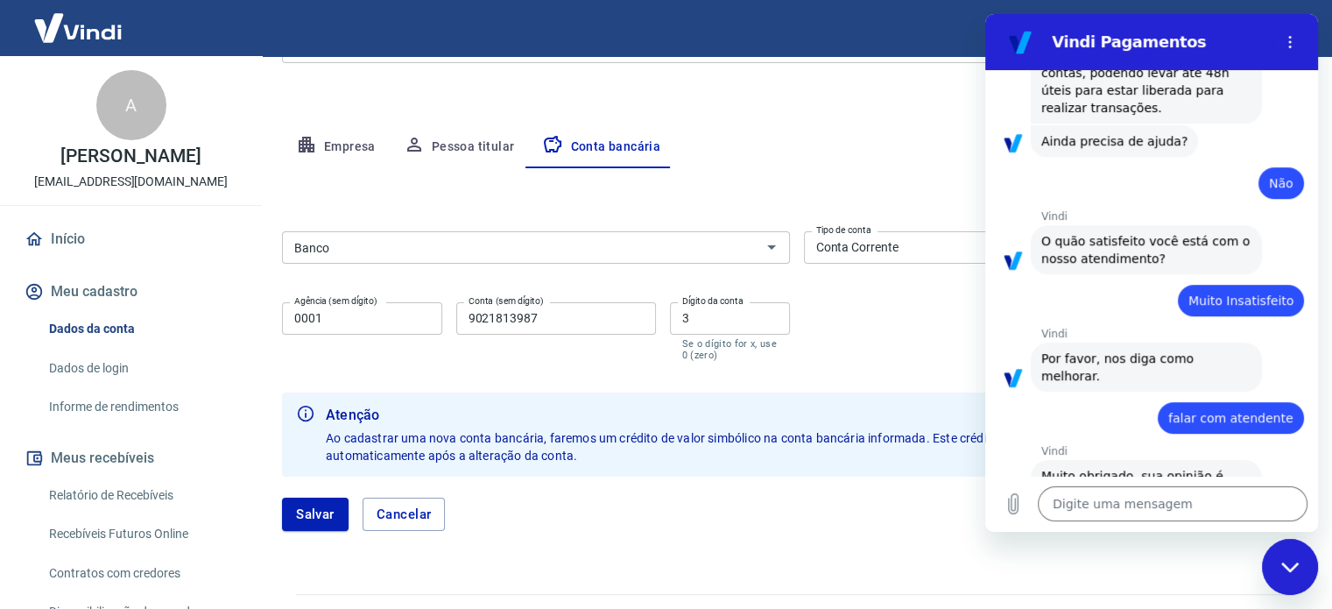
click at [866, 117] on div "Meu cadastro / Dados cadastrais Dados cadastrais Cancelar conta Conta LULI FOR …" at bounding box center [796, 176] width 1071 height 792
click at [1302, 565] on div "Fechar janela de mensagens" at bounding box center [1289, 566] width 53 height 53
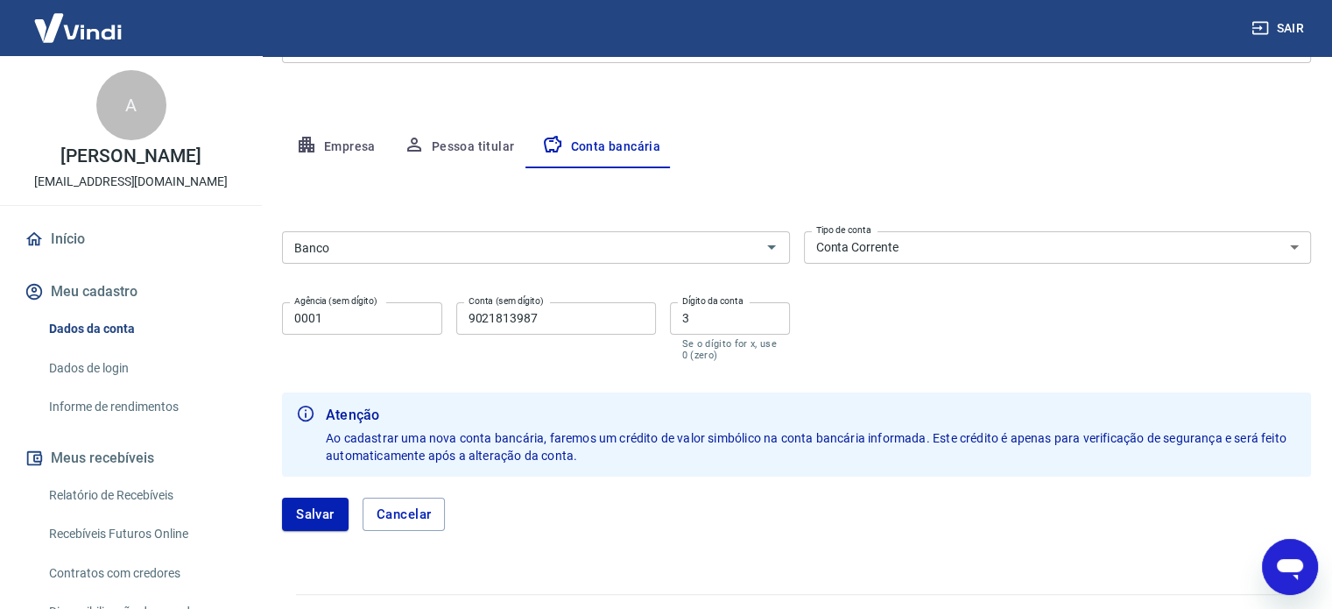
click at [1272, 566] on div "Abrir janela de mensagens" at bounding box center [1289, 566] width 53 height 53
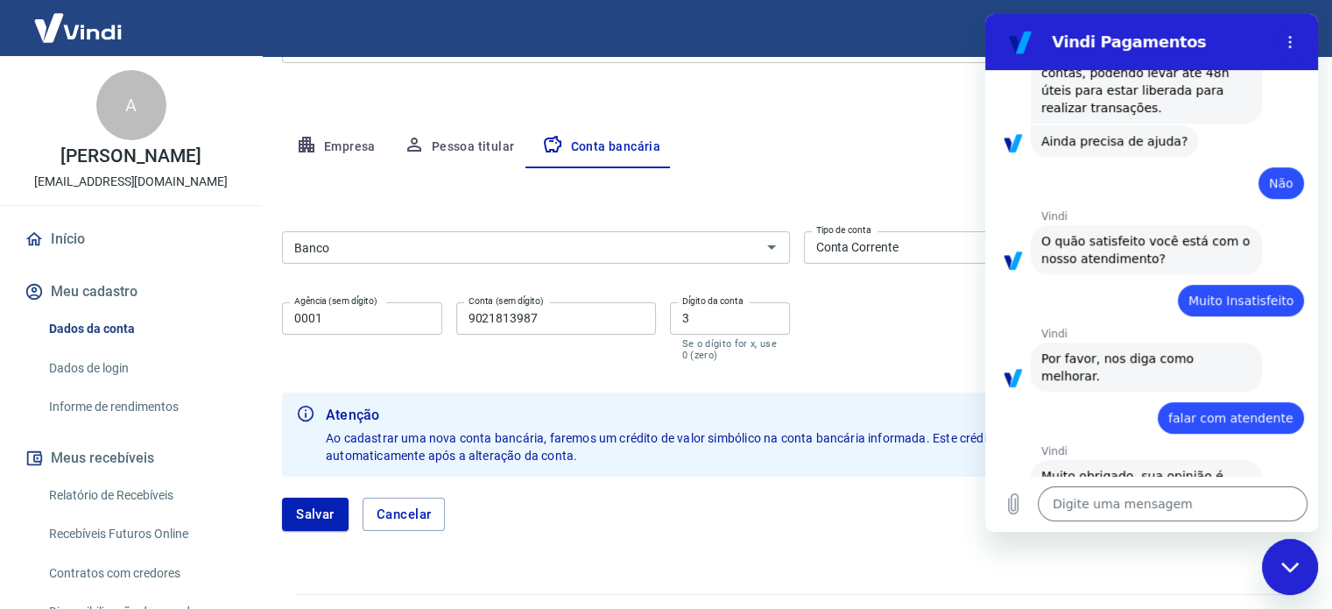
scroll to position [0, 0]
click at [1277, 559] on div "Fechar janela de mensagens" at bounding box center [1289, 566] width 53 height 53
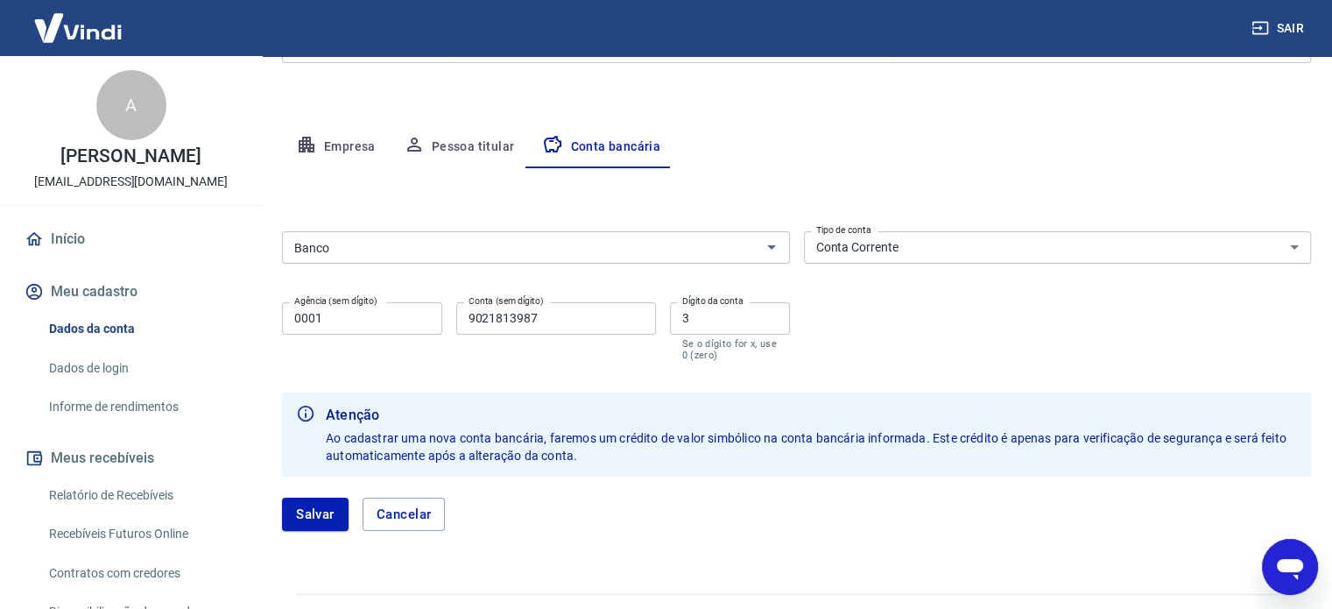
click at [1193, 500] on div "Salvar Cancelar" at bounding box center [796, 513] width 1029 height 33
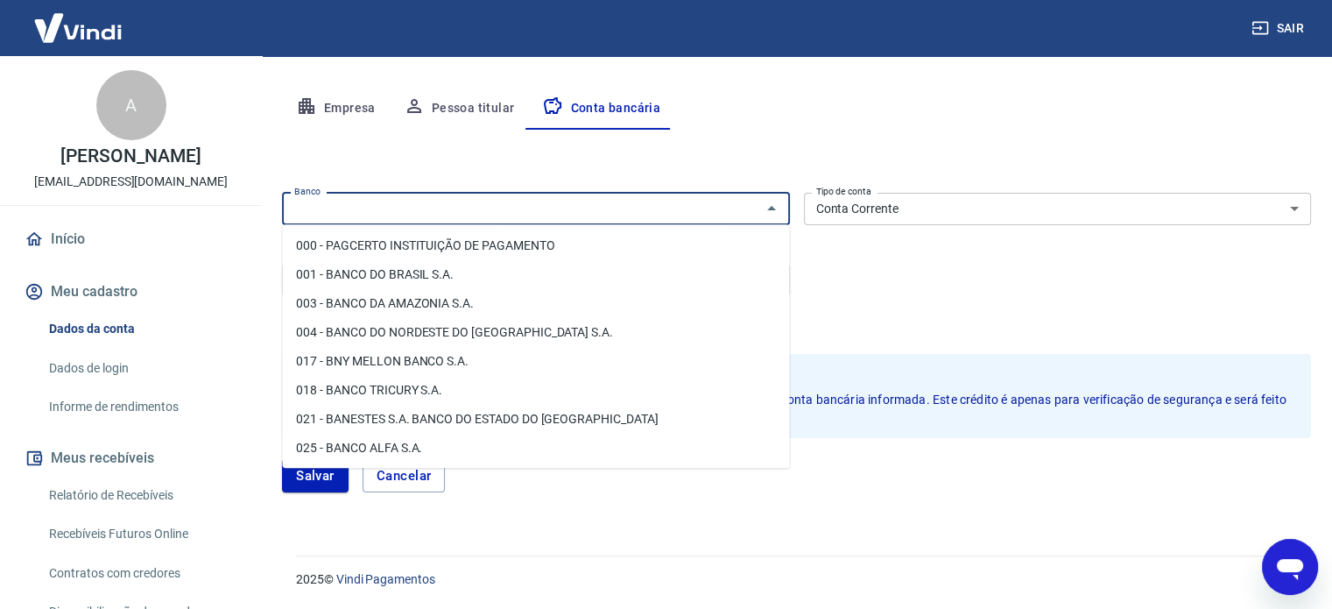
click at [433, 216] on input "Banco" at bounding box center [521, 209] width 468 height 22
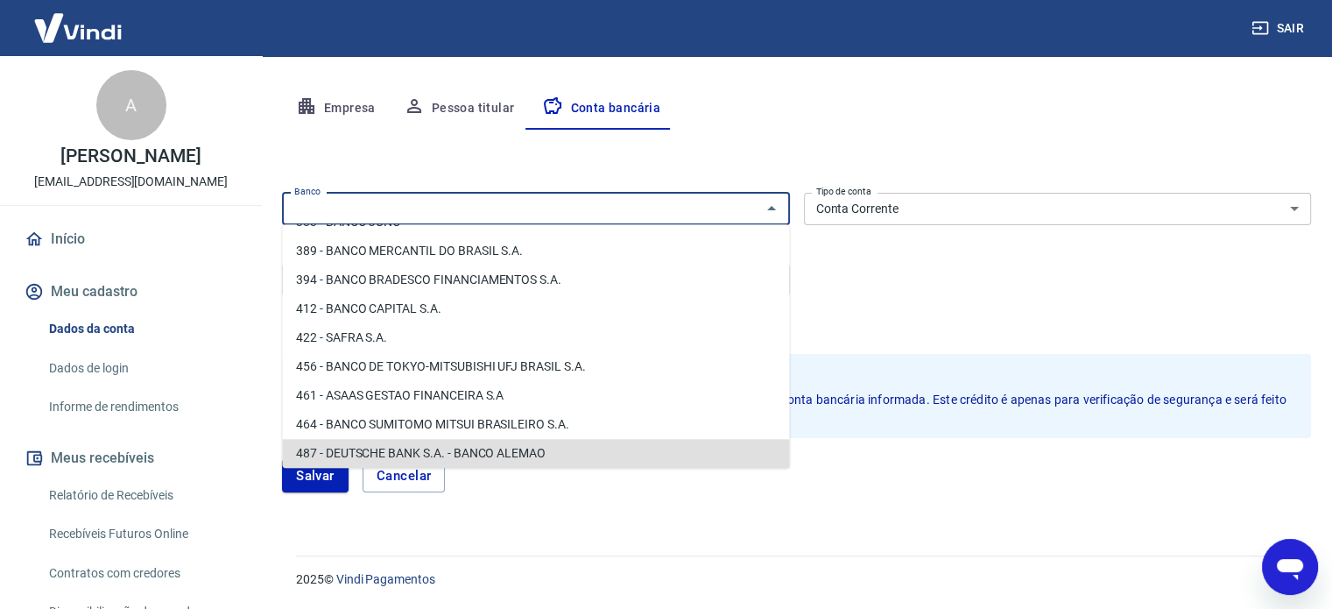
scroll to position [1891, 0]
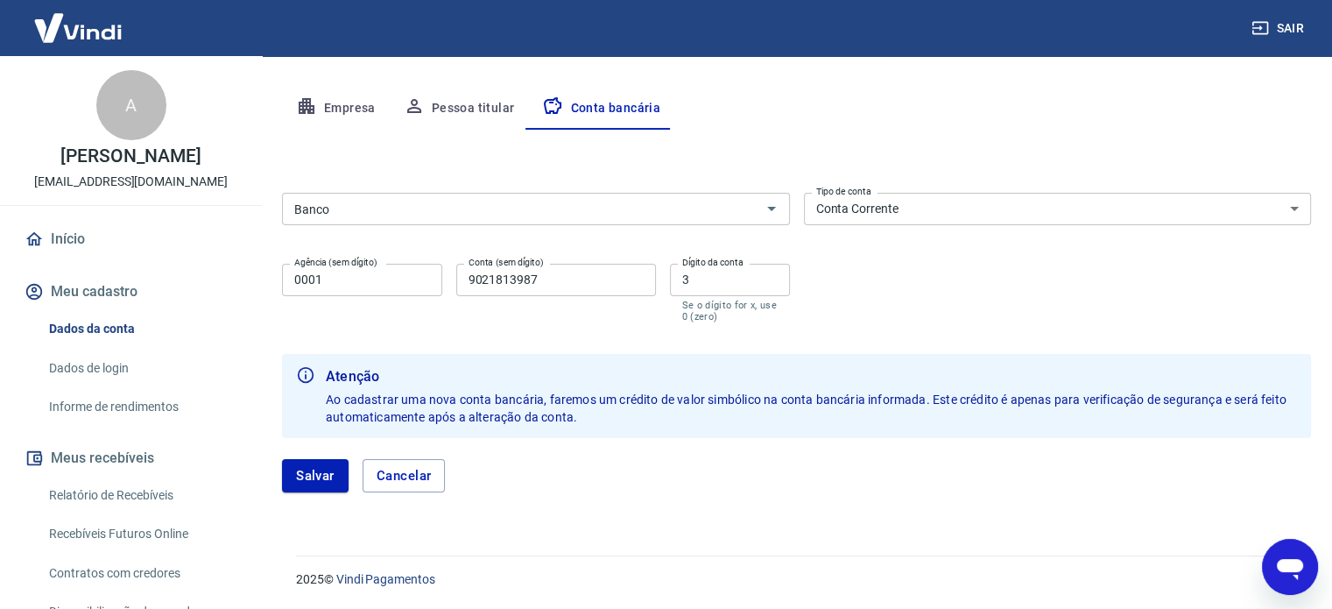
click at [1298, 573] on icon "Abrir janela de mensagens" at bounding box center [1290, 567] width 32 height 32
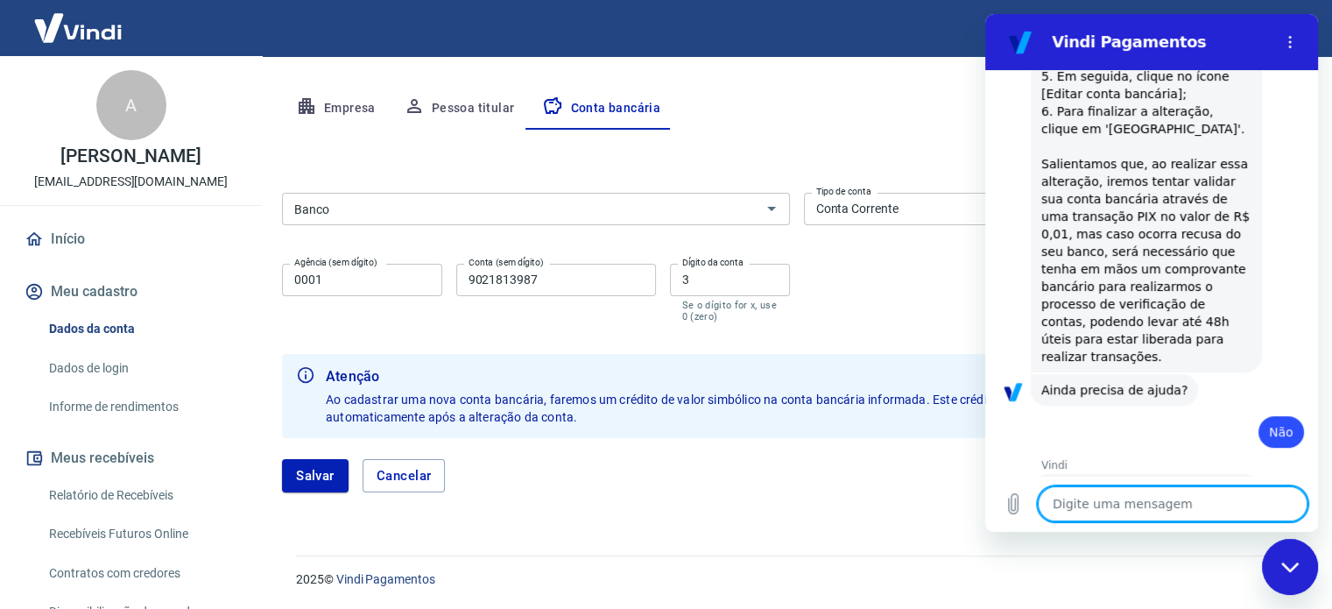
scroll to position [467, 0]
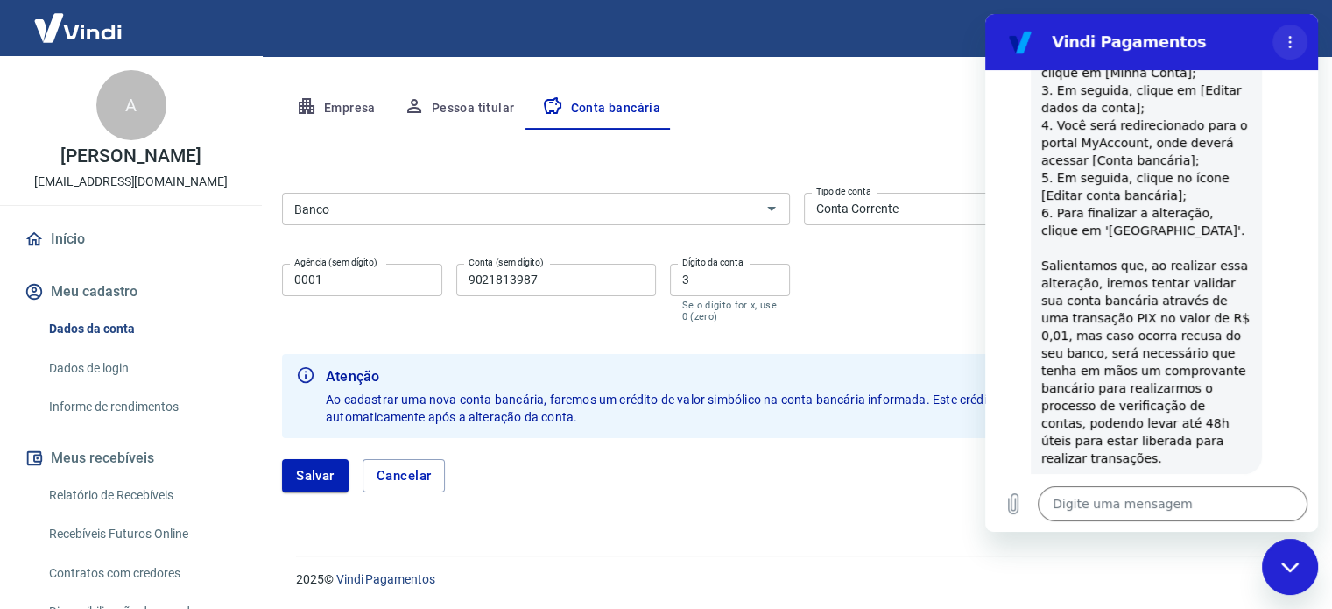
click at [1277, 39] on button "Menu de opções" at bounding box center [1289, 42] width 35 height 35
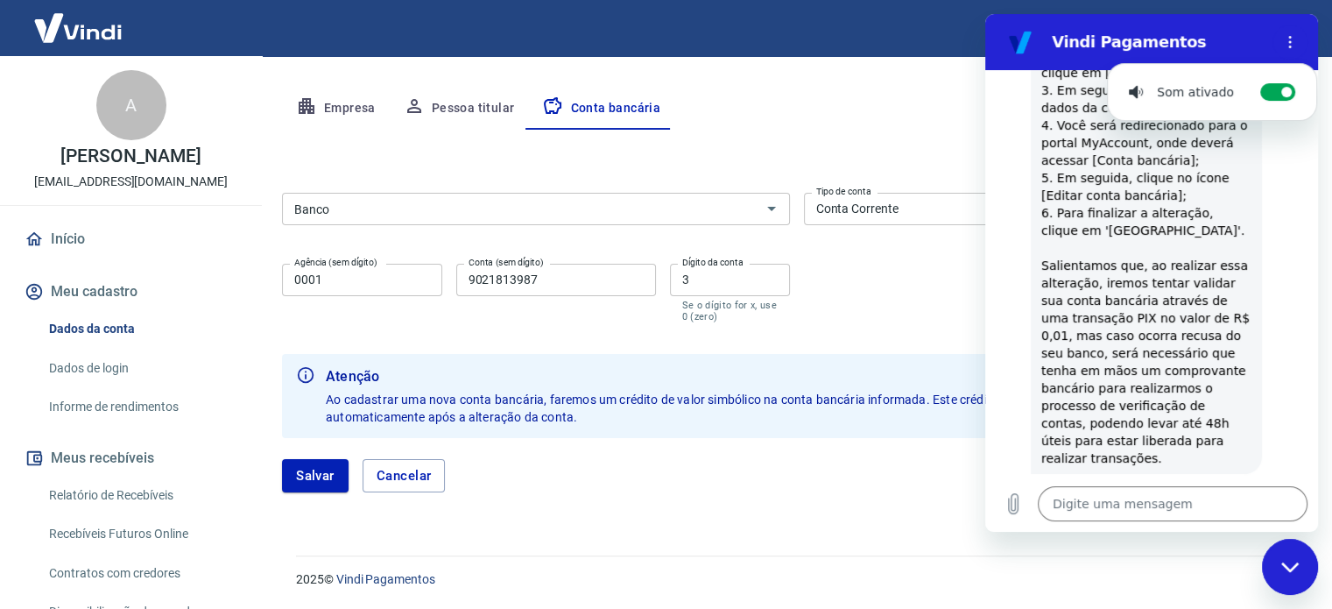
click at [1234, 30] on div "Vindi Pagamentos" at bounding box center [1131, 42] width 270 height 35
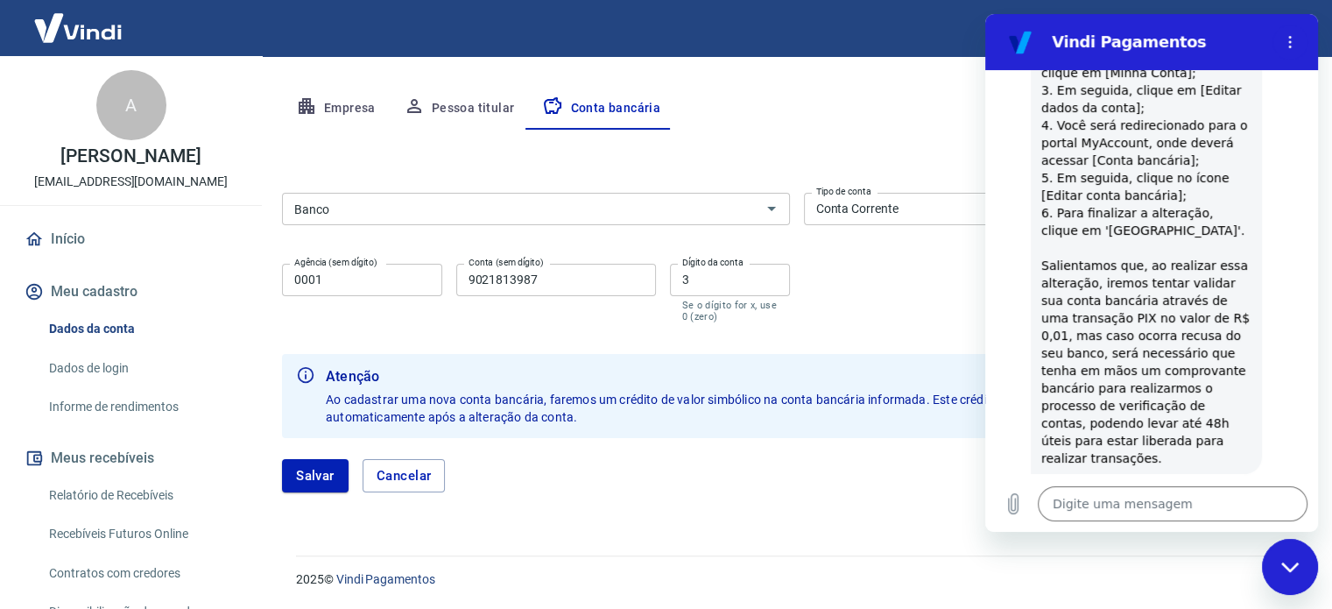
click at [1157, 303] on span "O processo para alterar os dados bancários de seu cadastro é super simples, bas…" at bounding box center [1147, 213] width 212 height 504
click at [1022, 37] on figure at bounding box center [1020, 42] width 35 height 35
click at [904, 104] on div "Empresa Pessoa titular Conta bancária" at bounding box center [796, 109] width 1029 height 42
click at [1295, 559] on div "Fechar janela de mensagens" at bounding box center [1289, 566] width 53 height 53
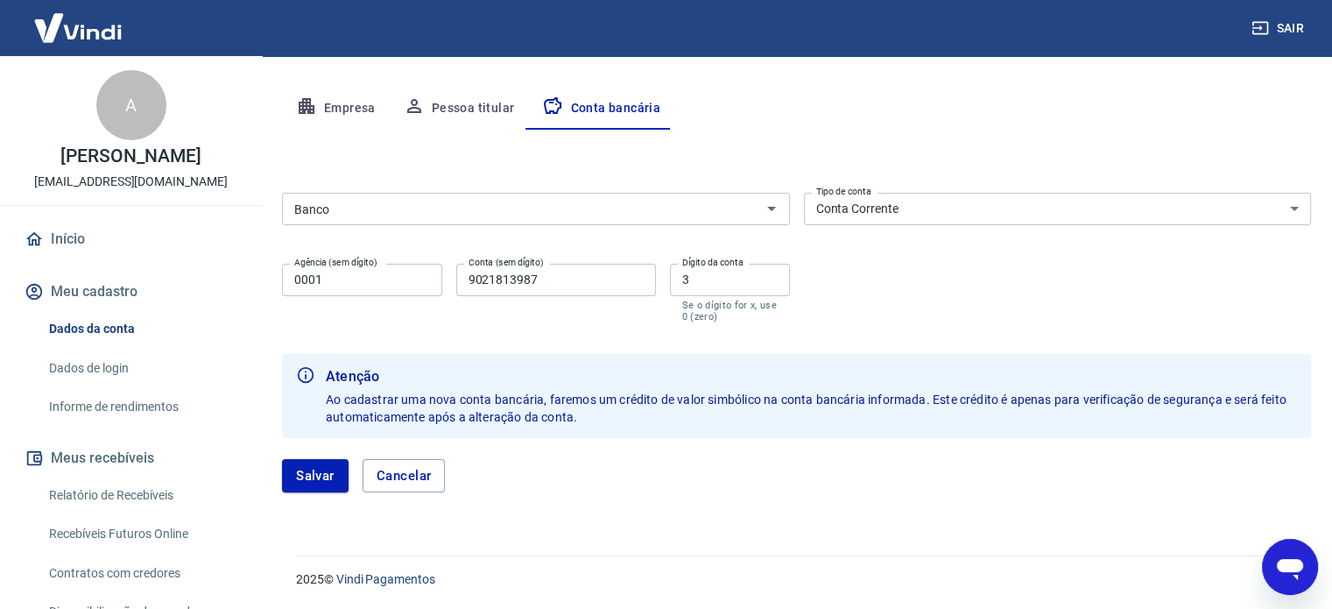
click at [398, 204] on input "Banco" at bounding box center [521, 209] width 468 height 22
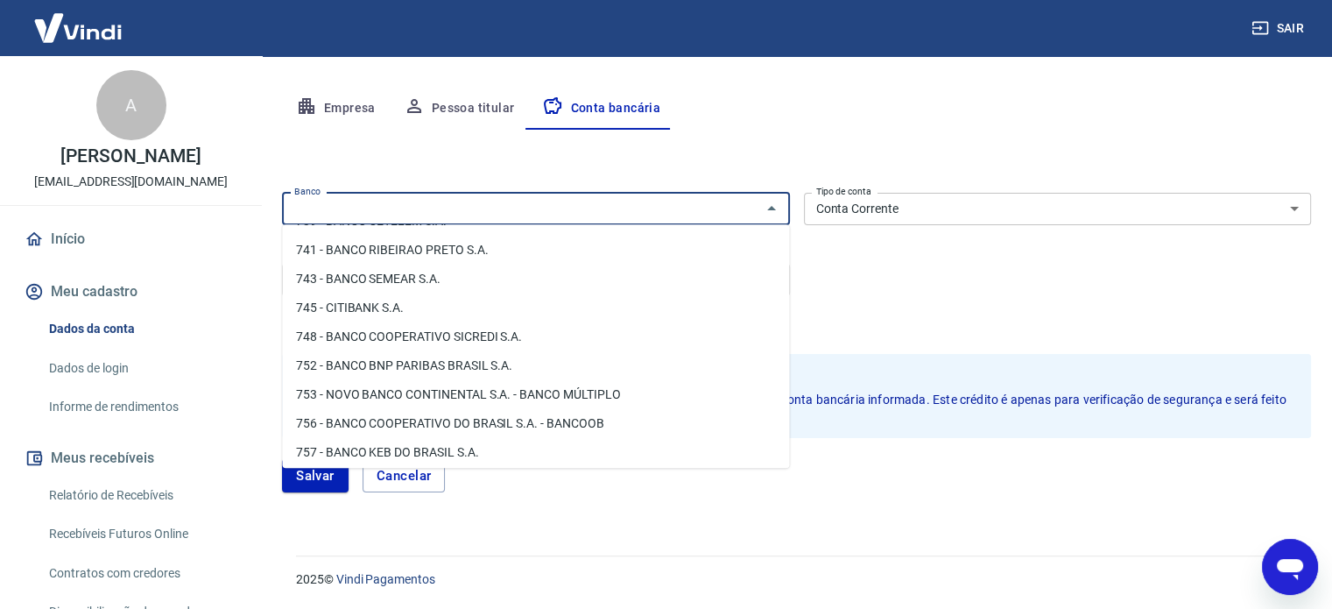
scroll to position [2678, 0]
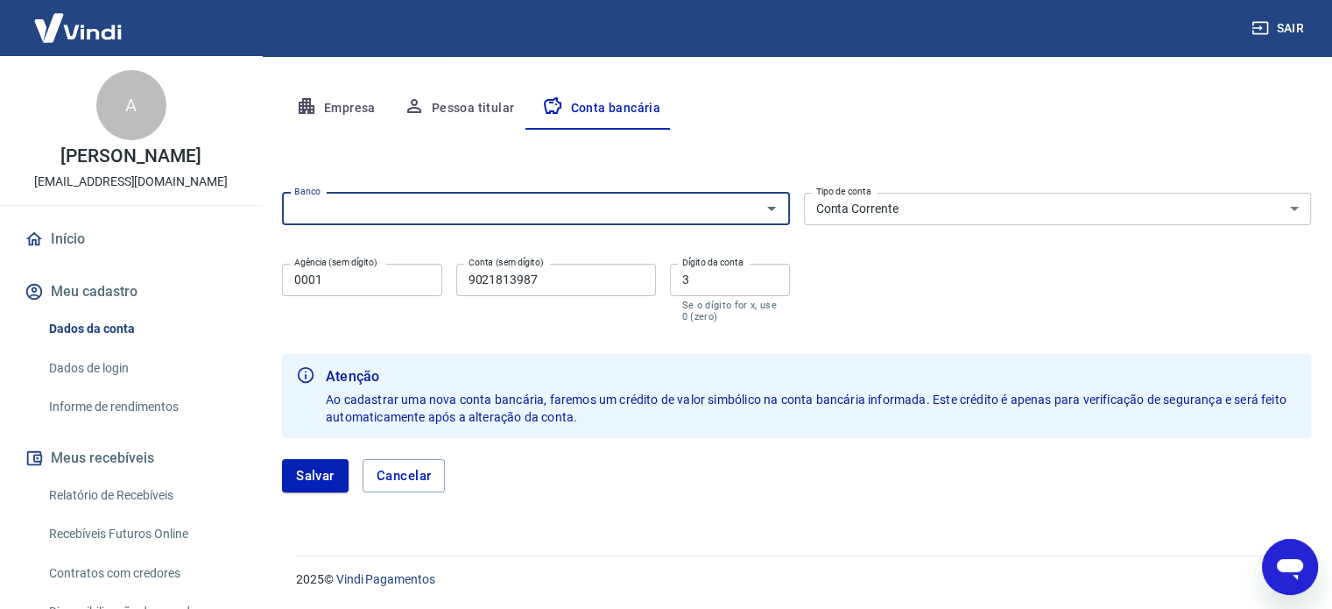
click at [1271, 551] on div "Abrir janela de mensagens" at bounding box center [1289, 566] width 53 height 53
type textarea "x"
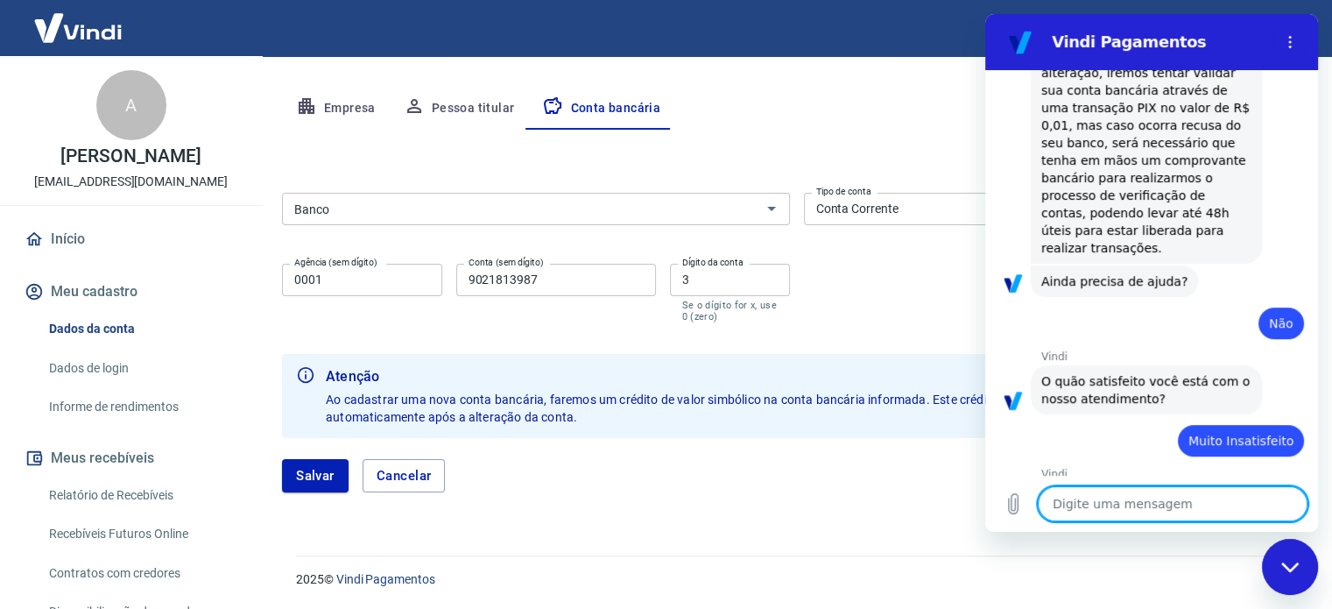
scroll to position [817, 0]
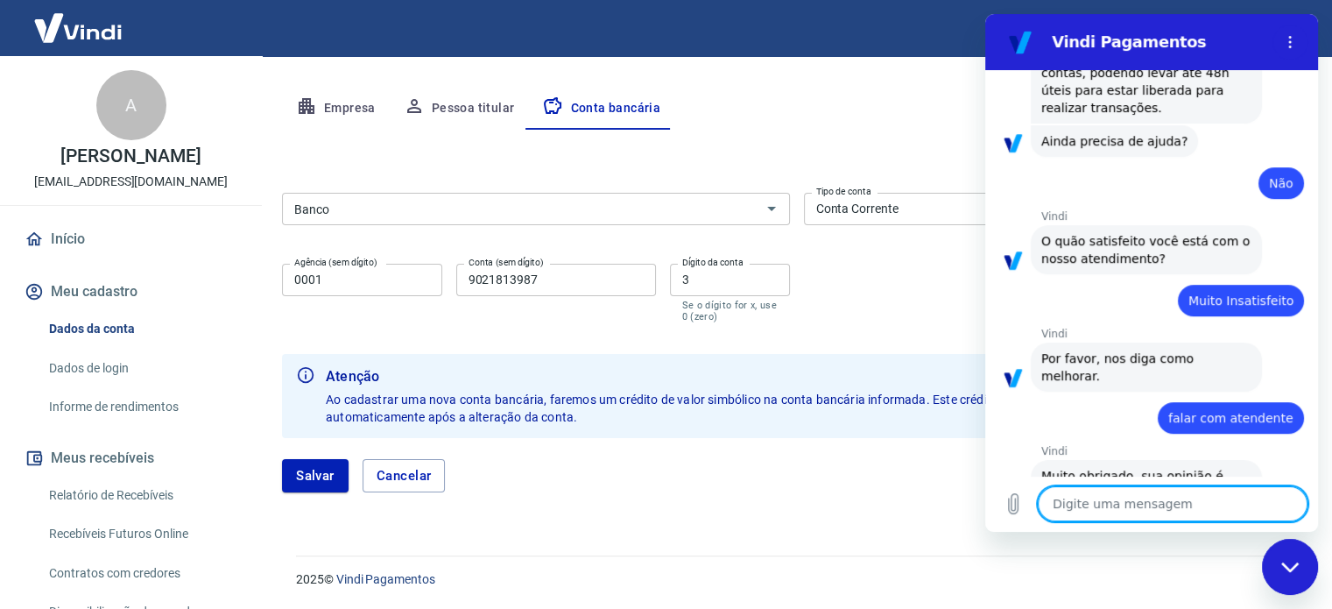
click at [1194, 487] on textarea at bounding box center [1173, 503] width 270 height 35
type textarea "b"
type textarea "x"
type textarea "bo"
type textarea "x"
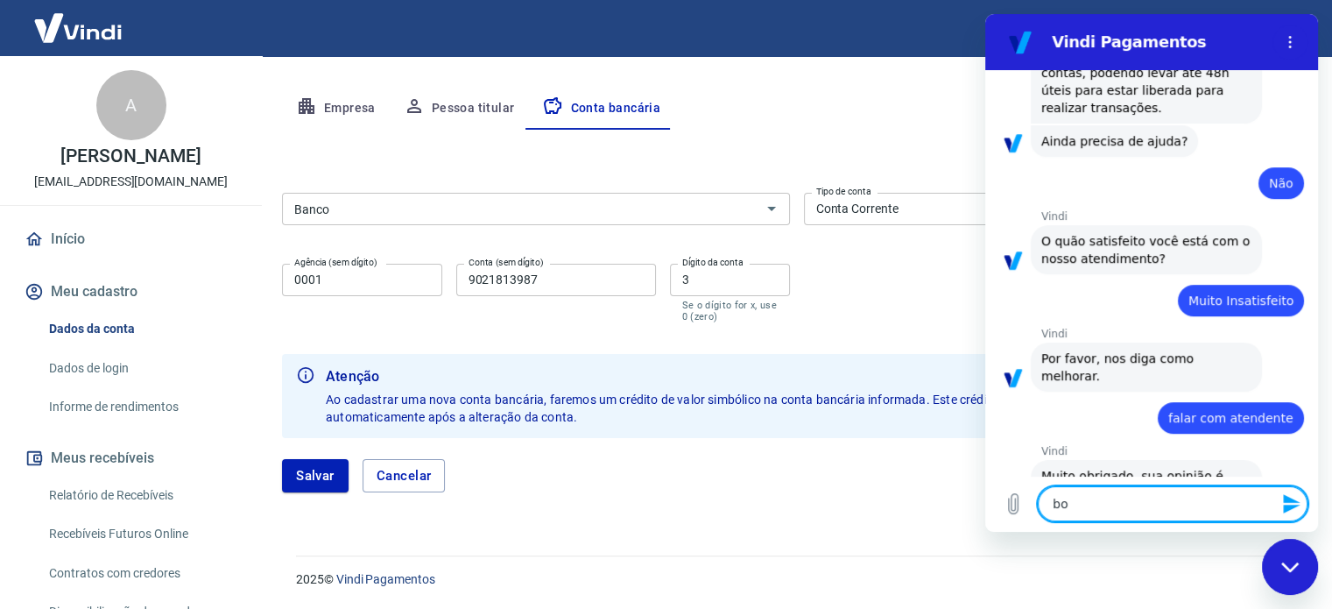
type textarea "boa"
type textarea "x"
type textarea "boa"
type textarea "x"
type textarea "boa t"
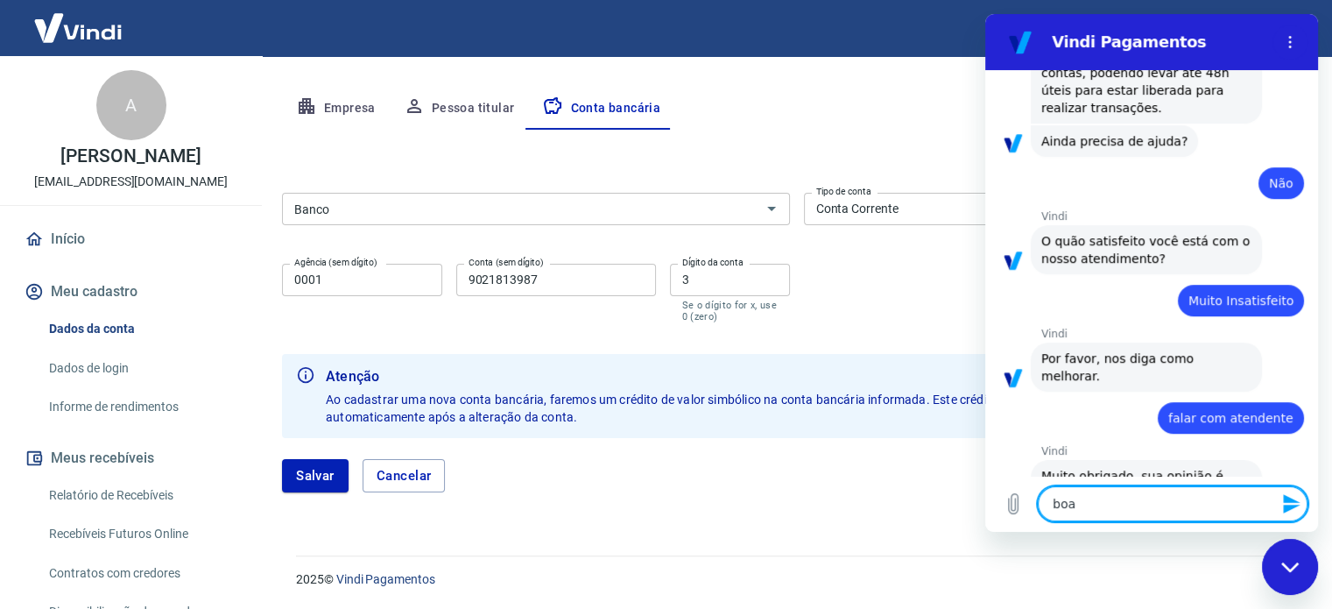
type textarea "x"
type textarea "boa ta"
type textarea "x"
type textarea "boa tar"
type textarea "x"
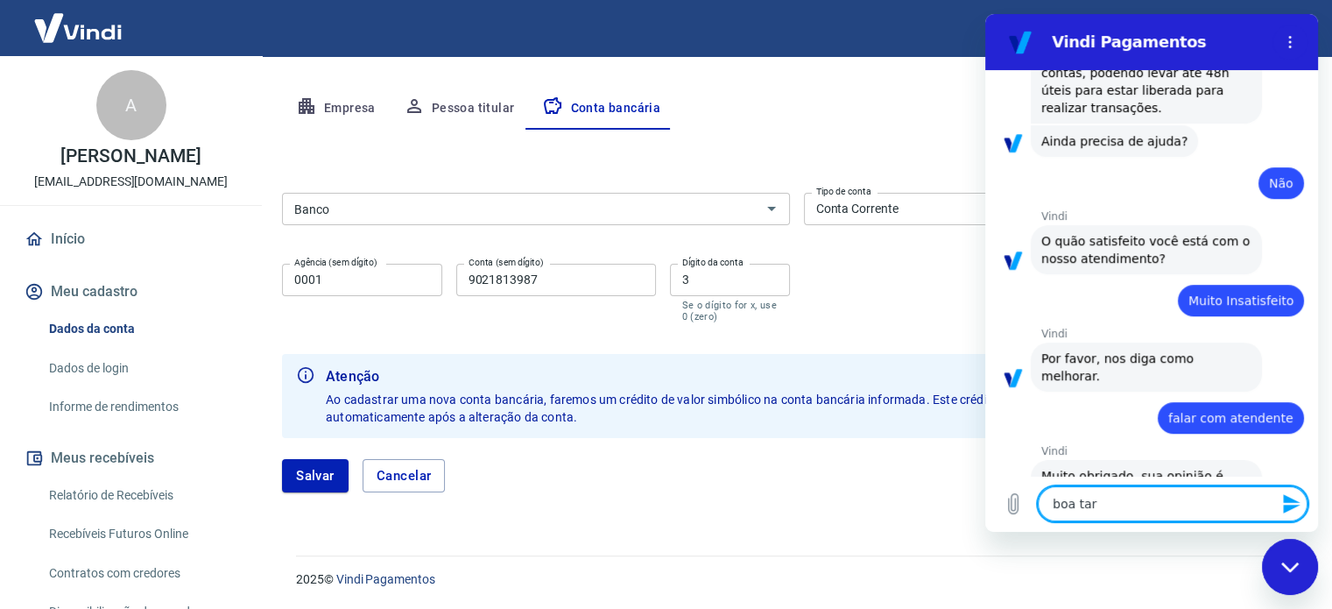
type textarea "boa tard"
type textarea "x"
type textarea "boa tarde"
type textarea "x"
type textarea "boa tarde7"
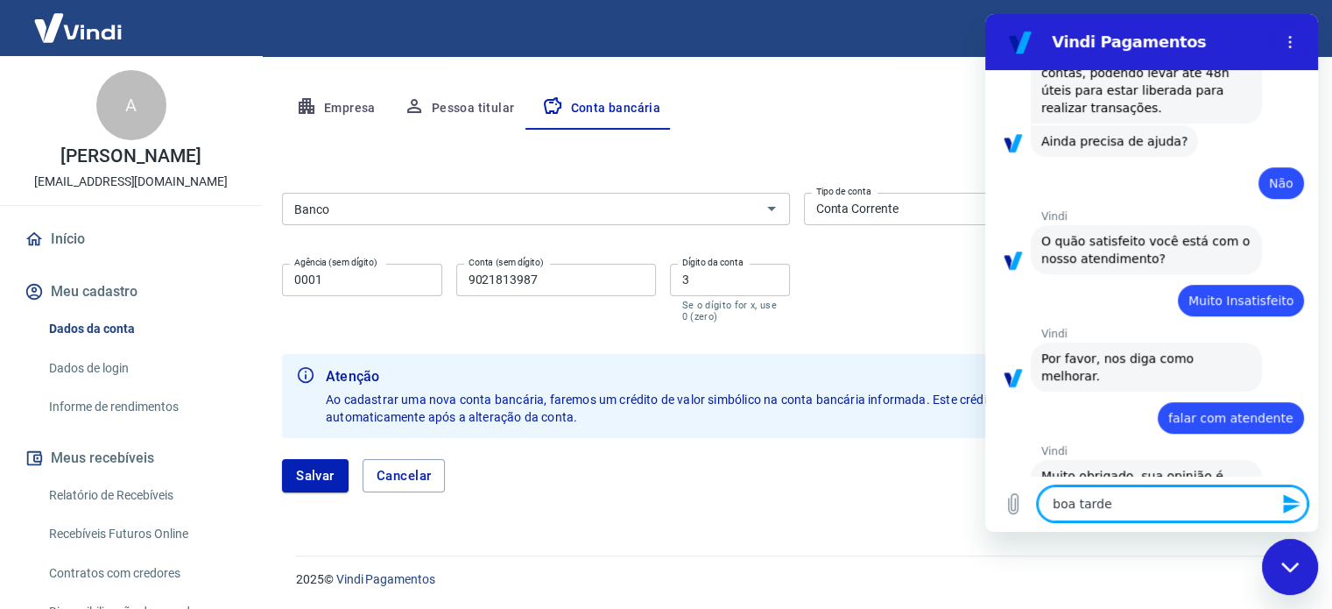
type textarea "x"
type textarea "boa tarde"
type textarea "x"
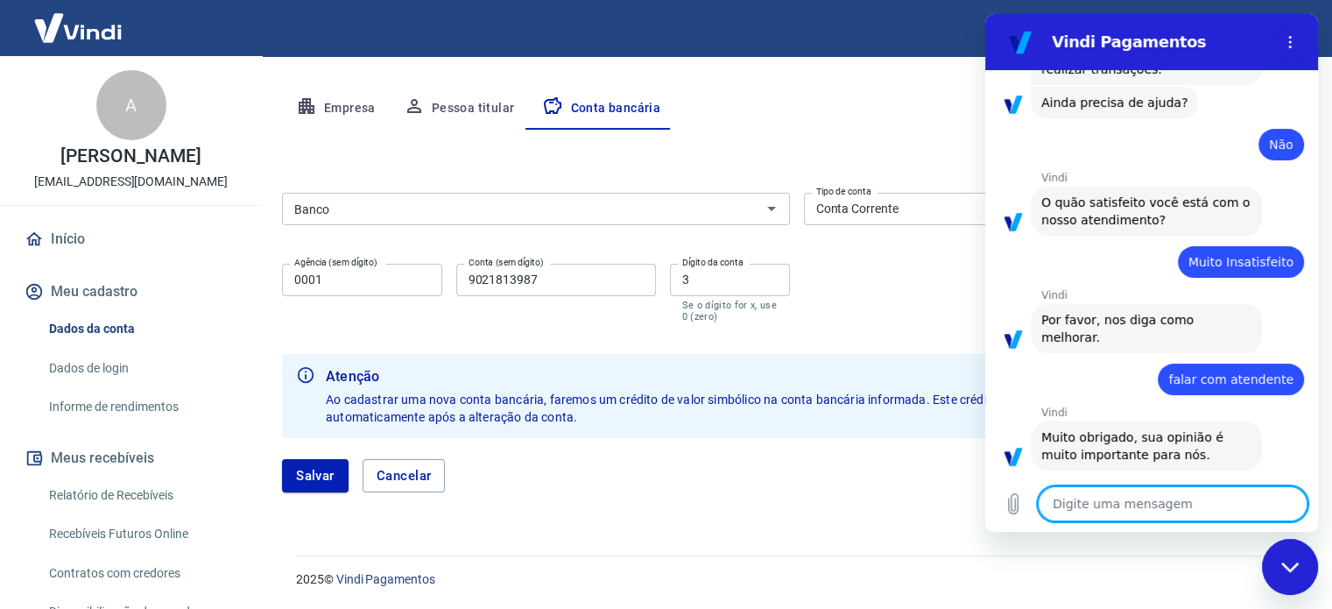
scroll to position [859, 0]
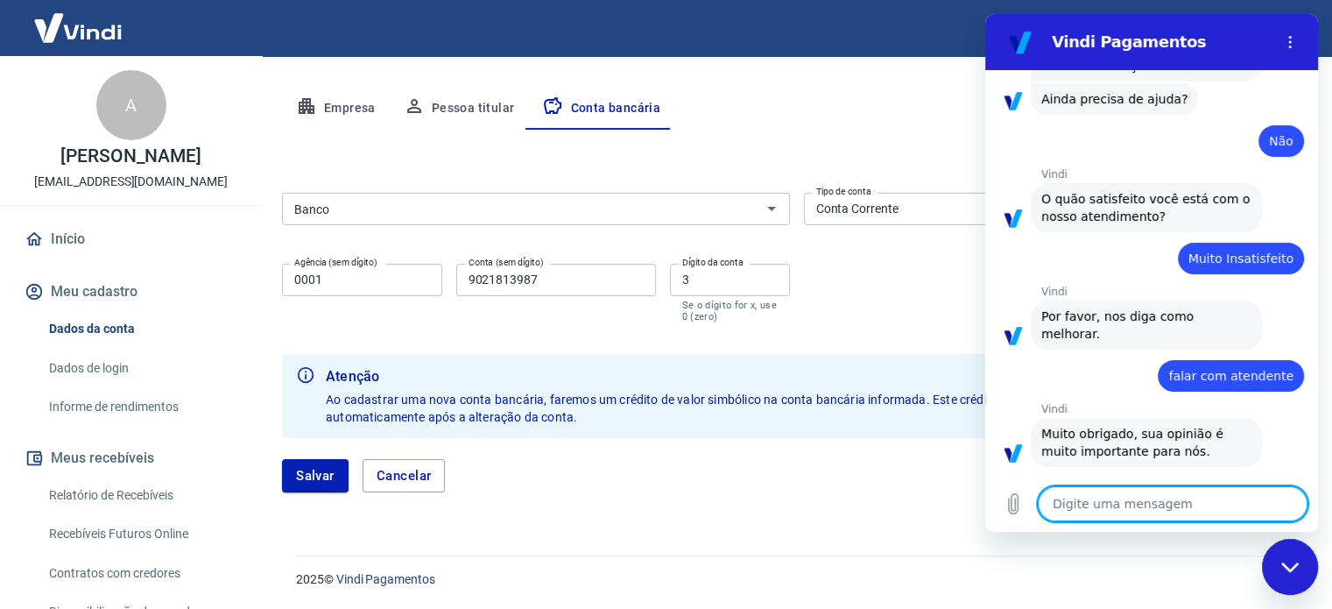
type textarea "x"
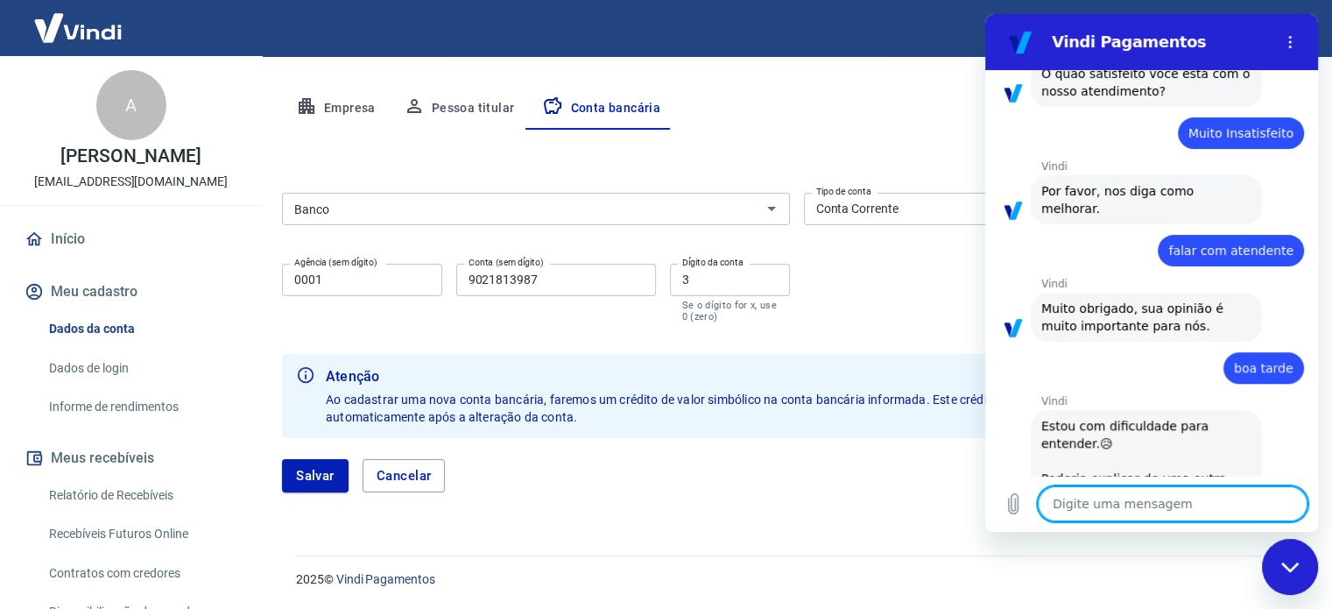
scroll to position [988, 0]
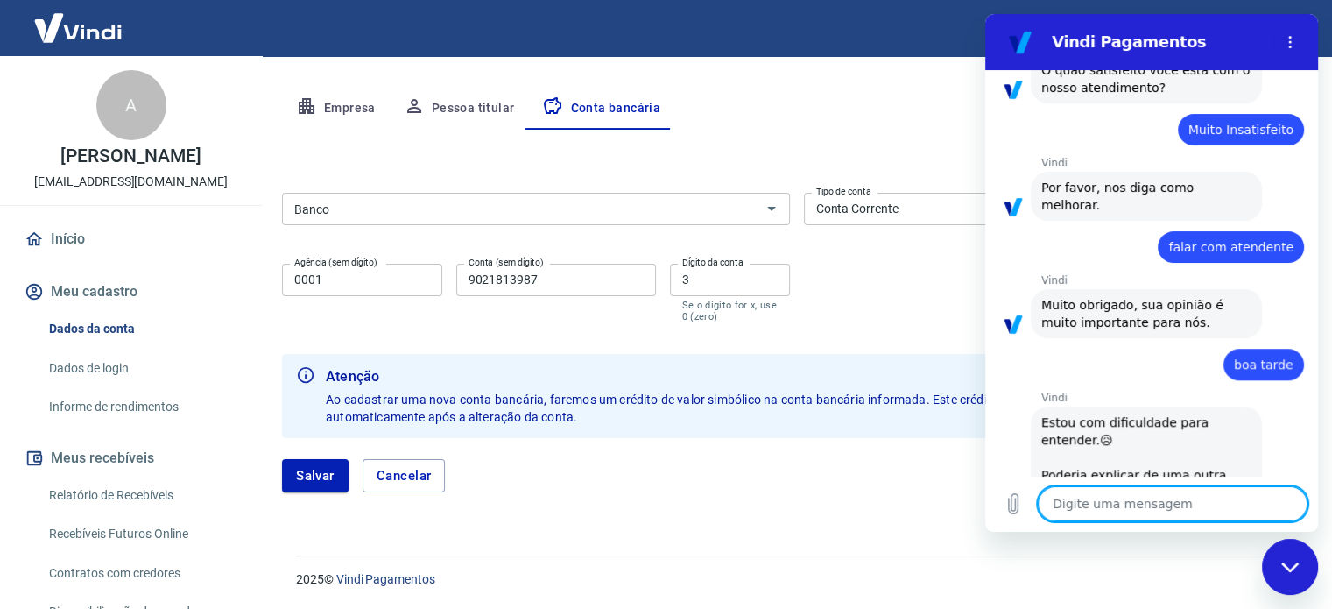
type textarea "p"
type textarea "x"
type textarea "pr"
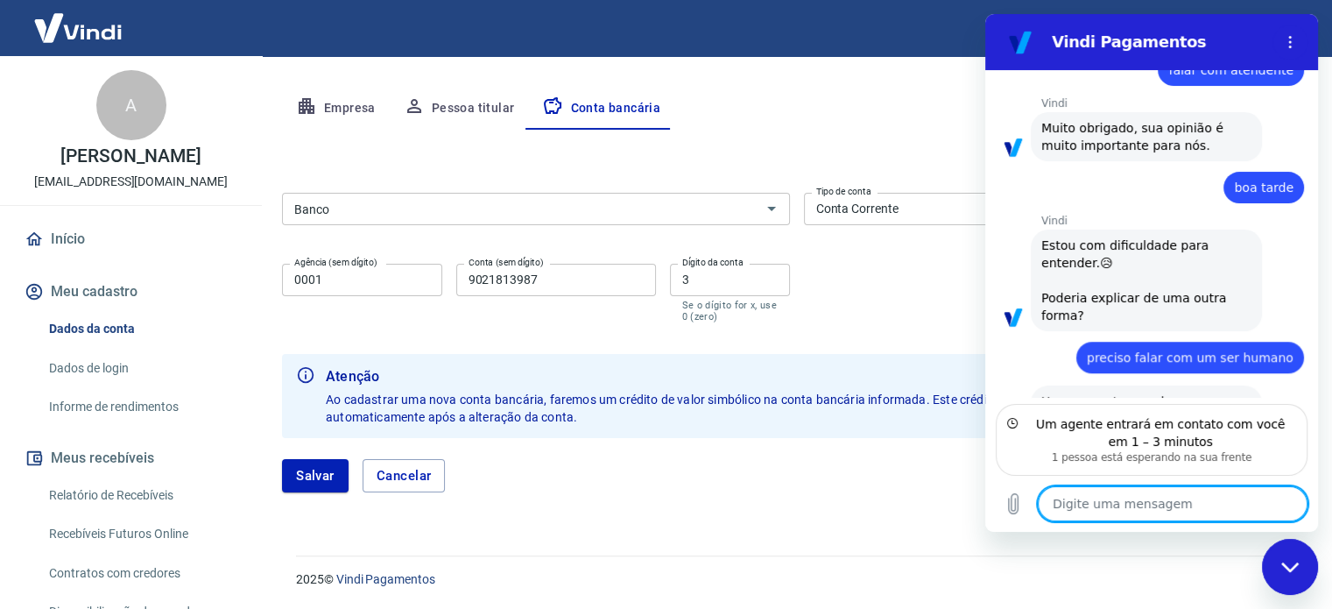
scroll to position [1169, 0]
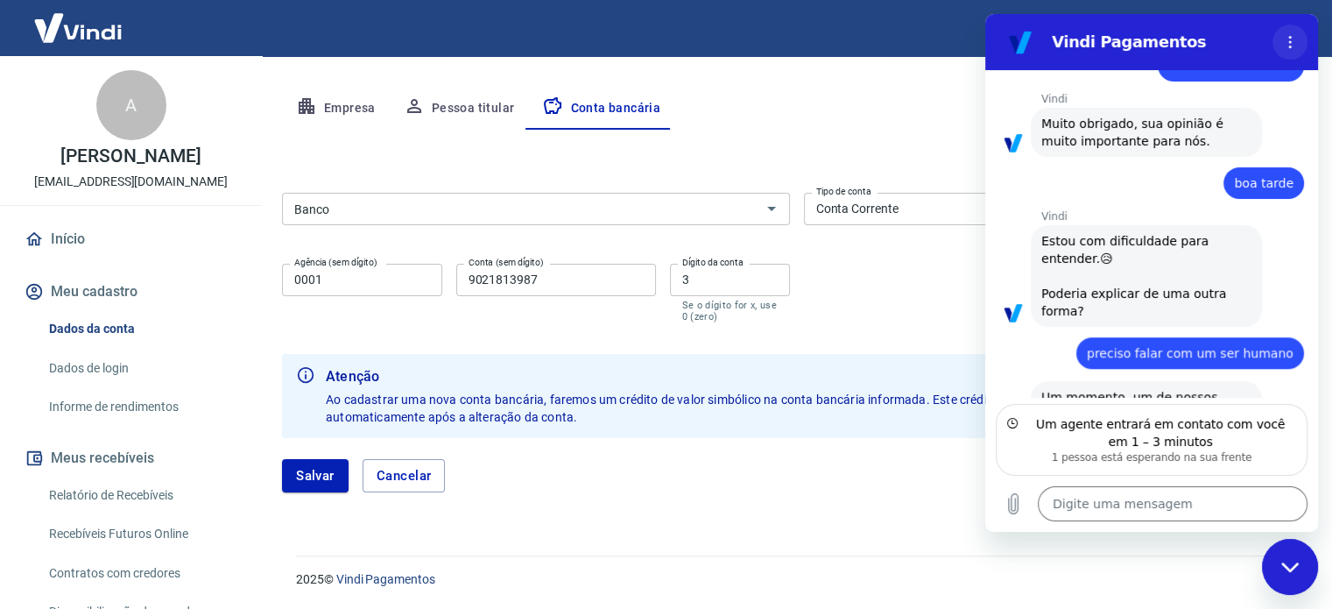
click at [1291, 38] on icon "Menu de opções" at bounding box center [1290, 42] width 14 height 14
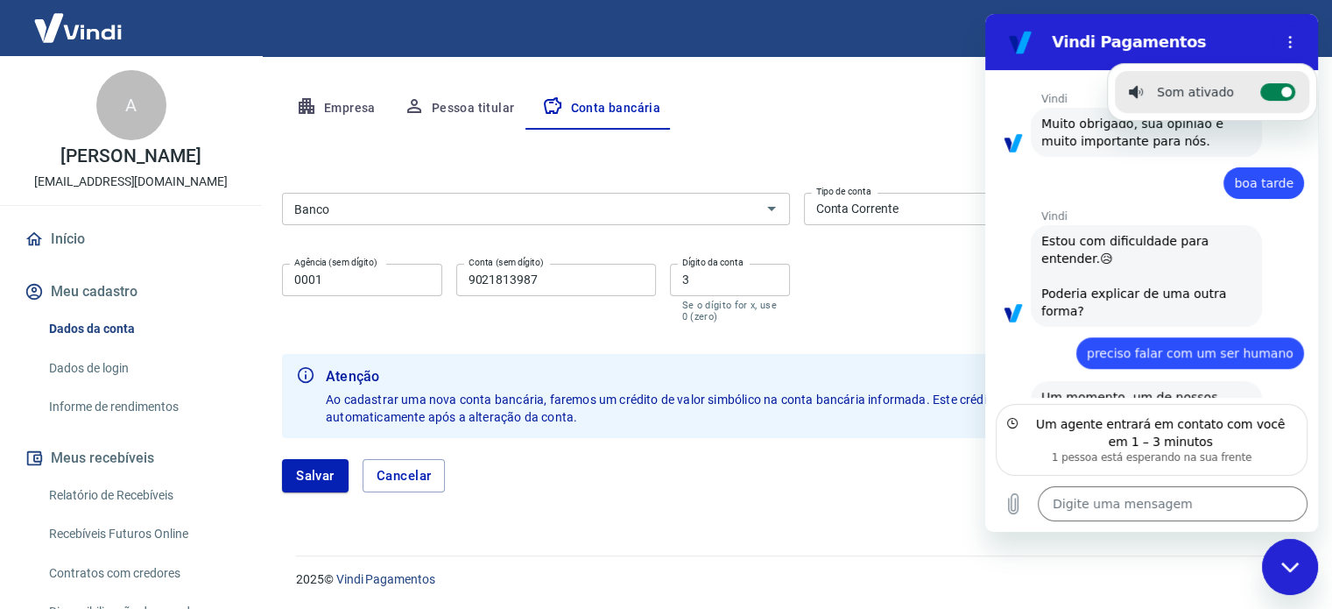
click at [1262, 93] on label "Alternar notificações sonoras" at bounding box center [1277, 92] width 35 height 18
click at [1262, 93] on input "Alternar notificações sonoras" at bounding box center [1277, 92] width 35 height 18
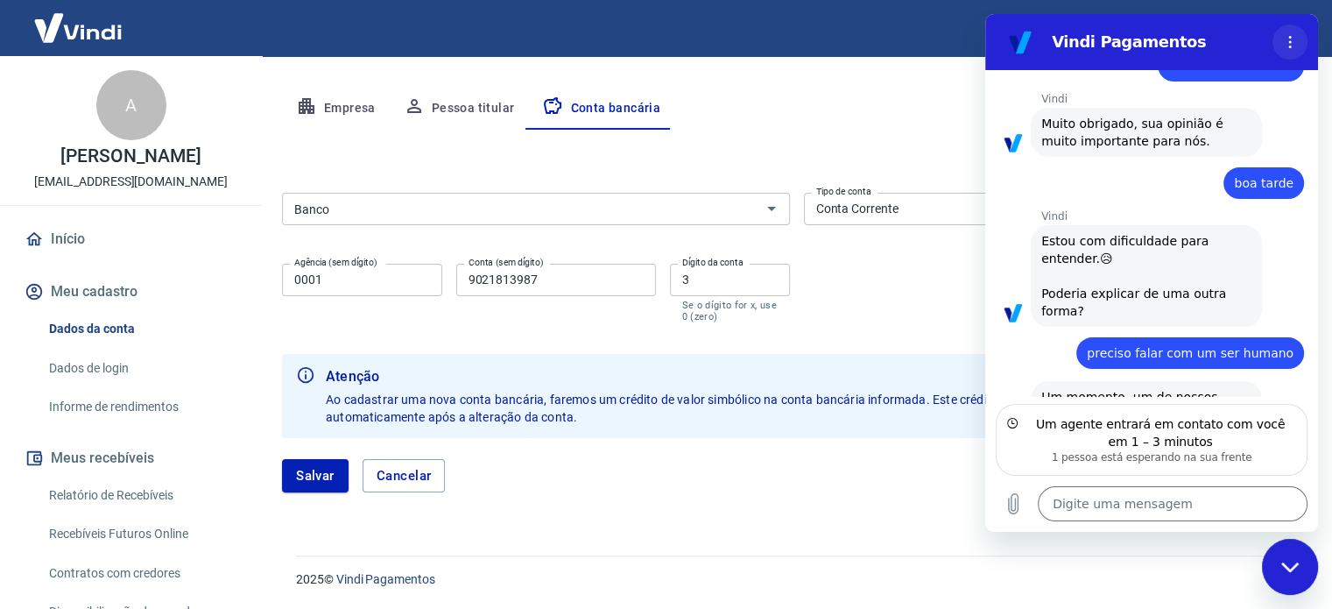
click at [1290, 30] on button "Menu de opções" at bounding box center [1289, 42] width 35 height 35
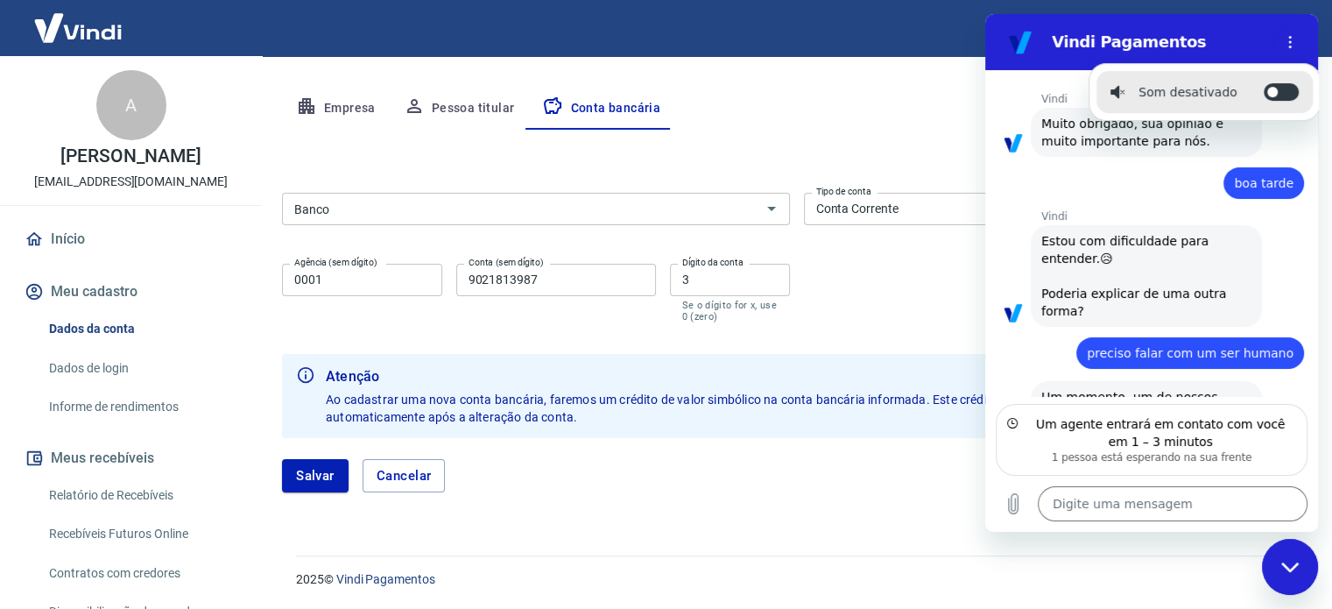
click at [1276, 80] on li "Som desativado Alternar notificações sonoras" at bounding box center [1204, 92] width 216 height 42
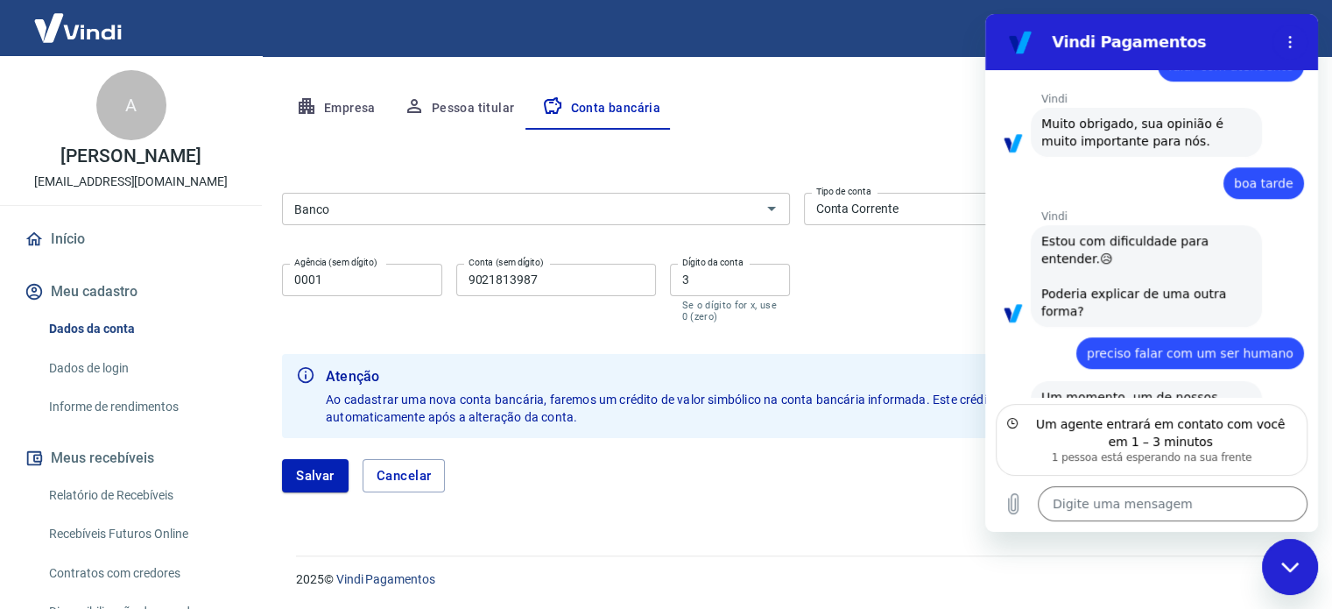
click at [808, 138] on div "Editar conta bancária Banco Banco Tipo de conta Conta Corrente Conta Poupança T…" at bounding box center [796, 322] width 1029 height 384
click at [481, 190] on div "Banco Banco" at bounding box center [536, 207] width 508 height 43
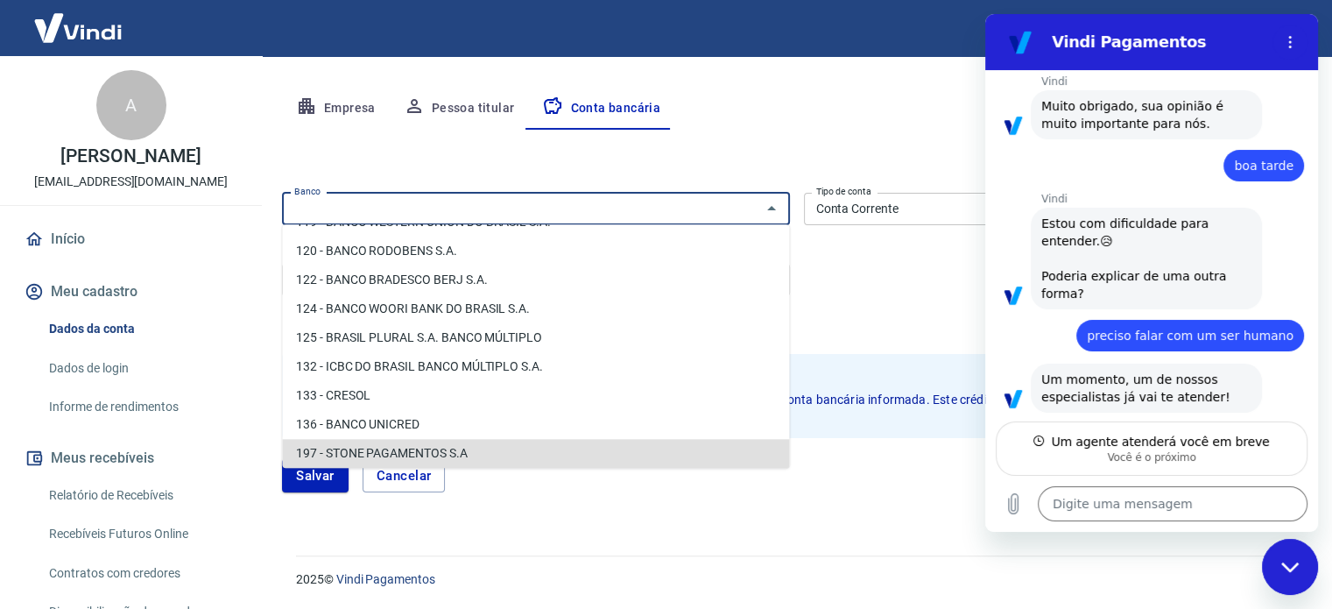
scroll to position [1185, 0]
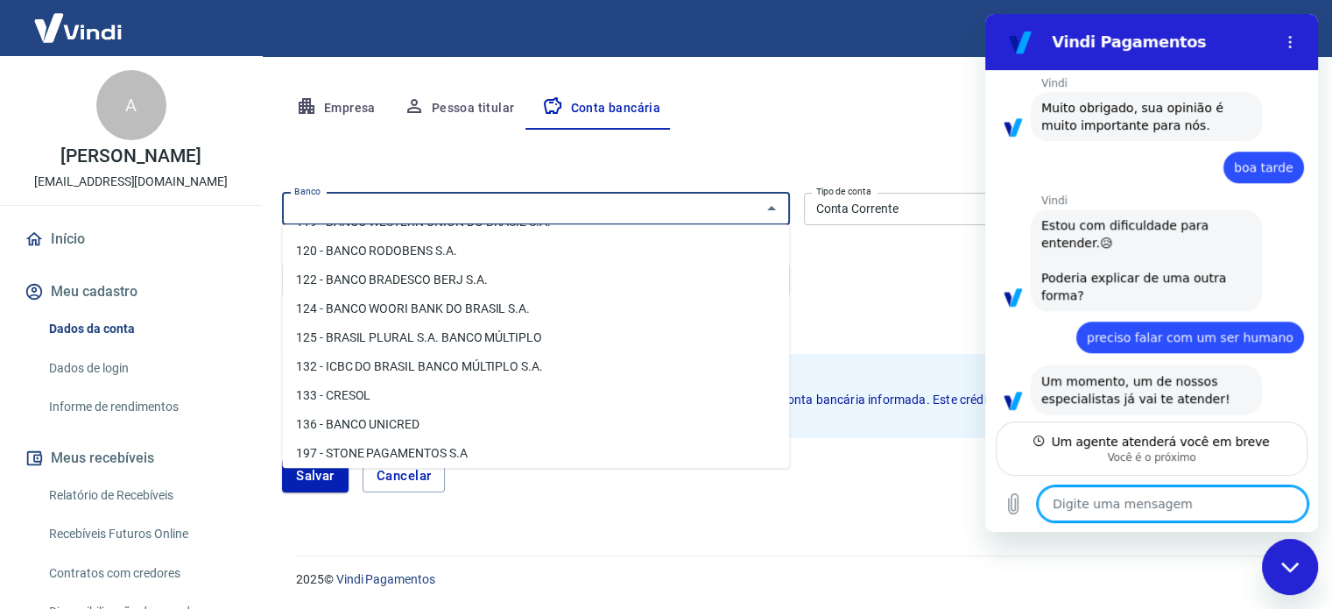
click at [1091, 513] on textarea at bounding box center [1173, 503] width 270 height 35
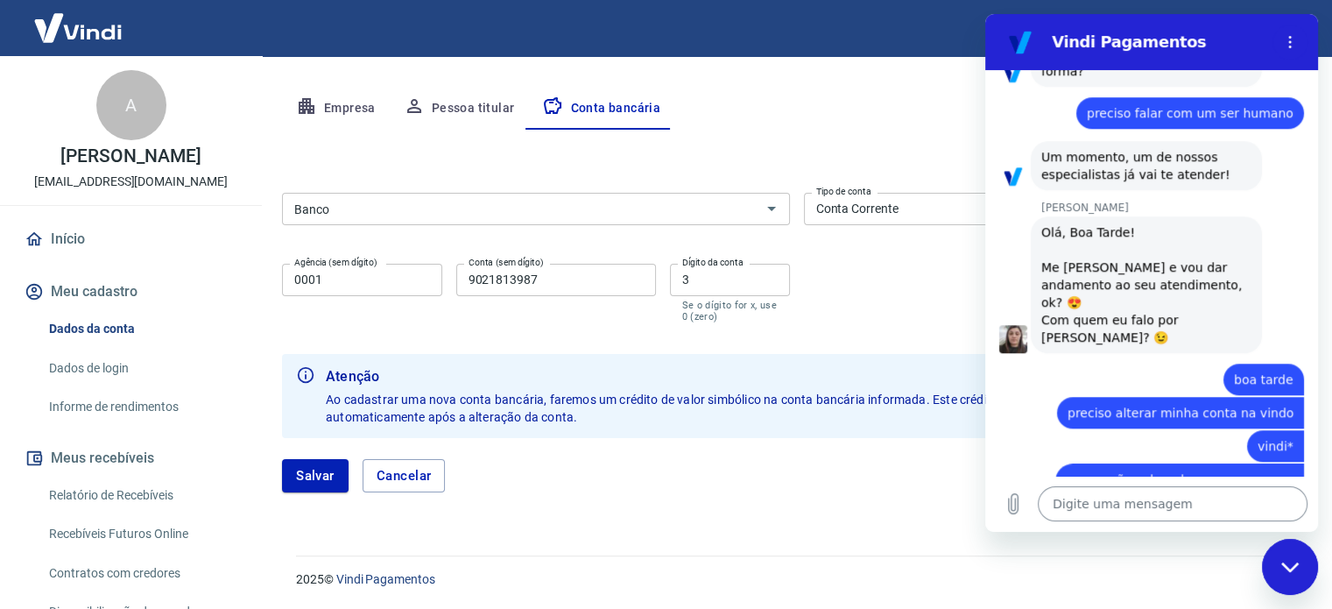
scroll to position [1412, 0]
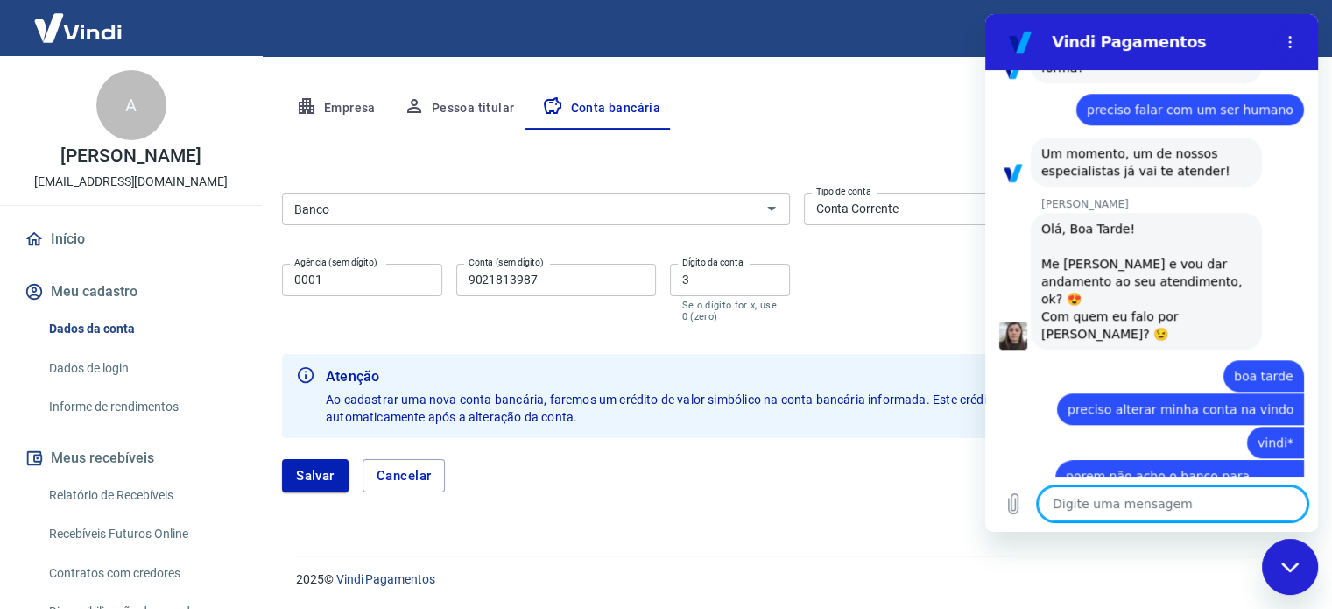
paste textarea "Sua conta Omie.Cash Conta Corrente foi aberta! Dados bancários: Código do Banco…"
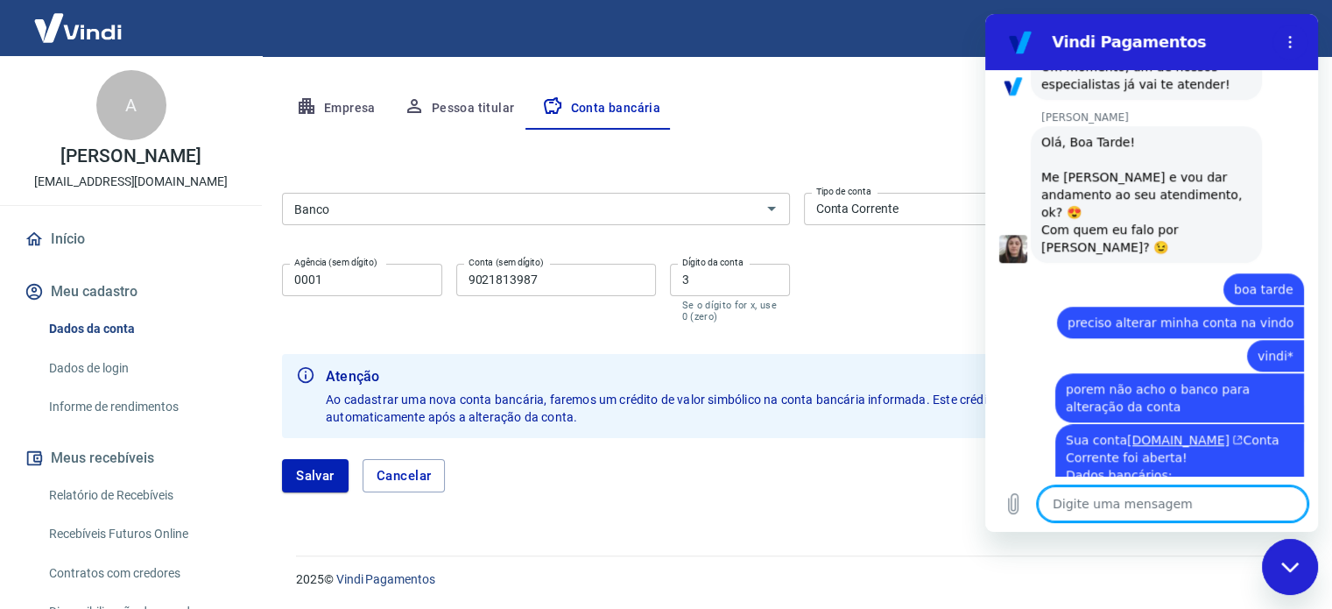
scroll to position [1531, 0]
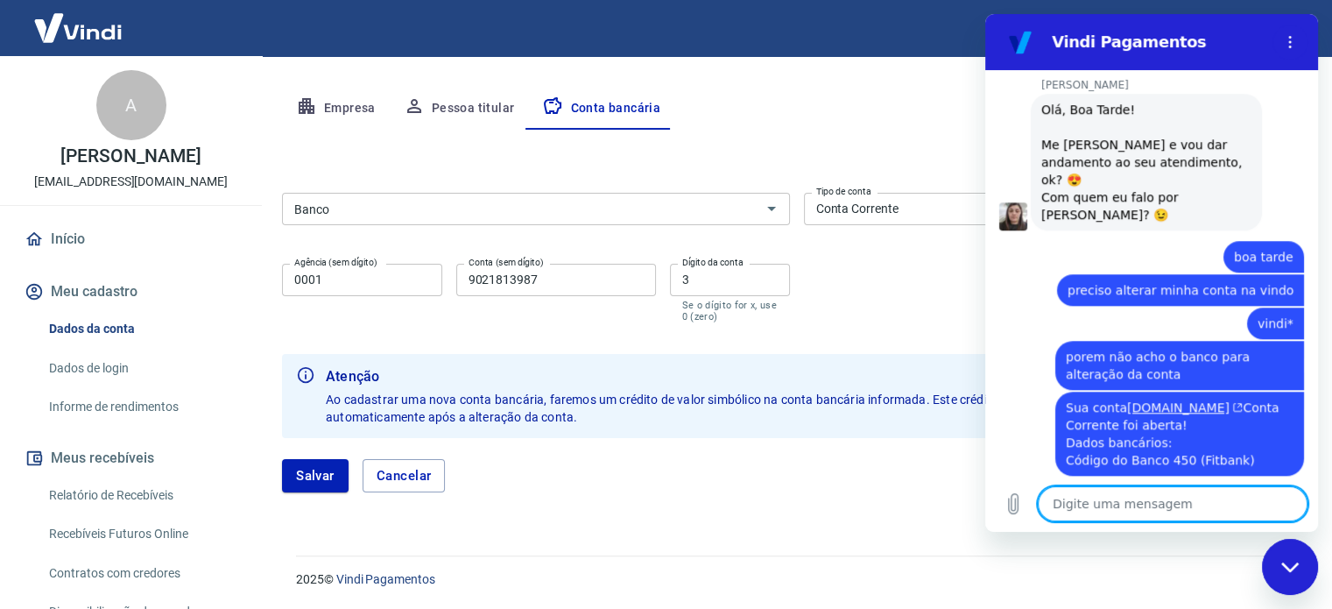
click at [1141, 503] on textarea at bounding box center [1173, 503] width 270 height 35
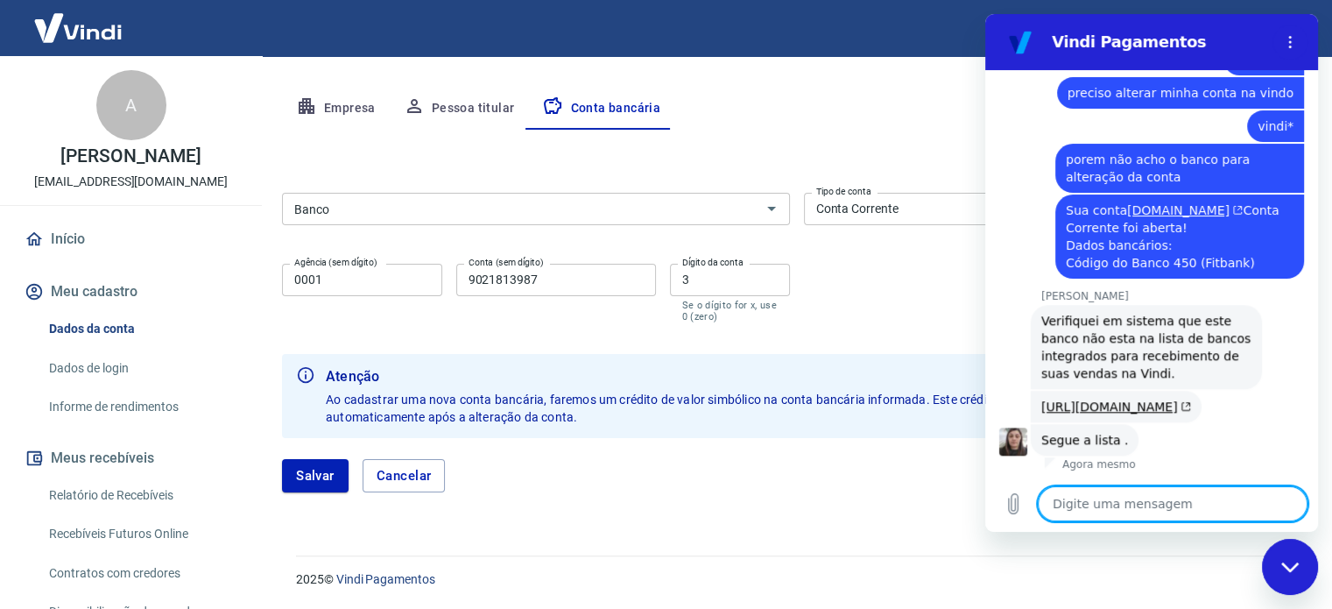
scroll to position [1763, 0]
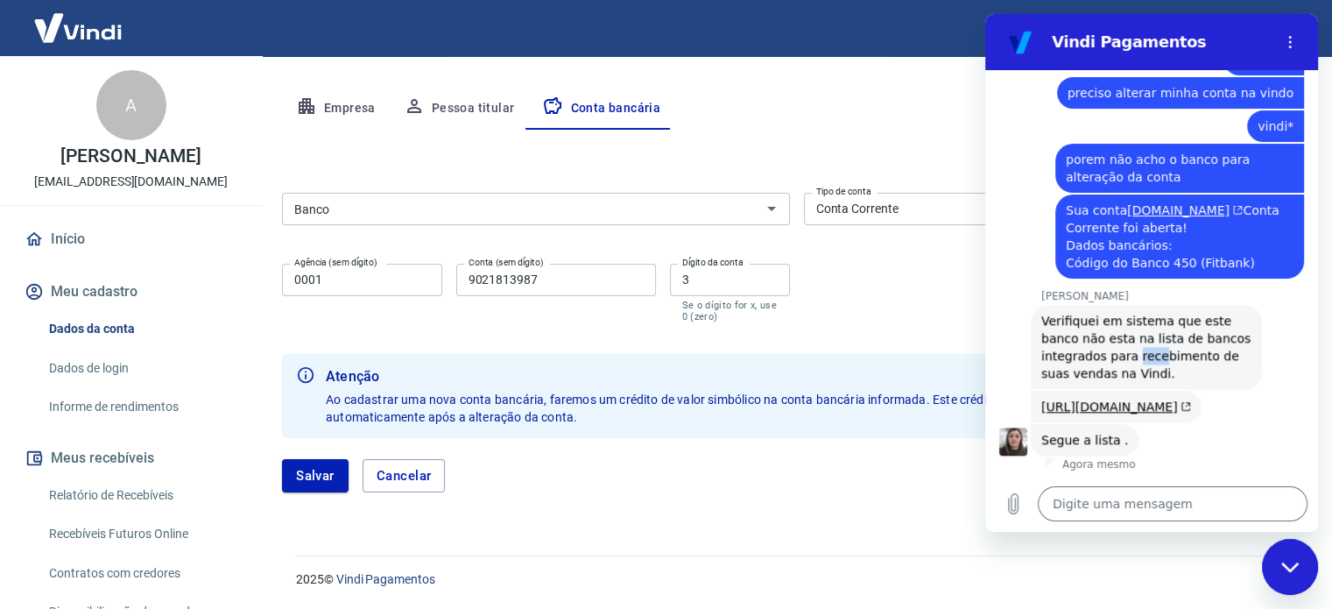
drag, startPoint x: 1128, startPoint y: 269, endPoint x: 1181, endPoint y: 269, distance: 53.4
click at [1181, 313] on span "Verifiquei em sistema que este banco não esta na lista de bancos integrados par…" at bounding box center [1148, 346] width 214 height 67
click at [1198, 313] on span "Verifiquei em sistema que este banco não esta na lista de bancos integrados par…" at bounding box center [1148, 346] width 214 height 67
click at [1133, 313] on span "Verifiquei em sistema que este banco não esta na lista de bancos integrados par…" at bounding box center [1148, 346] width 214 height 67
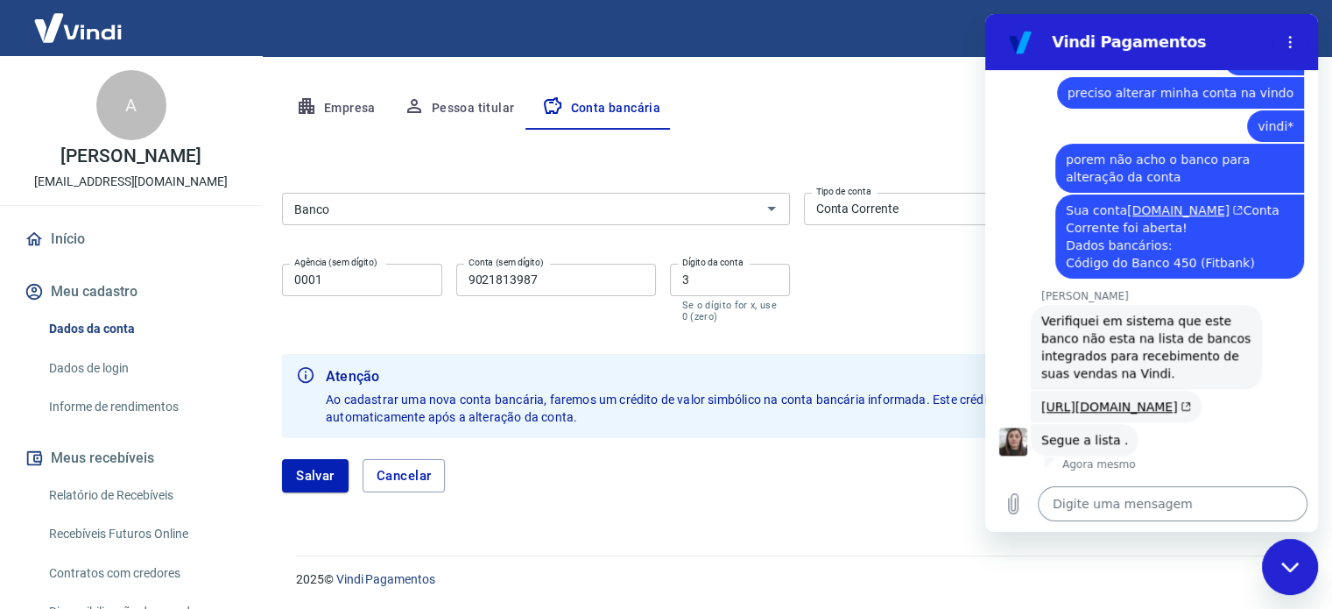
click at [1122, 510] on textarea at bounding box center [1173, 503] width 270 height 35
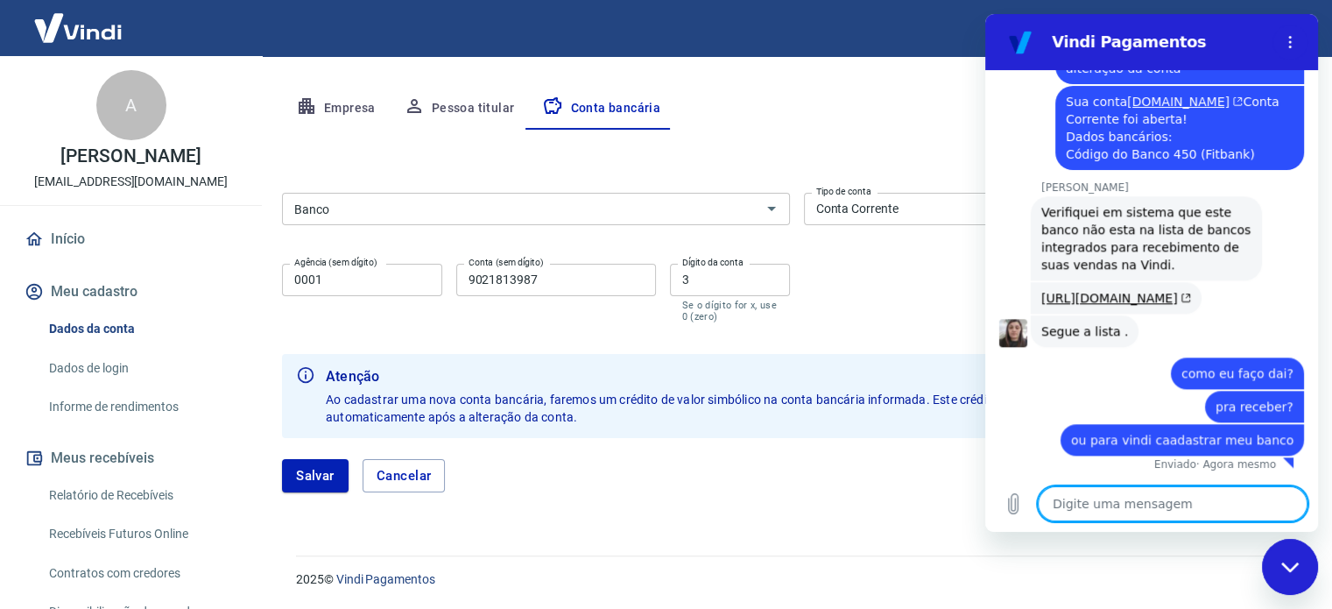
scroll to position [1871, 0]
click at [1113, 291] on link "https://atendimento-pagamentos.vindi.com.br/hc/pt-br/articles/21406571931675-Ba…" at bounding box center [1116, 298] width 150 height 14
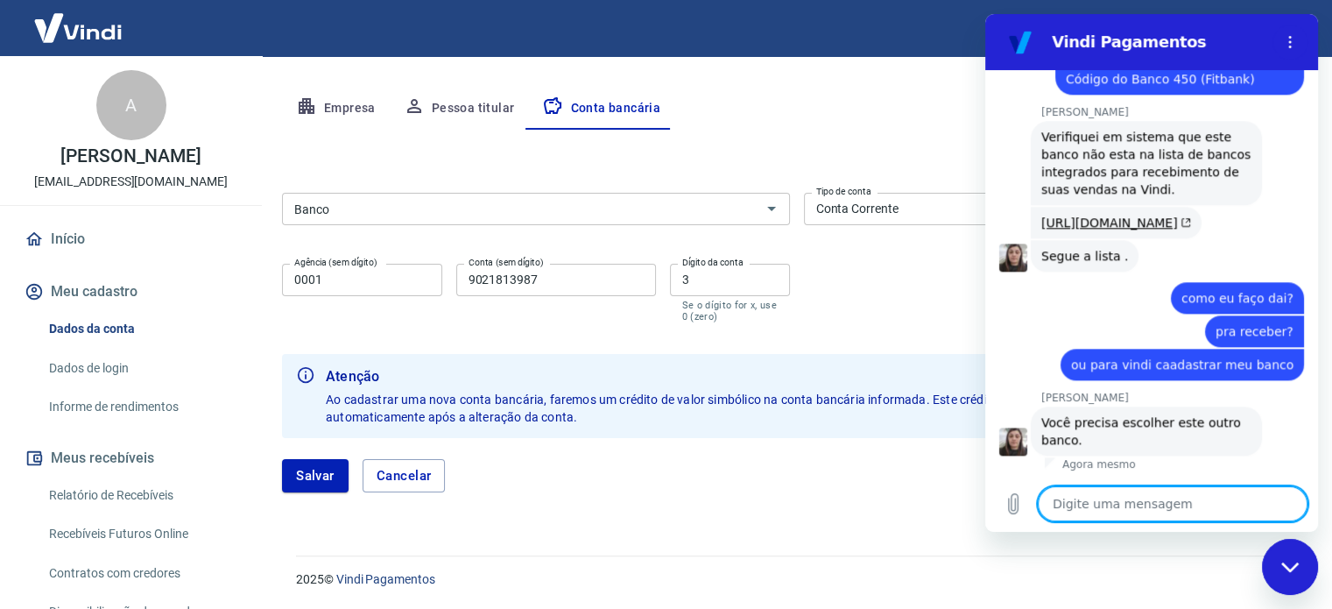
scroll to position [1947, 0]
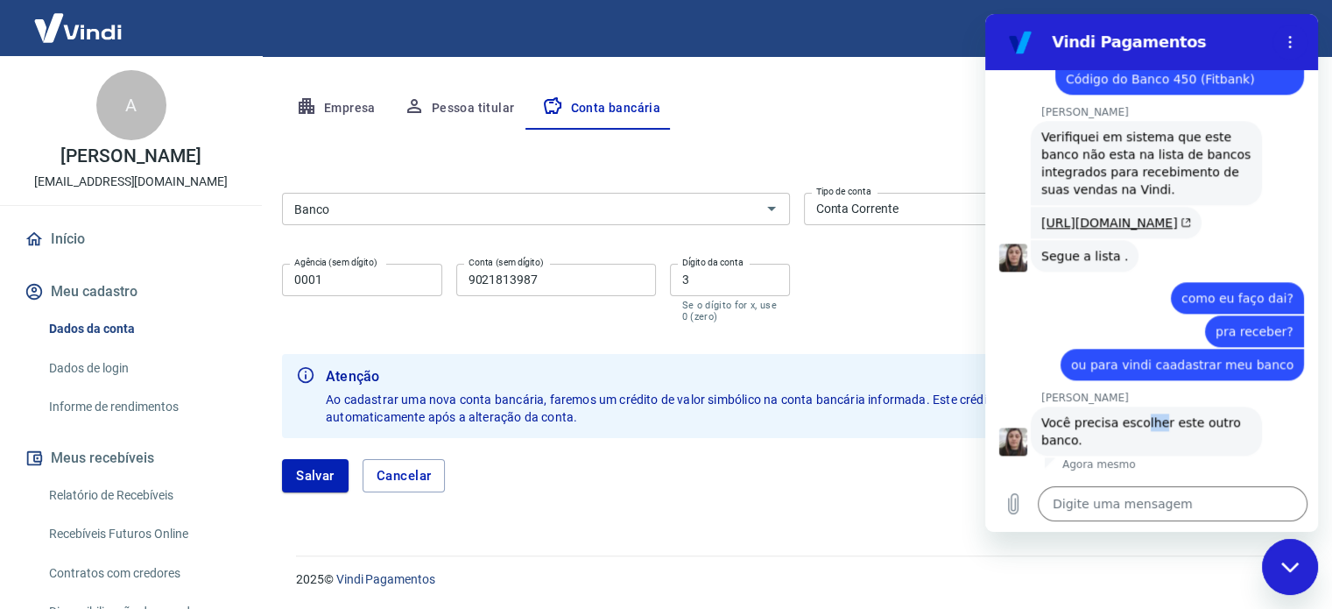
drag, startPoint x: 1141, startPoint y: 425, endPoint x: 1179, endPoint y: 425, distance: 38.5
click at [1177, 425] on span "Você precisa escolher este outro banco." at bounding box center [1142, 431] width 203 height 32
click at [1190, 425] on span "Você precisa escolher este outro banco." at bounding box center [1142, 431] width 203 height 32
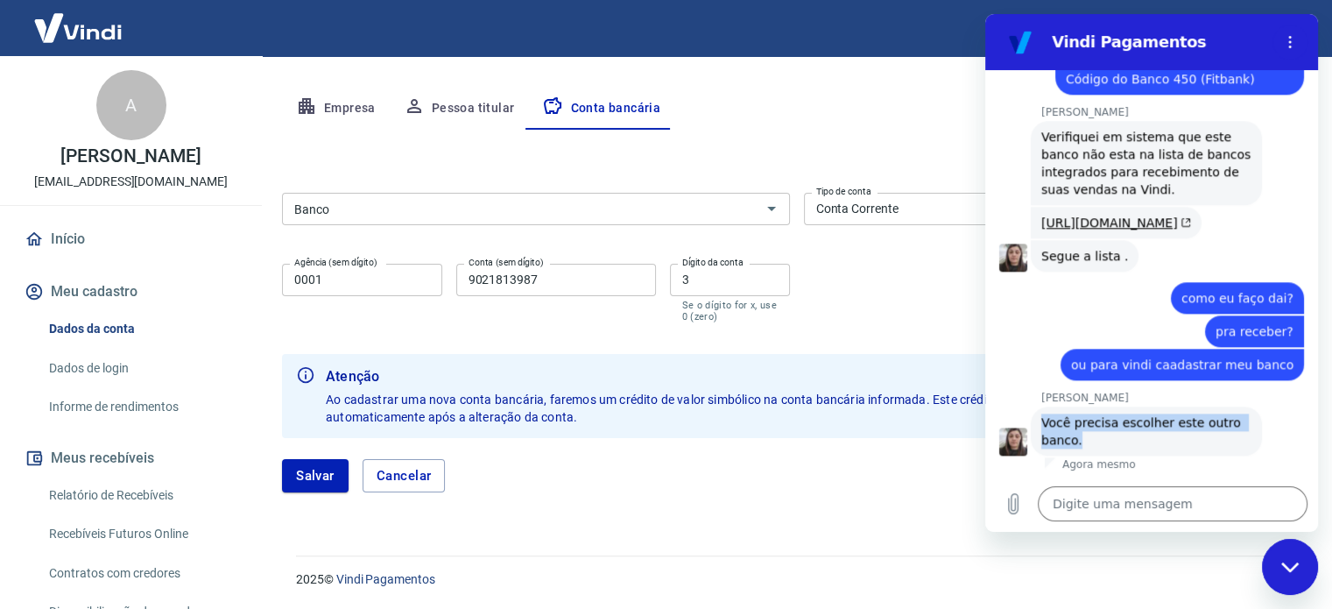
click at [1190, 425] on span "Você precisa escolher este outro banco." at bounding box center [1142, 431] width 203 height 32
click at [1131, 425] on span "Você precisa escolher este outro banco." at bounding box center [1142, 431] width 203 height 32
click at [1130, 425] on span "Você precisa escolher este outro banco." at bounding box center [1142, 431] width 203 height 32
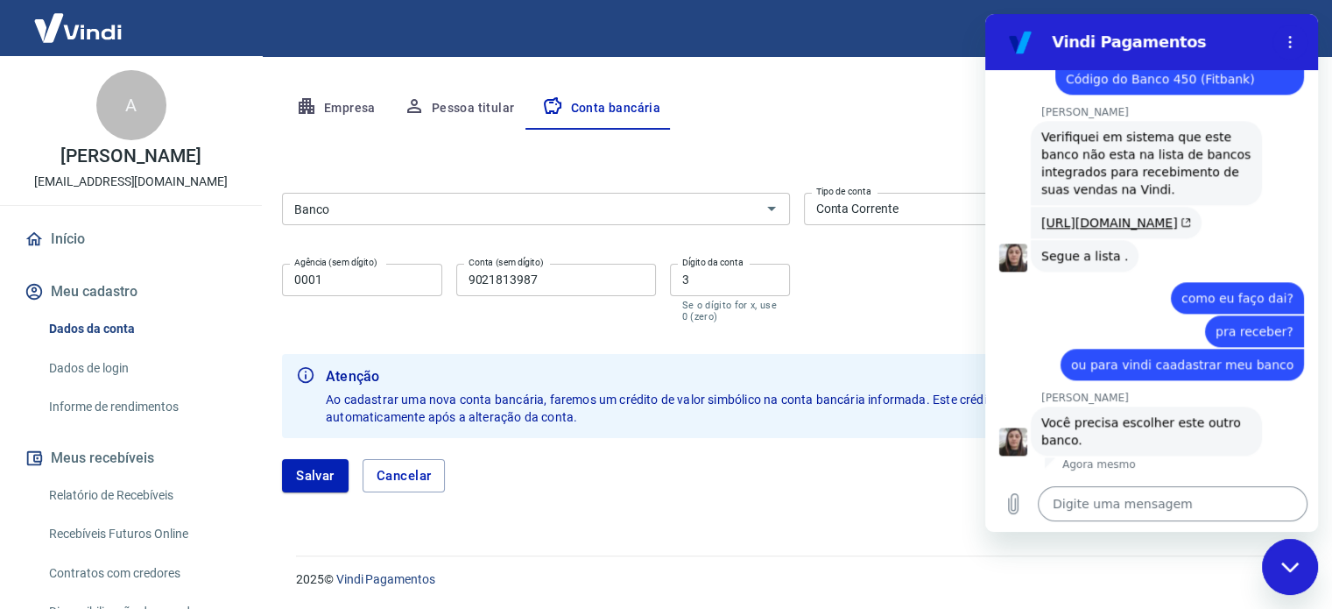
click at [1111, 500] on textarea at bounding box center [1173, 503] width 270 height 35
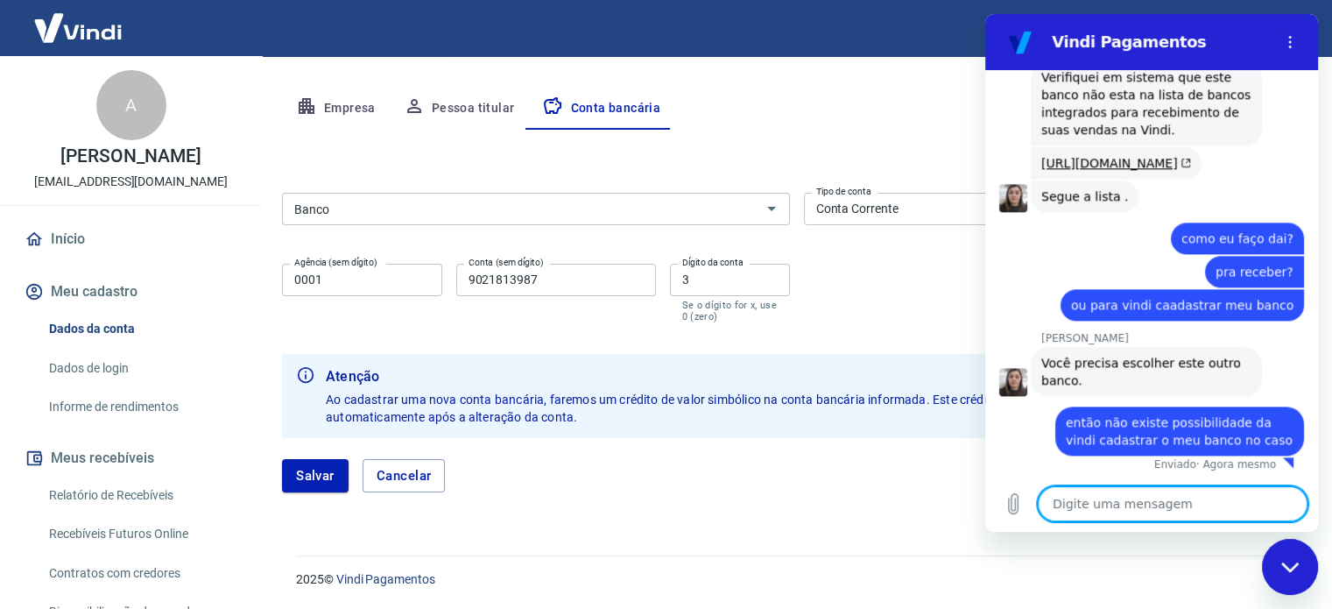
scroll to position [2007, 0]
click at [129, 232] on link "Início" at bounding box center [131, 239] width 220 height 39
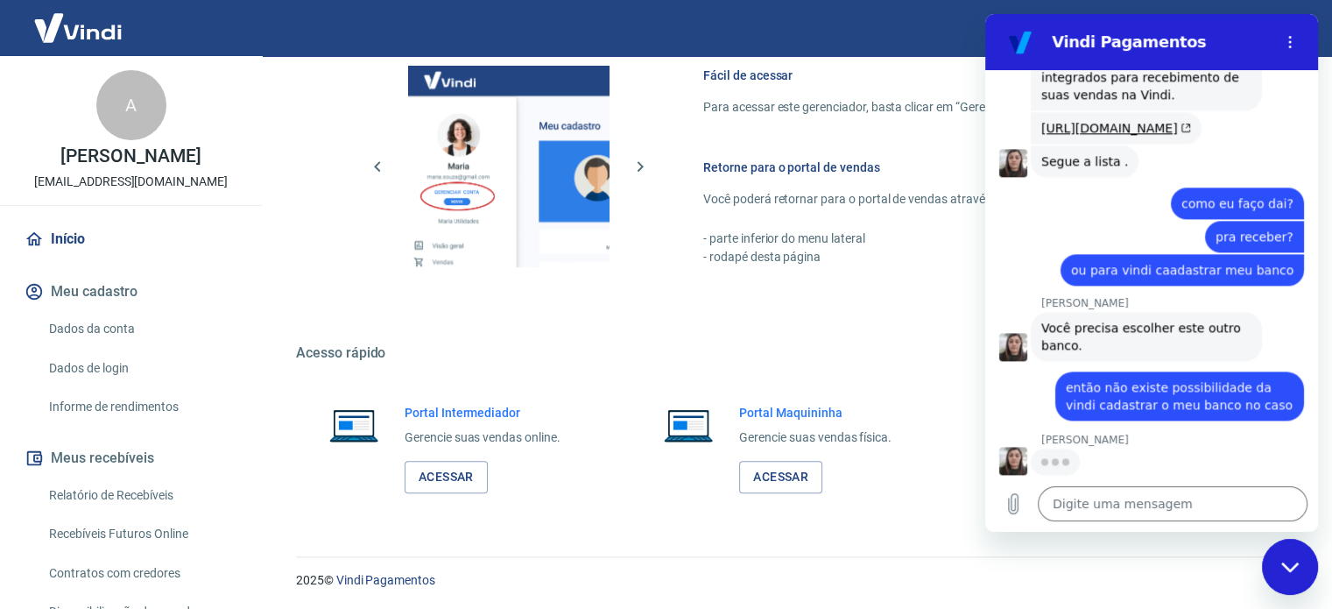
scroll to position [2039, 0]
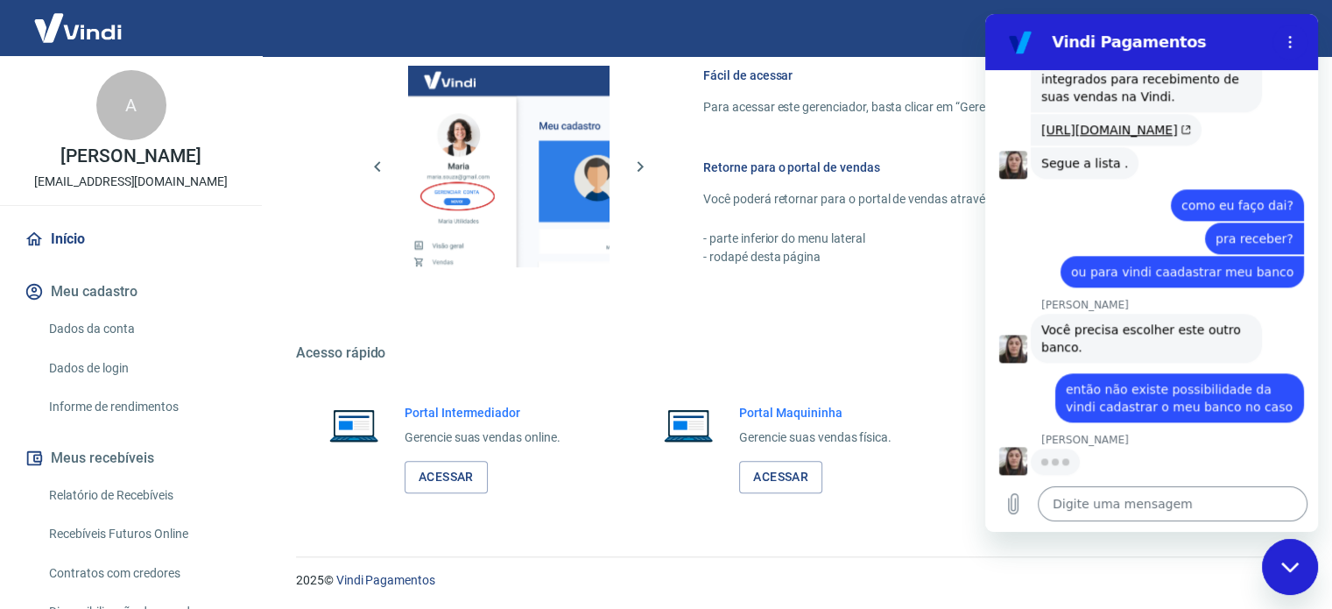
click at [1095, 501] on textarea at bounding box center [1173, 503] width 270 height 35
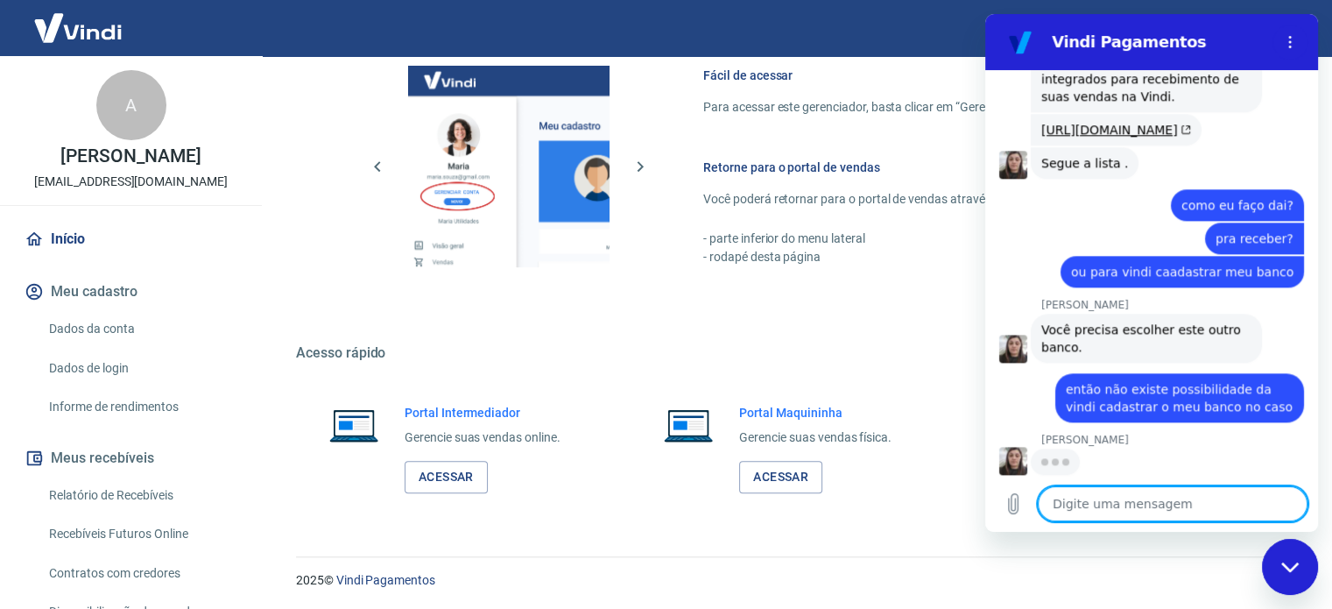
click at [946, 574] on p "2025 © Vindi Pagamentos" at bounding box center [793, 580] width 994 height 18
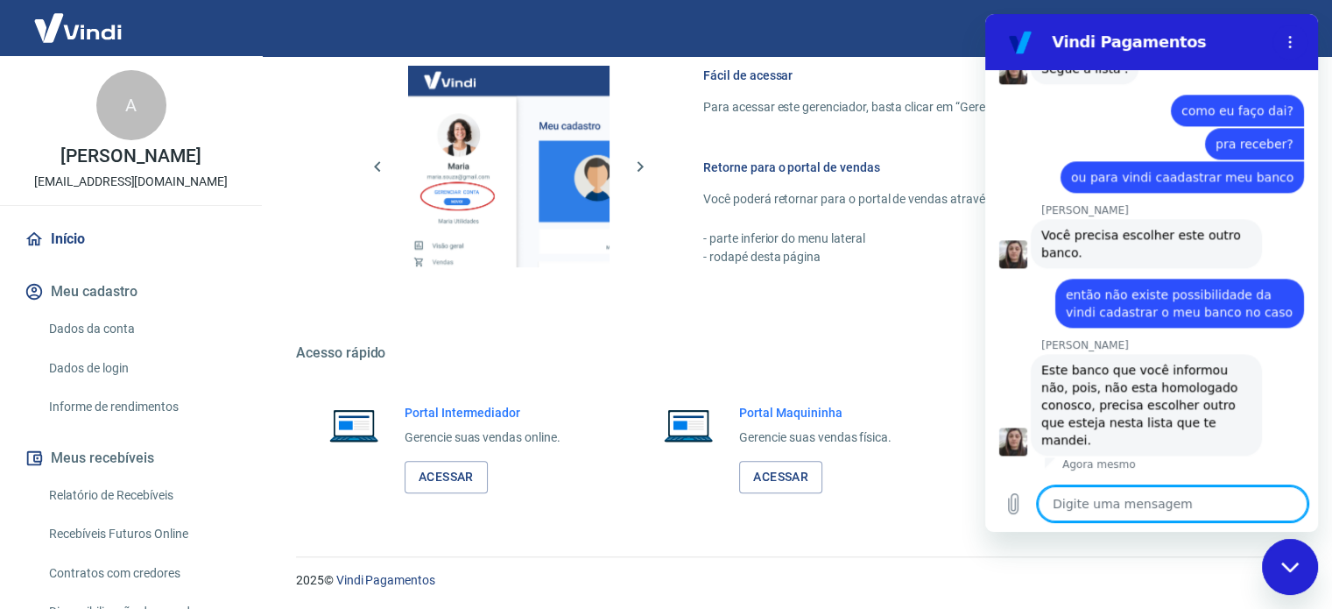
scroll to position [2116, 0]
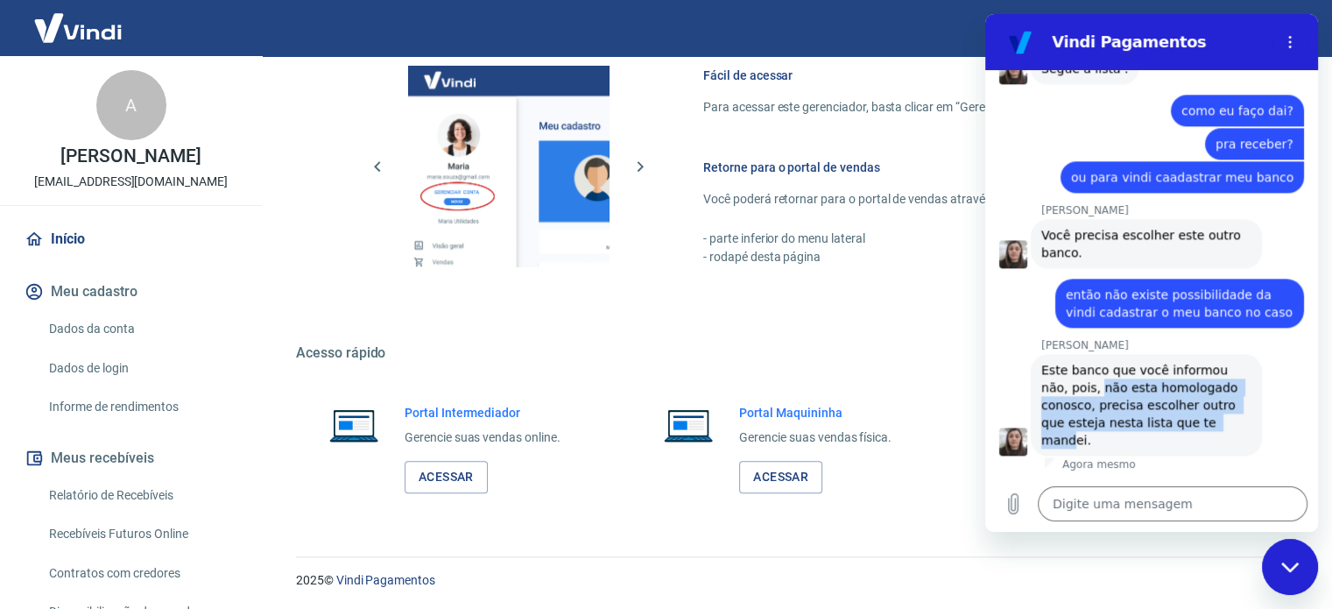
drag, startPoint x: 1070, startPoint y: 405, endPoint x: 1226, endPoint y: 433, distance: 158.4
click at [1214, 437] on div "Silvana Araujo diz: Este banco que você informou não, pois, não esta homologado…" at bounding box center [1146, 405] width 231 height 102
click at [1226, 433] on div "Silvana Araujo diz: Este banco que você informou não, pois, não esta homologado…" at bounding box center [1146, 405] width 231 height 102
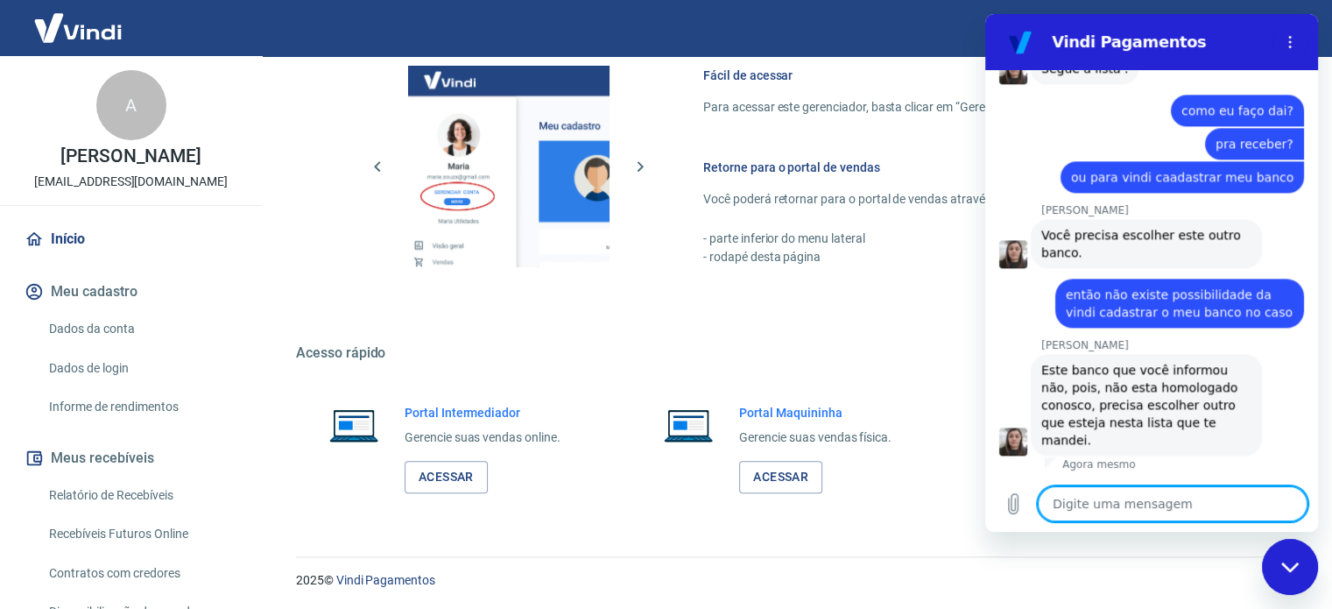
click at [1181, 487] on textarea at bounding box center [1173, 503] width 270 height 35
click at [1213, 510] on textarea "o processo de omologação" at bounding box center [1173, 503] width 270 height 35
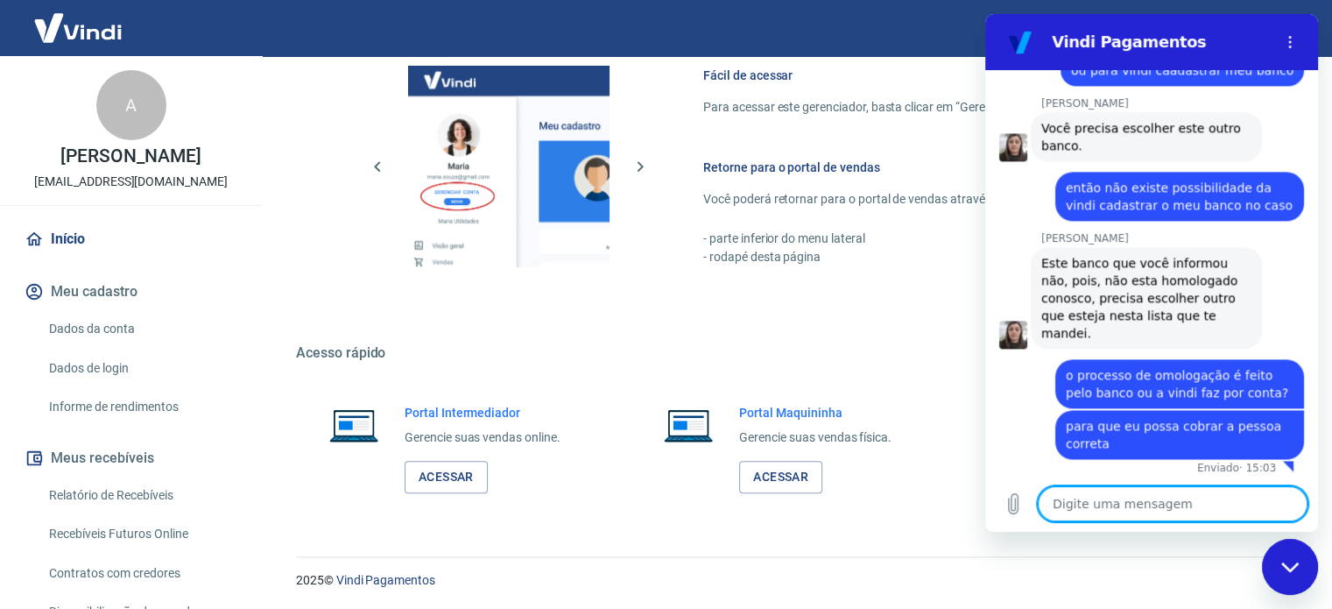
scroll to position [2227, 0]
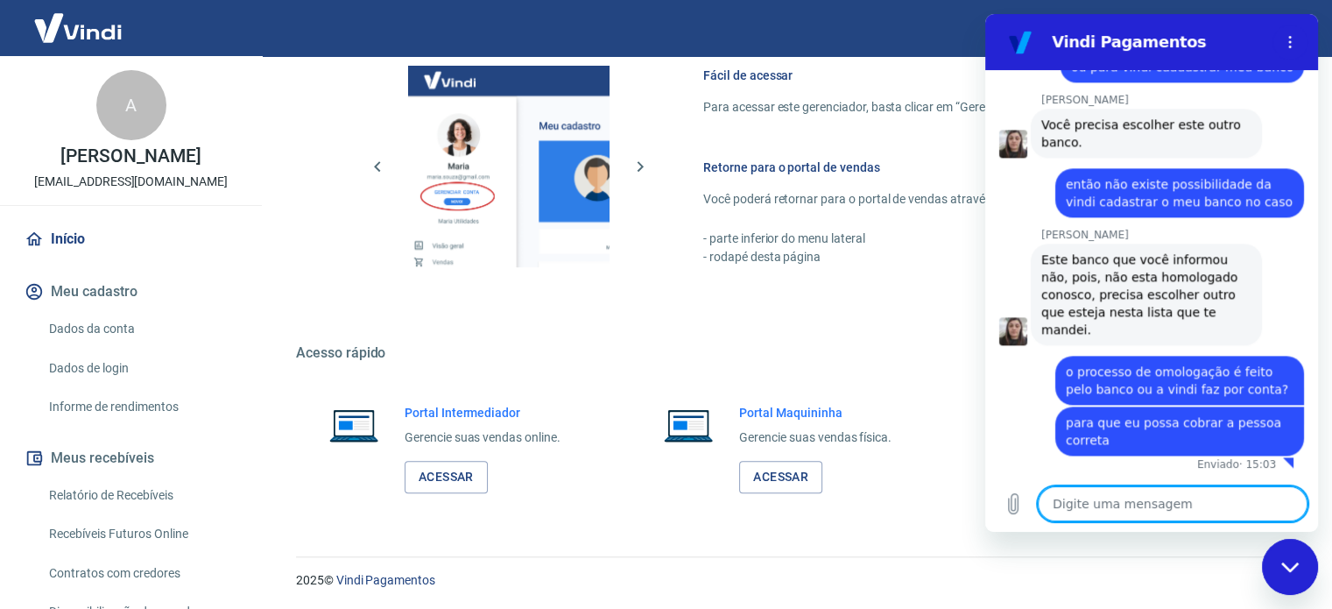
click at [784, 192] on p "Você poderá retornar para o portal de vendas através das seguintes maneiras:" at bounding box center [975, 199] width 545 height 18
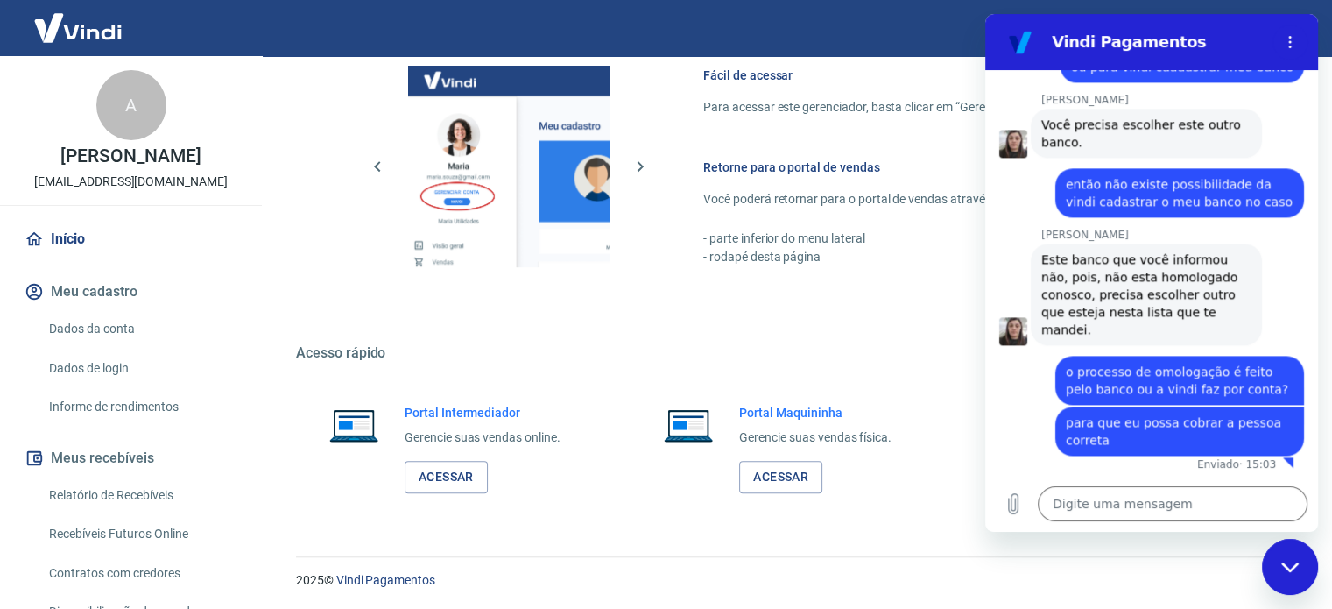
click at [1286, 555] on div "Fechar janela de mensagens" at bounding box center [1289, 566] width 53 height 53
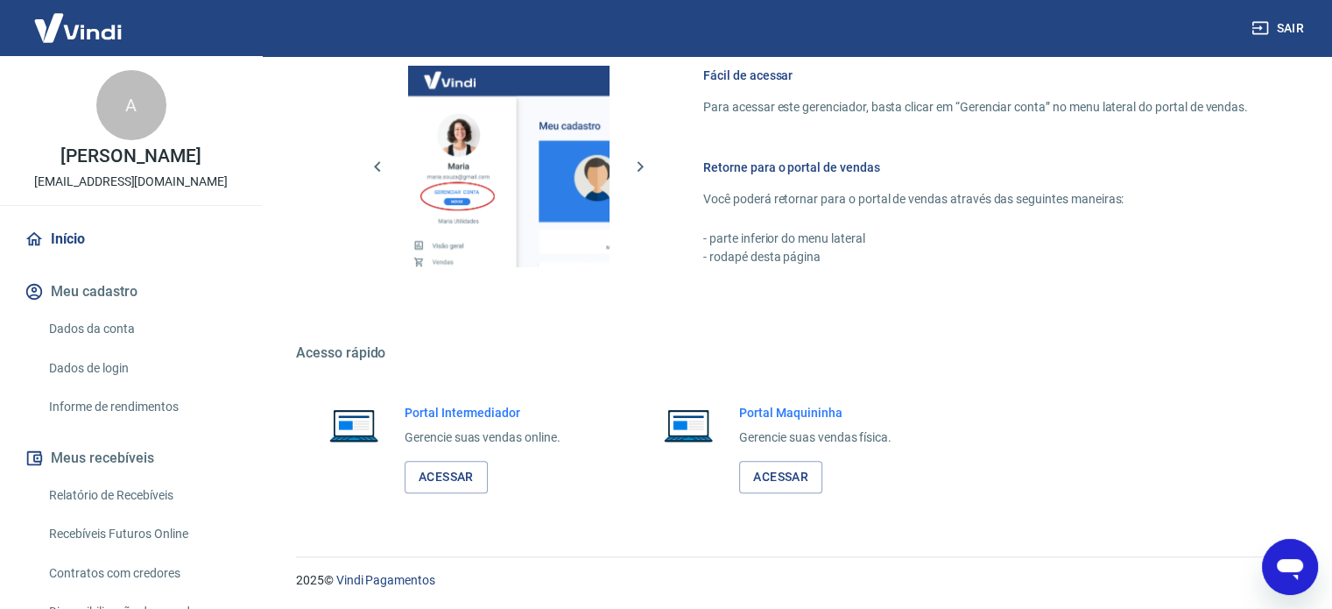
click at [69, 237] on link "Início" at bounding box center [131, 239] width 220 height 39
click at [1272, 554] on div "Abrir janela de mensagens, 1 mensagem não lida" at bounding box center [1289, 566] width 53 height 53
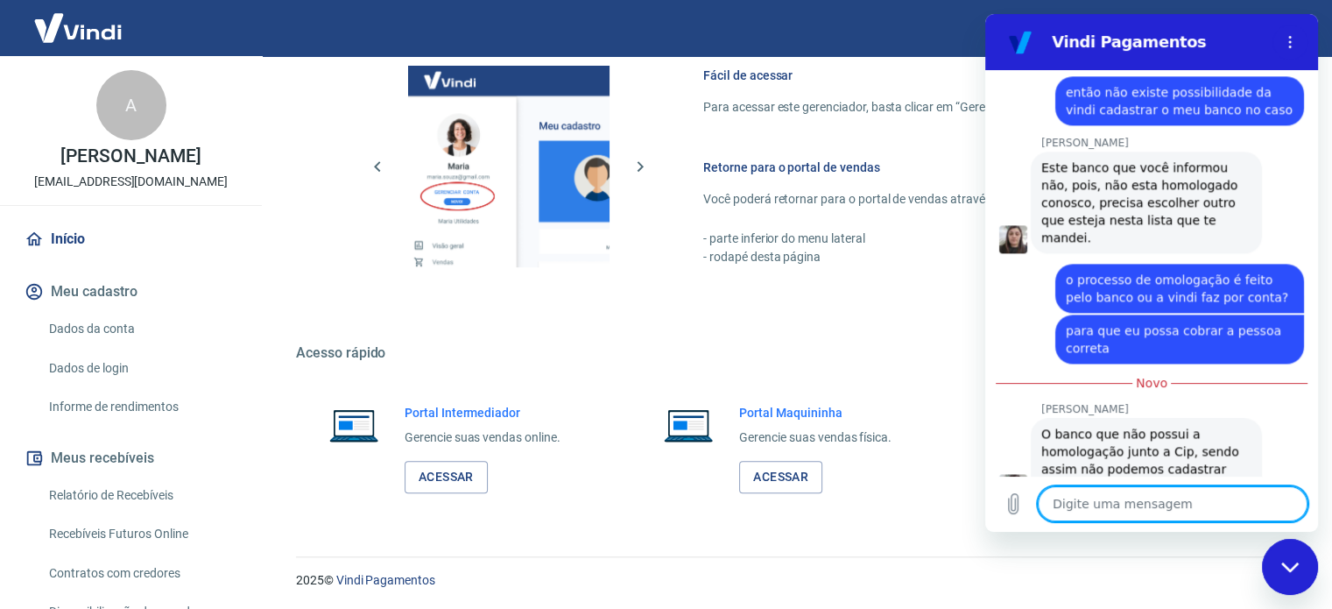
scroll to position [2365, 0]
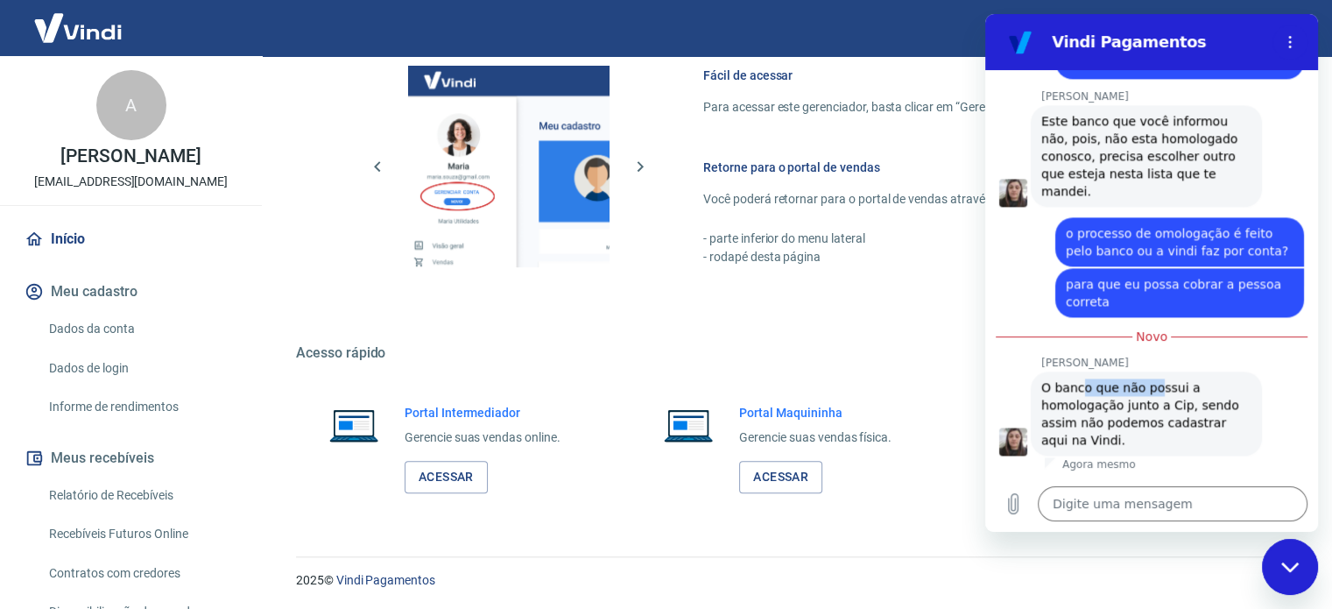
drag, startPoint x: 1078, startPoint y: 391, endPoint x: 1156, endPoint y: 388, distance: 78.0
click at [1152, 391] on span "O banco que não possui a homologação junto a Cip, sendo assim não podemos cadas…" at bounding box center [1141, 413] width 201 height 67
click at [1176, 388] on span "O banco que não possui a homologação junto a Cip, sendo assim não podemos cadas…" at bounding box center [1141, 413] width 201 height 67
drag, startPoint x: 1060, startPoint y: 409, endPoint x: 1163, endPoint y: 407, distance: 102.5
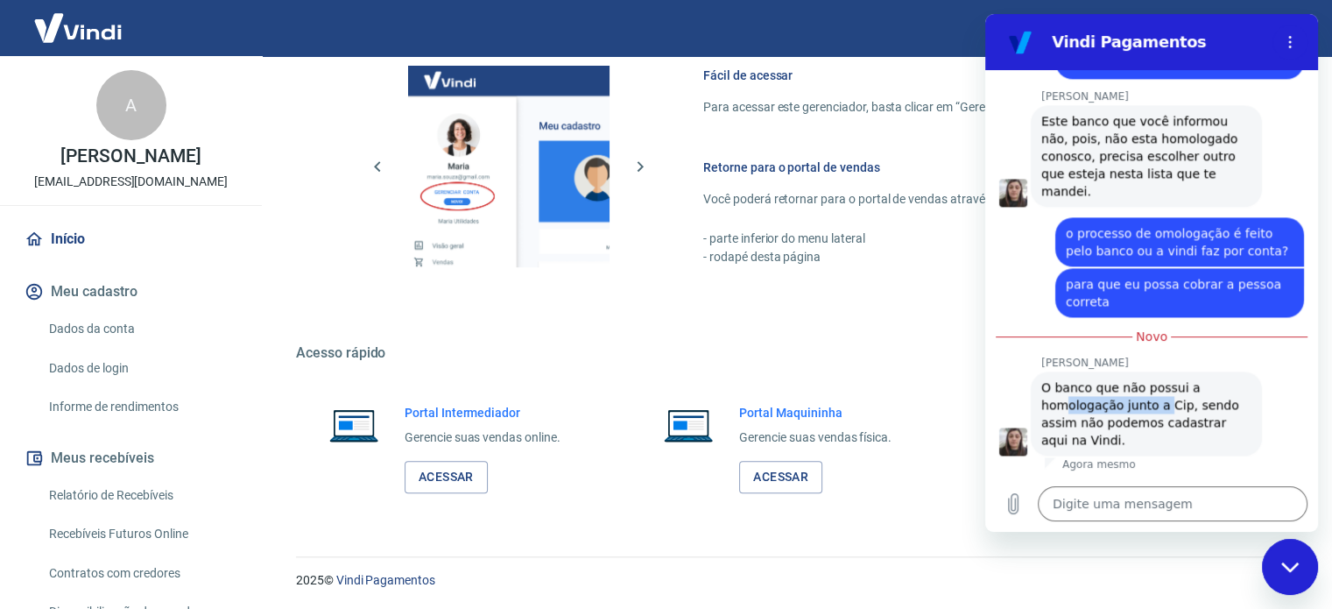
click at [1161, 408] on span "O banco que não possui a homologação junto a Cip, sendo assim não podemos cadas…" at bounding box center [1141, 413] width 201 height 67
click at [1168, 405] on span "O banco que não possui a homologação junto a Cip, sendo assim não podemos cadas…" at bounding box center [1141, 413] width 201 height 67
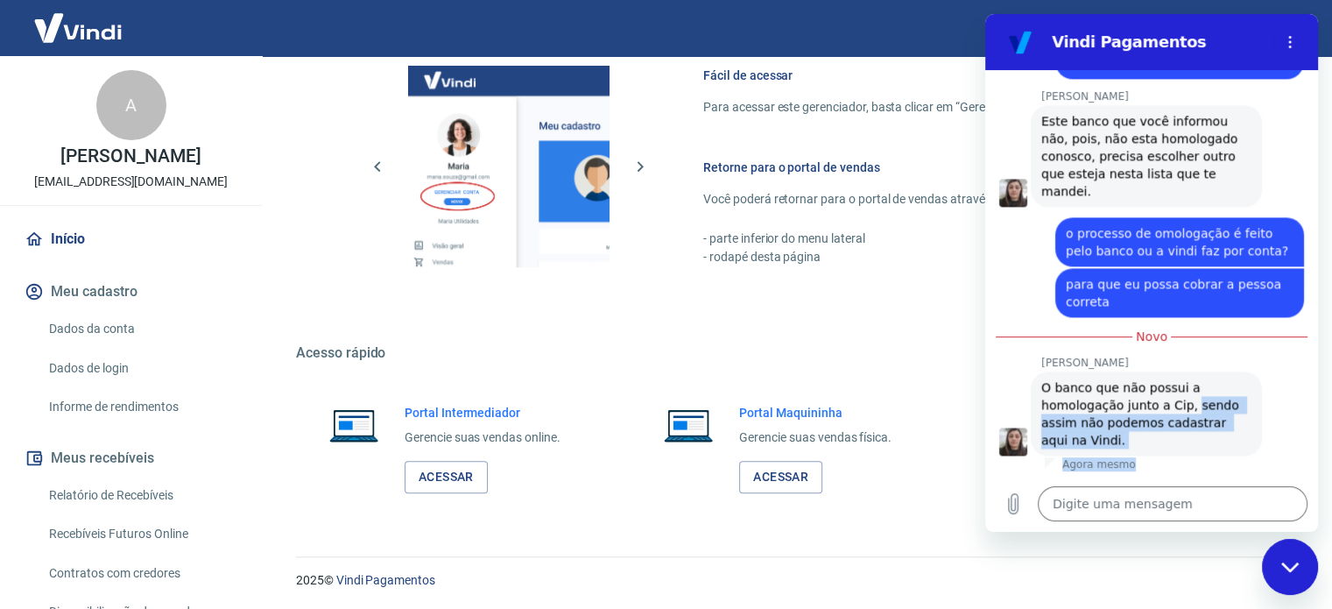
drag, startPoint x: 1185, startPoint y: 405, endPoint x: 1228, endPoint y: 457, distance: 67.7
click at [1228, 457] on div "Silvana Araujo Silvana Araujo diz: O banco que não possui a homologação junto a…" at bounding box center [1158, 413] width 319 height 116
click at [1223, 451] on div "Silvana Araujo diz: O banco que não possui a homologação junto a Cip, sendo ass…" at bounding box center [1146, 413] width 231 height 84
drag, startPoint x: 1037, startPoint y: 383, endPoint x: 1199, endPoint y: 454, distance: 176.8
click at [1199, 454] on div "Silvana Araujo diz: O banco que não possui a homologação junto a Cip, sendo ass…" at bounding box center [1146, 413] width 231 height 84
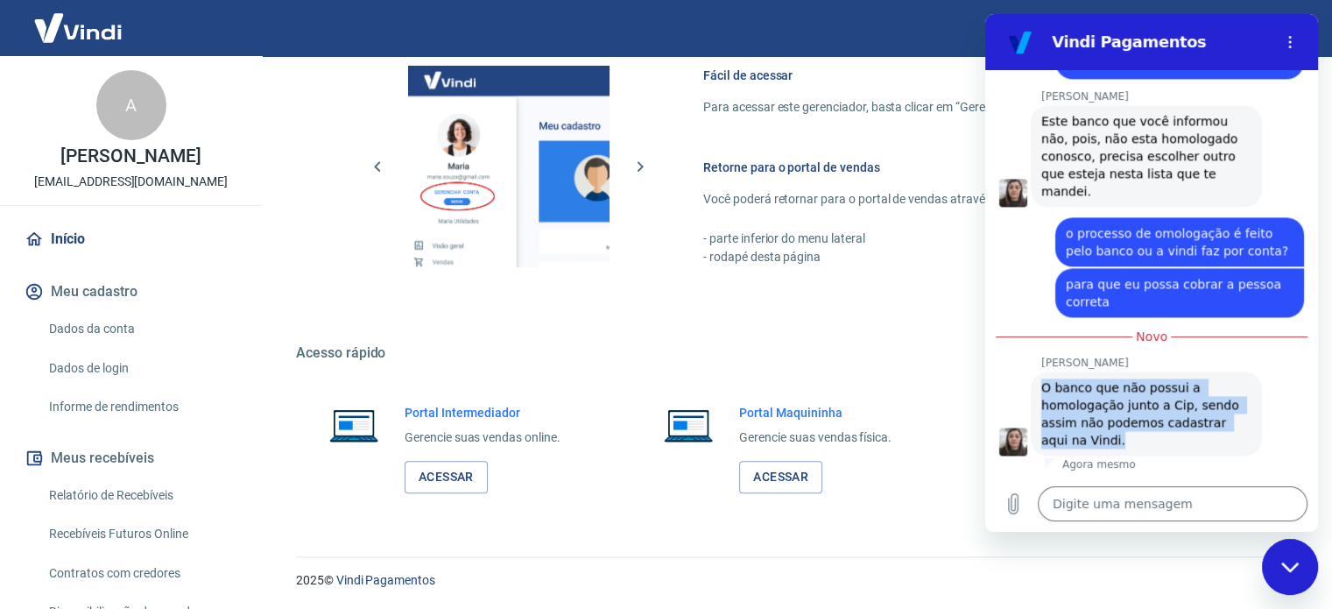
copy span "O banco que não possui a homologação junto a Cip, sendo assim não podemos cadas…"
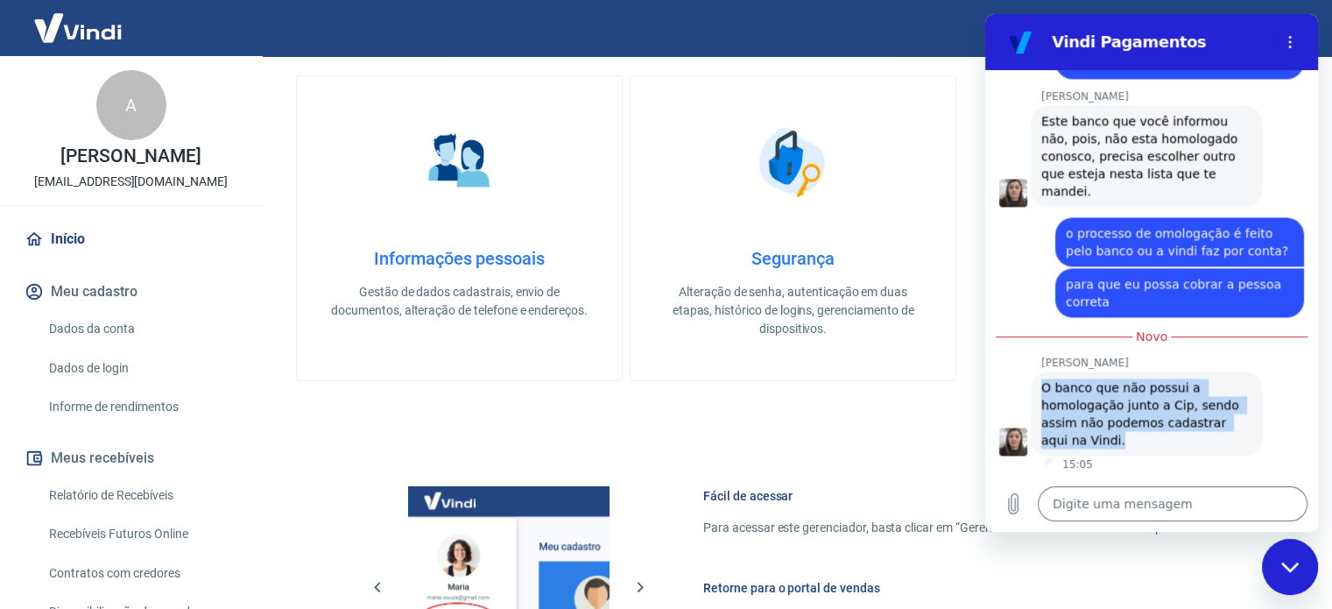
scroll to position [773, 0]
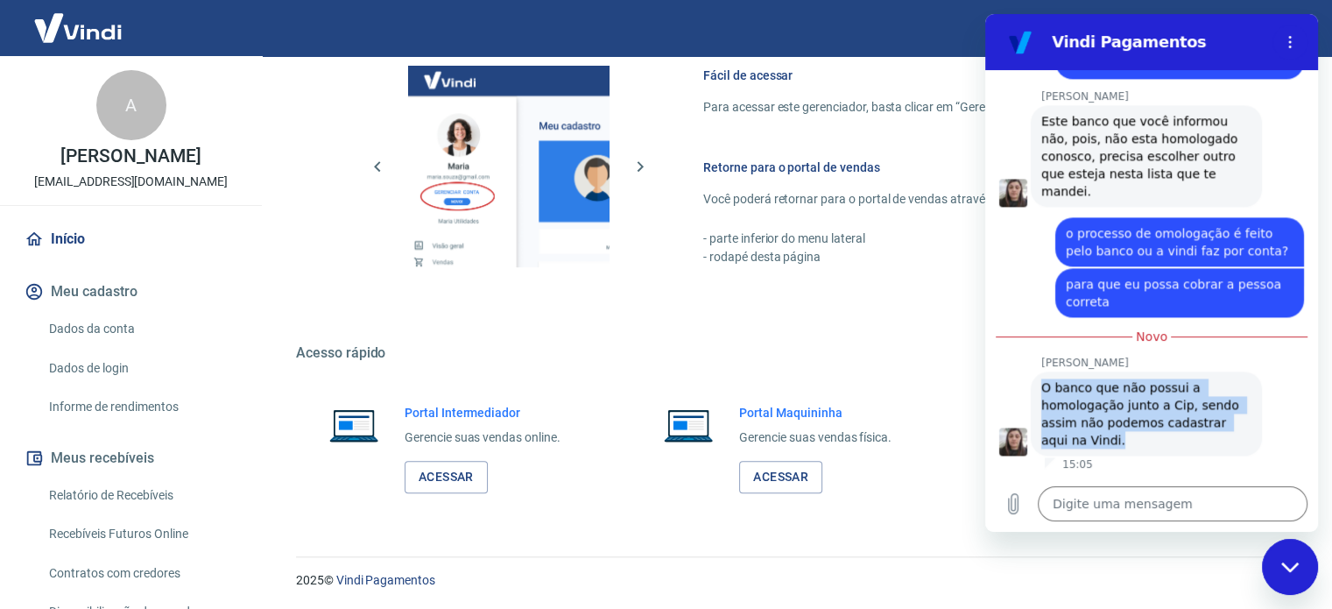
click at [1172, 374] on div "Silvana Araujo diz: O banco que não possui a homologação junto a Cip, sendo ass…" at bounding box center [1146, 413] width 231 height 84
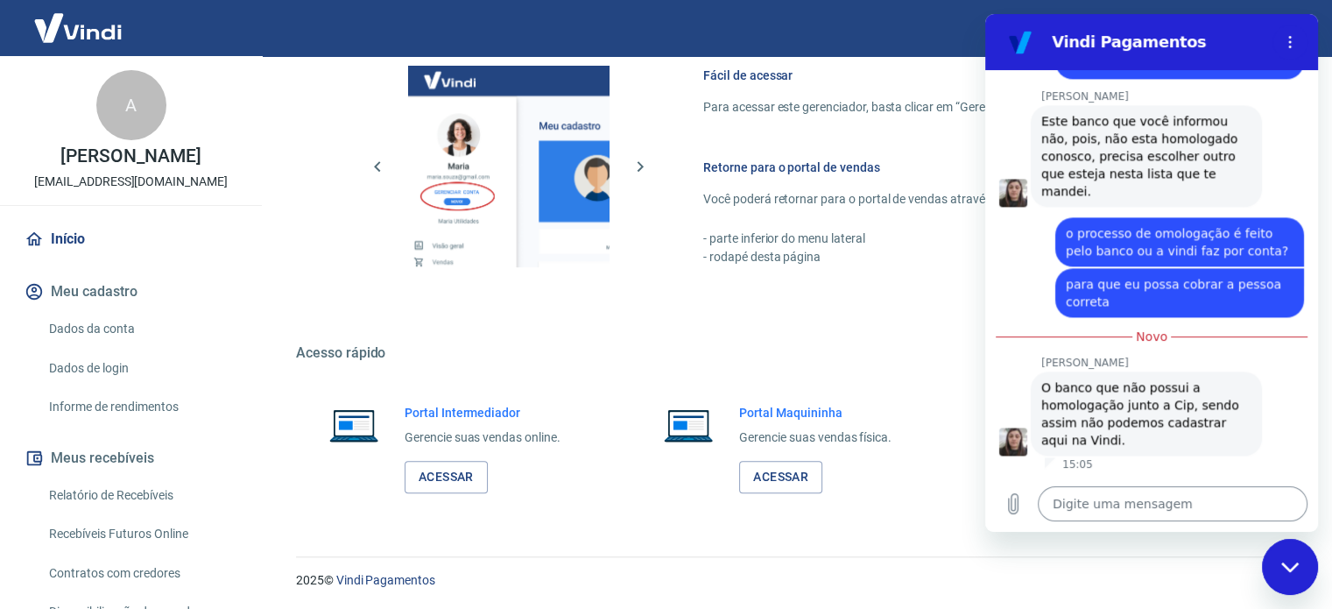
click at [1174, 510] on textarea at bounding box center [1173, 503] width 270 height 35
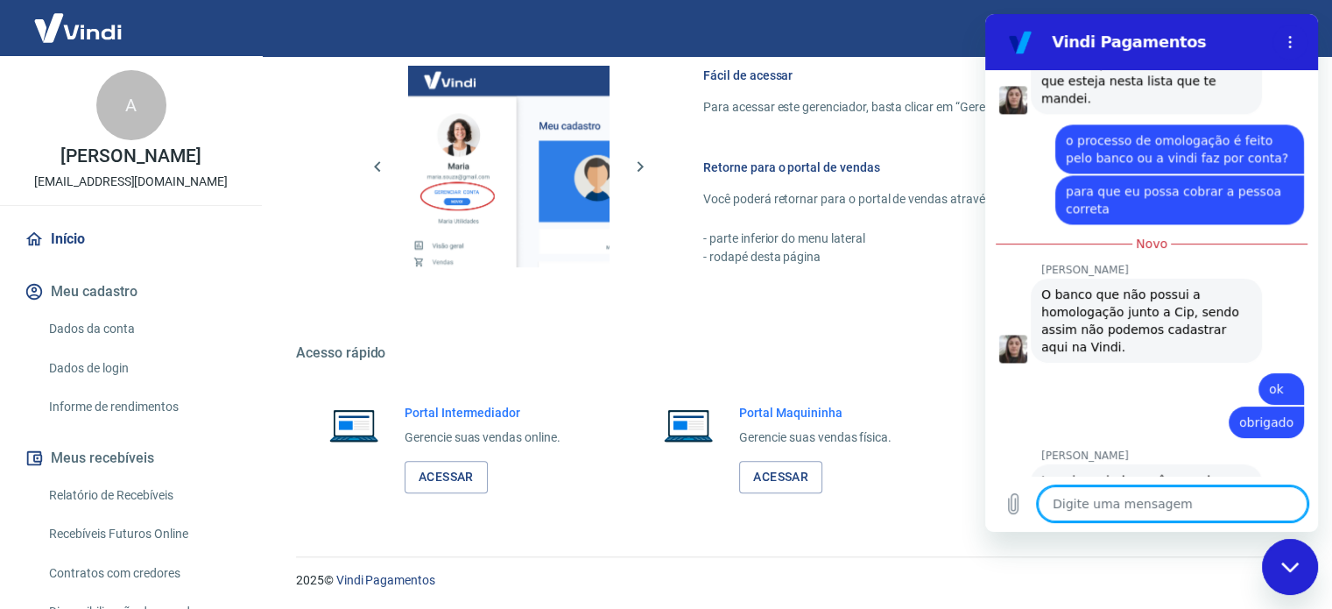
scroll to position [2516, 0]
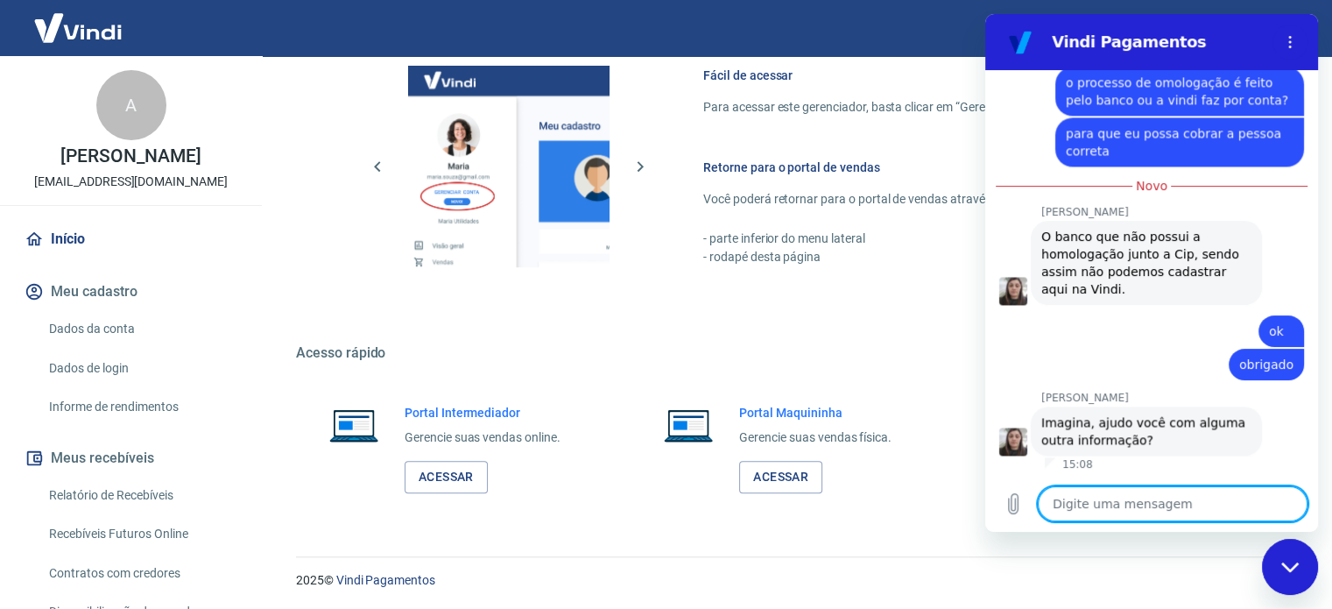
click at [840, 40] on div "Sair" at bounding box center [666, 28] width 1332 height 56
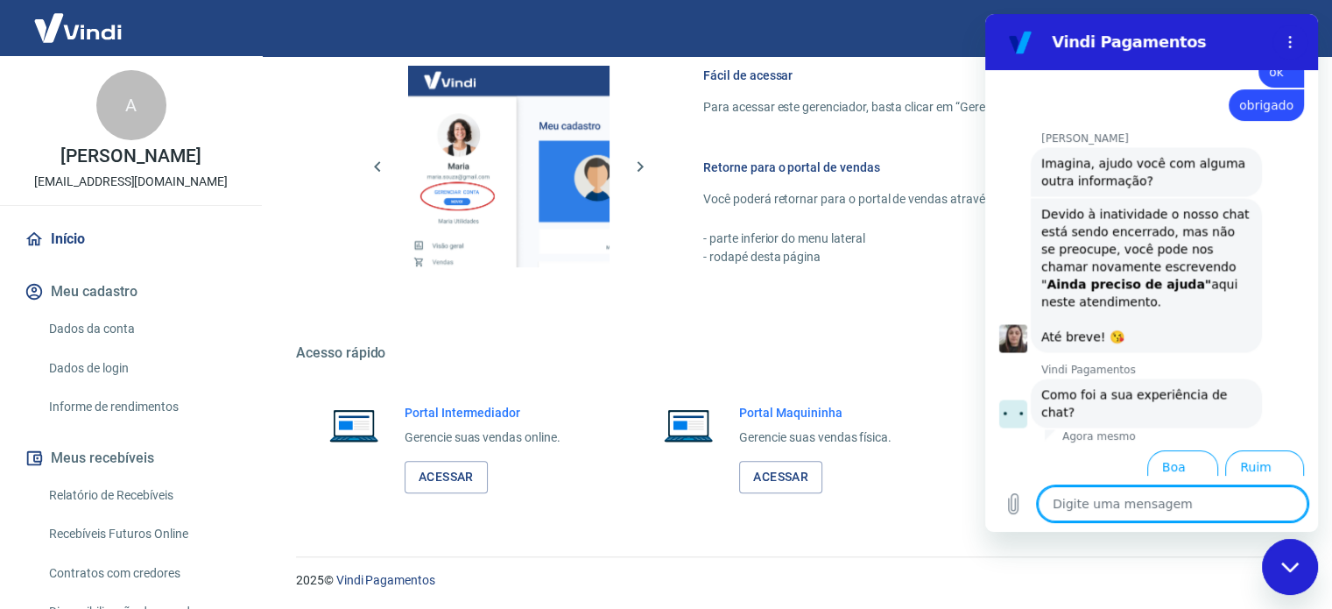
scroll to position [2769, 0]
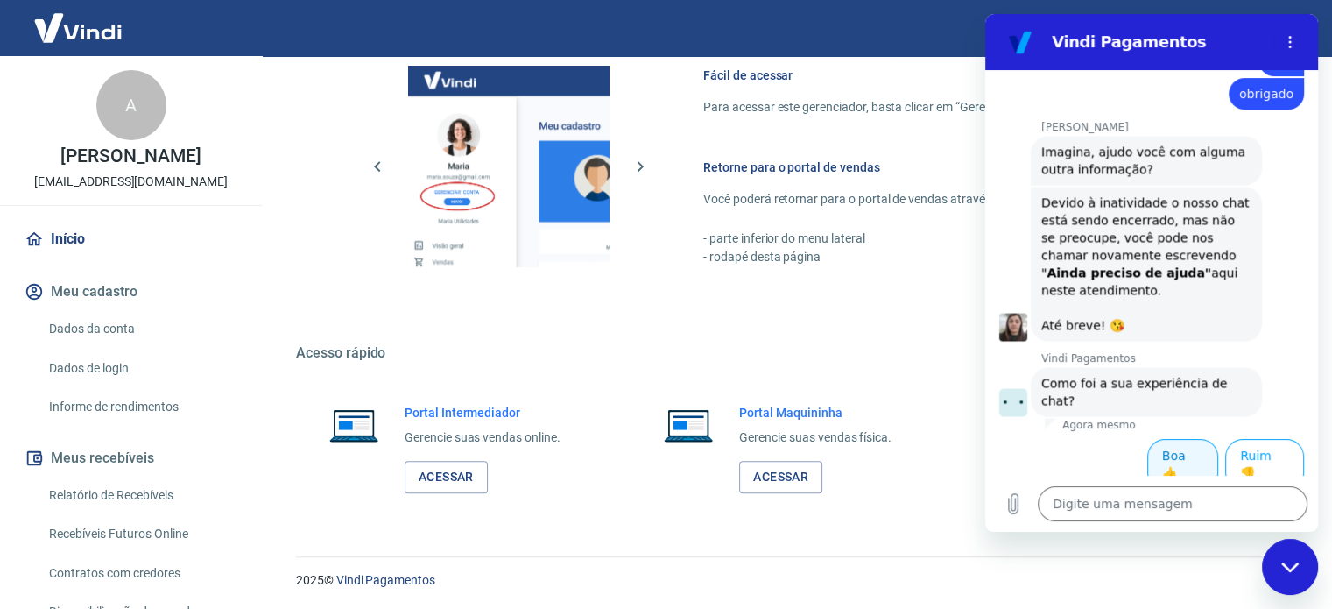
click at [1179, 455] on button "Boa 👍" at bounding box center [1182, 464] width 71 height 51
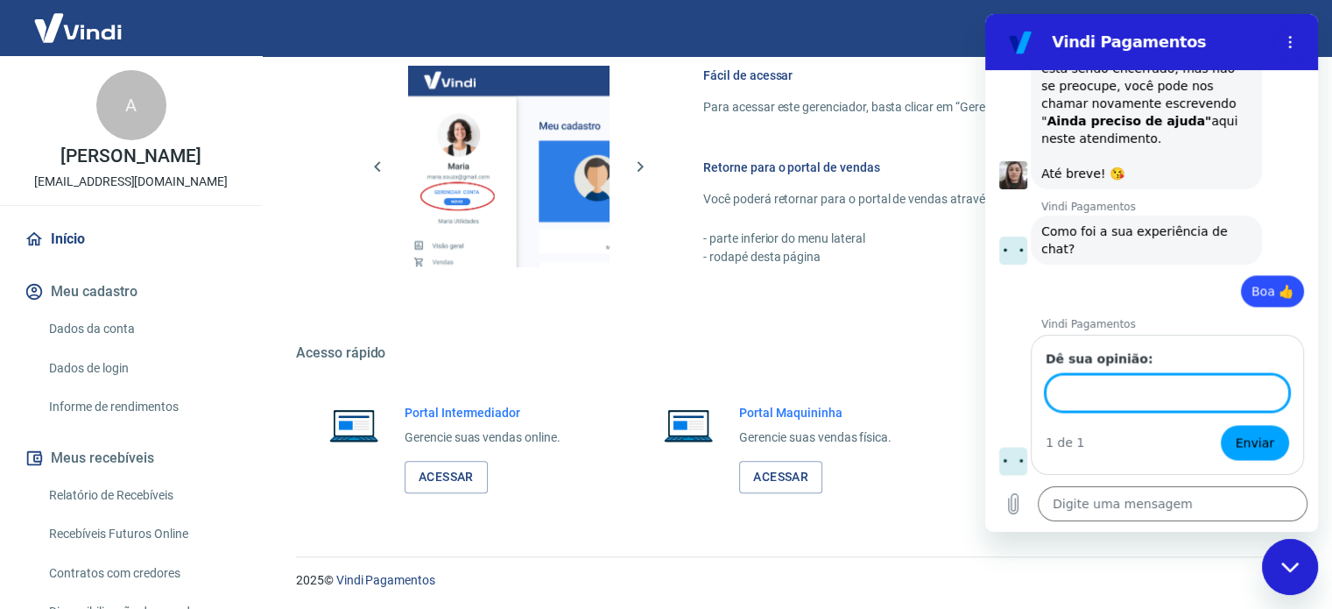
scroll to position [2920, 0]
click at [631, 278] on div "Fácil de acessar Para acessar este gerenciador, basta clicar em “Gerenciar cont…" at bounding box center [793, 163] width 994 height 292
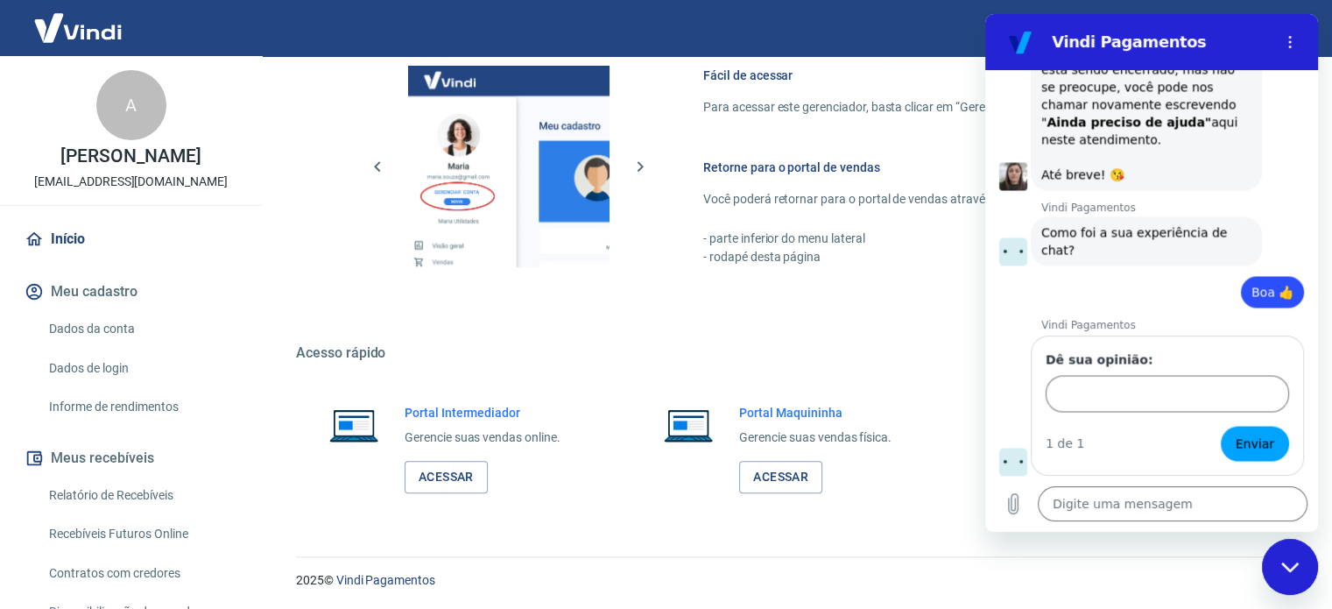
click at [1310, 577] on div "Fechar janela de mensagens" at bounding box center [1289, 566] width 53 height 53
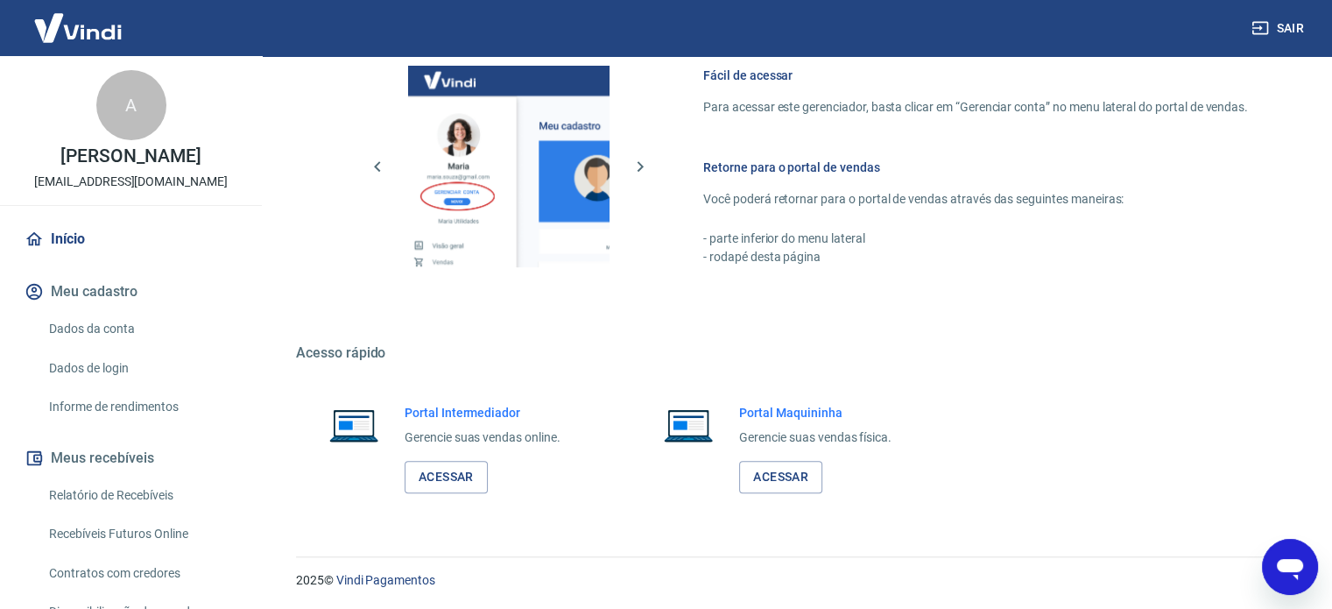
click at [1274, 584] on div "Abrir janela de mensagens" at bounding box center [1289, 566] width 53 height 53
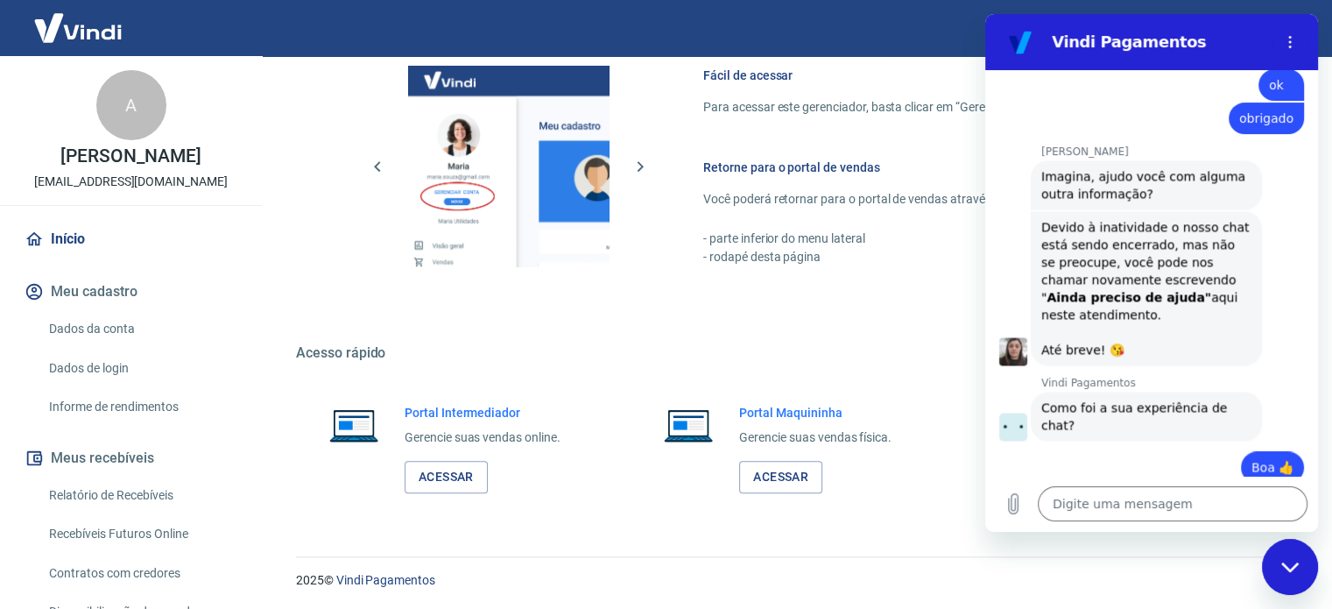
scroll to position [2542, 0]
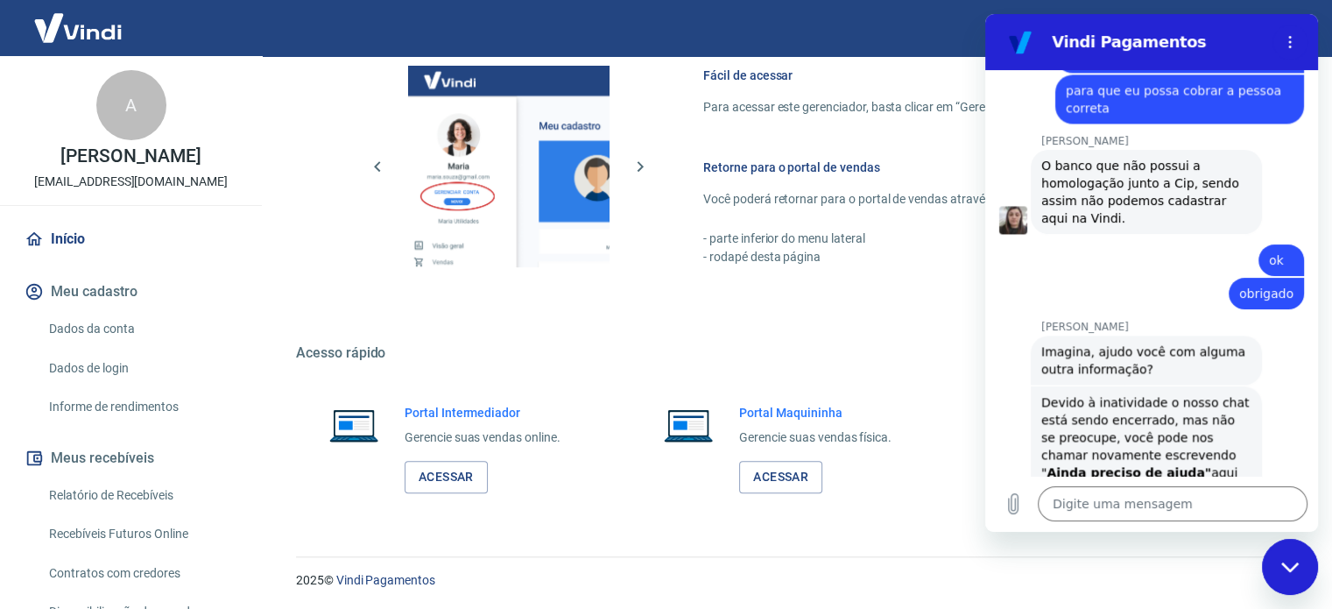
click at [742, 367] on div "Acesso rápido Portal Intermediador Gerencie suas vendas online. Acessar Portal …" at bounding box center [793, 429] width 994 height 170
